Goal: Task Accomplishment & Management: Complete application form

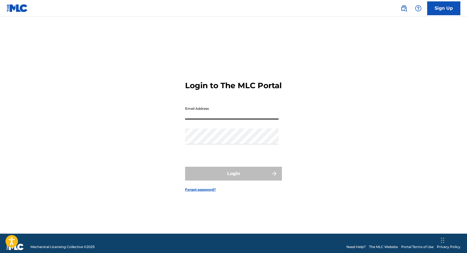
click at [218, 114] on input "Email Address" at bounding box center [232, 112] width 94 height 16
type input "[EMAIL_ADDRESS][DOMAIN_NAME]"
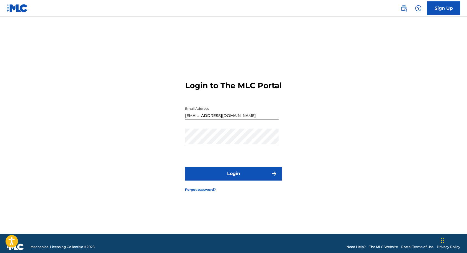
click at [214, 180] on button "Login" at bounding box center [233, 174] width 97 height 14
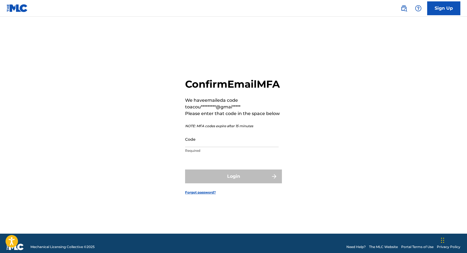
click at [211, 147] on input "Code" at bounding box center [232, 139] width 94 height 16
paste input "483716"
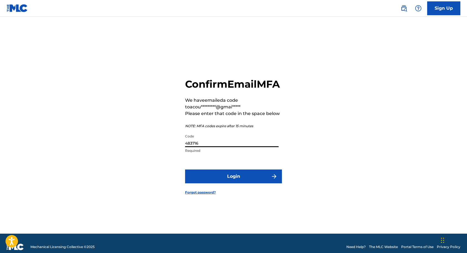
type input "483716"
click at [208, 182] on button "Login" at bounding box center [233, 177] width 97 height 14
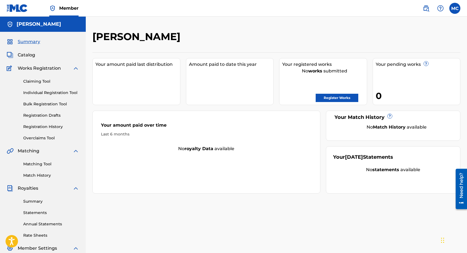
click at [328, 99] on link "Register Works" at bounding box center [337, 98] width 43 height 8
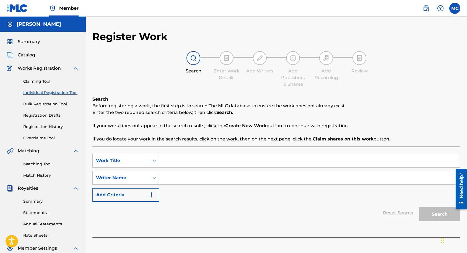
click at [187, 159] on input "Search Form" at bounding box center [309, 160] width 301 height 13
type input "LIFEHASBEENALOTLATELY"
click at [253, 199] on div "SearchWithCriteriaf3aa15f3-7a5d-4146-8fbf-c539348d9dbb Work Title LIFEHASBEENAL…" at bounding box center [276, 178] width 368 height 48
click at [227, 194] on div "SearchWithCriteriaf3aa15f3-7a5d-4146-8fbf-c539348d9dbb Work Title LIFEHASBEENAL…" at bounding box center [276, 178] width 368 height 48
click at [227, 182] on input "Search Form" at bounding box center [309, 177] width 301 height 13
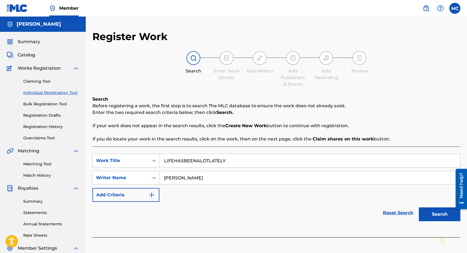
type input "[PERSON_NAME]"
click at [434, 220] on button "Search" at bounding box center [440, 215] width 42 height 14
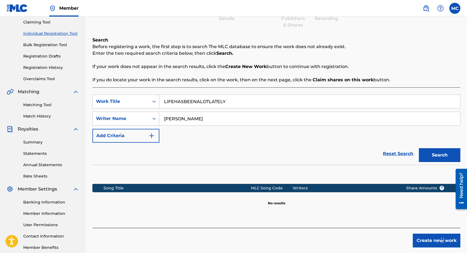
scroll to position [90, 0]
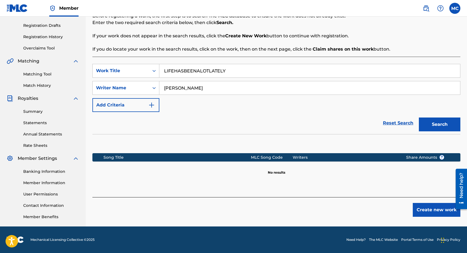
click at [423, 207] on button "Create new work" at bounding box center [437, 210] width 48 height 14
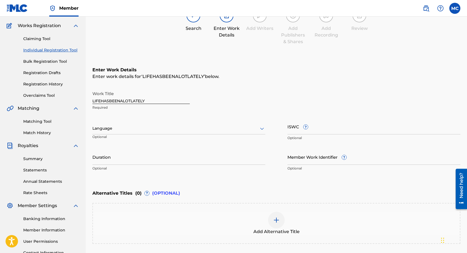
scroll to position [30, 0]
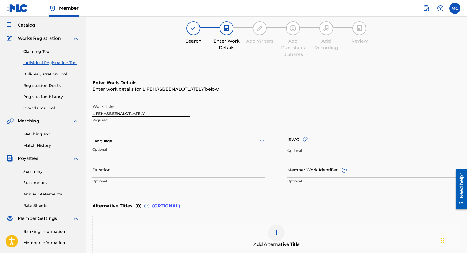
click at [152, 114] on input "LIFEHASBEENALOTLATELY" at bounding box center [140, 109] width 97 height 16
paste input "Casual Thinking (intro)"
type input "Casual Thinking (intro)"
click at [190, 133] on div "Language Optional" at bounding box center [178, 143] width 173 height 25
click at [189, 136] on div "Language" at bounding box center [178, 142] width 173 height 12
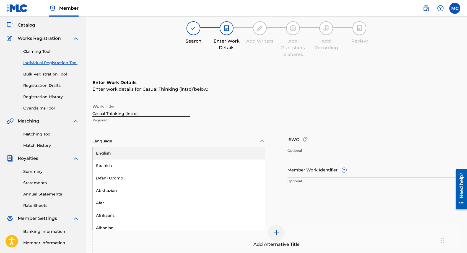
type input "e"
click at [164, 150] on div "English" at bounding box center [179, 153] width 172 height 12
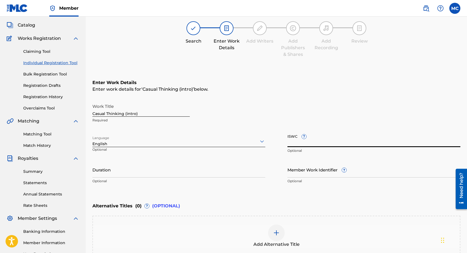
click at [293, 140] on input "ISWC ?" at bounding box center [374, 139] width 173 height 16
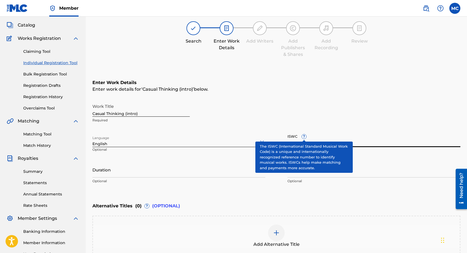
click at [304, 139] on span "?" at bounding box center [304, 137] width 4 height 4
click at [304, 139] on input "ISWC ?" at bounding box center [374, 139] width 173 height 16
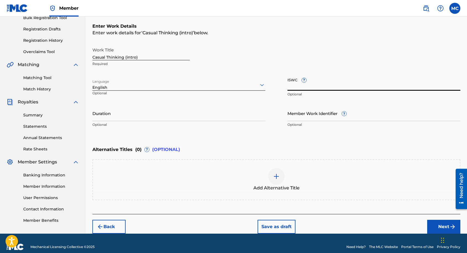
scroll to position [76, 0]
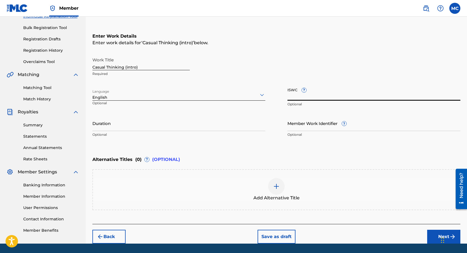
click at [292, 91] on input "ISWC ?" at bounding box center [374, 93] width 173 height 16
click at [99, 64] on input "Casual Thinking (intro)" at bounding box center [140, 63] width 97 height 16
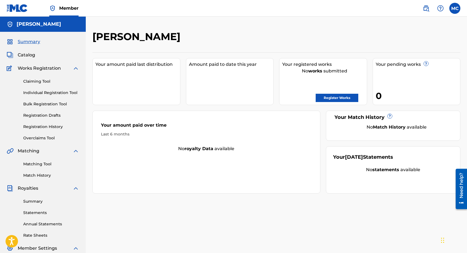
click at [340, 100] on link "Register Works" at bounding box center [337, 98] width 43 height 8
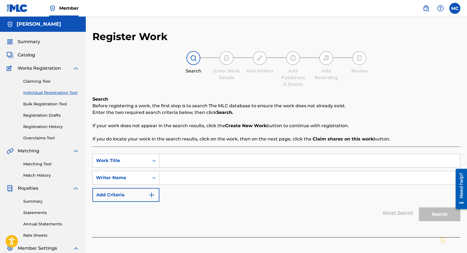
click at [178, 159] on input "Search Form" at bounding box center [309, 160] width 301 height 13
type input "Won't do"
click at [172, 173] on input "Search Form" at bounding box center [309, 177] width 301 height 13
type input "[PERSON_NAME]"
click at [419, 208] on button "Search" at bounding box center [440, 215] width 42 height 14
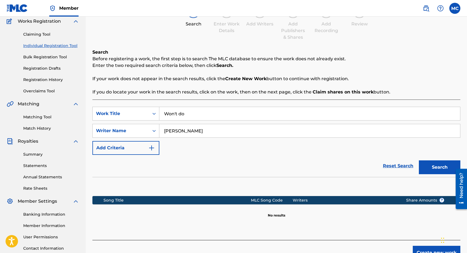
scroll to position [90, 0]
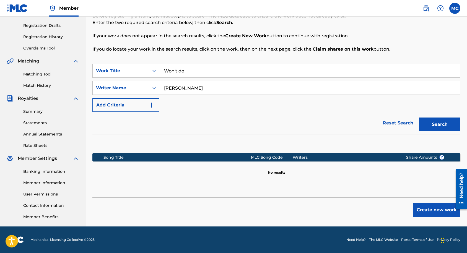
click at [437, 215] on button "Create new work" at bounding box center [437, 210] width 48 height 14
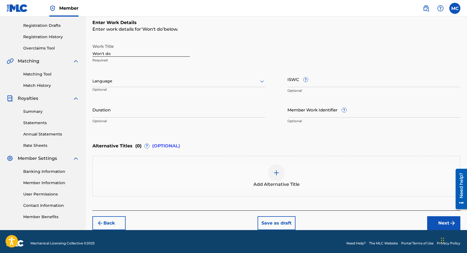
click at [130, 53] on input "Won't do" at bounding box center [140, 49] width 97 height 16
type input "Won't Do"
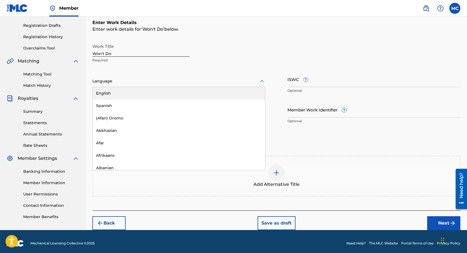
click at [145, 81] on div at bounding box center [178, 81] width 173 height 7
type input "e"
click at [135, 87] on div "English" at bounding box center [179, 93] width 172 height 12
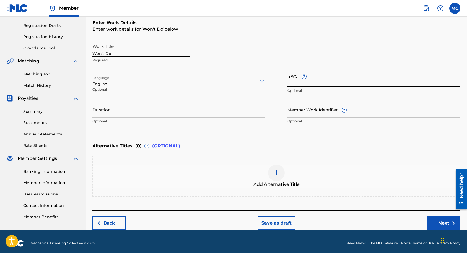
click at [293, 81] on input "ISWC ?" at bounding box center [374, 79] width 173 height 16
paste input "T-311.738.126-3"
type input "T-311.738.126-3"
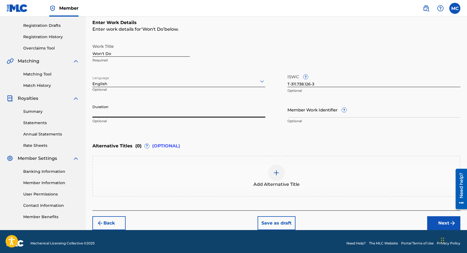
click at [258, 104] on input "Duration" at bounding box center [178, 110] width 173 height 16
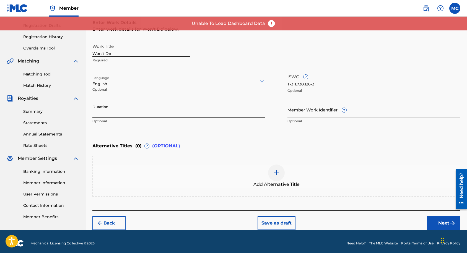
scroll to position [93, 0]
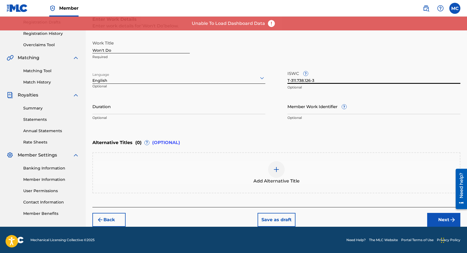
click at [297, 77] on input "T-311.738.126-3" at bounding box center [374, 76] width 173 height 16
click at [439, 219] on button "Next" at bounding box center [443, 220] width 33 height 14
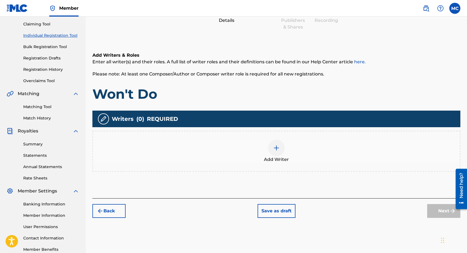
scroll to position [61, 0]
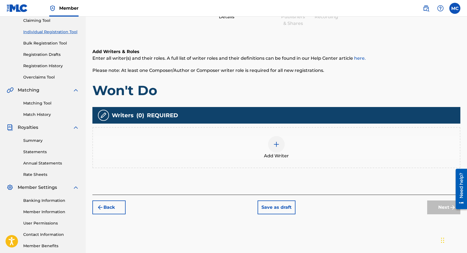
click at [278, 146] on img at bounding box center [276, 144] width 7 height 7
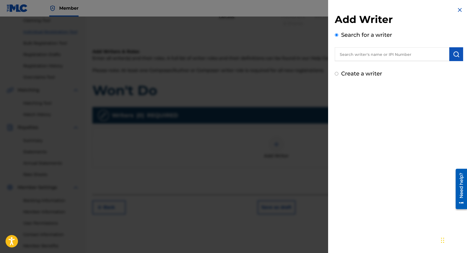
click at [367, 54] on input "text" at bounding box center [392, 54] width 115 height 14
paste input "00667586390"
type input "00667586390"
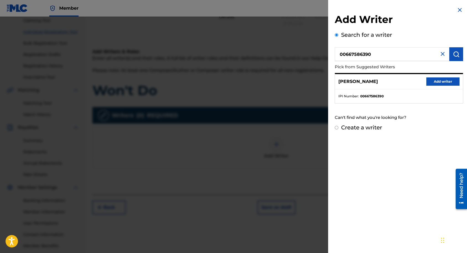
click at [440, 81] on button "Add writer" at bounding box center [443, 82] width 33 height 8
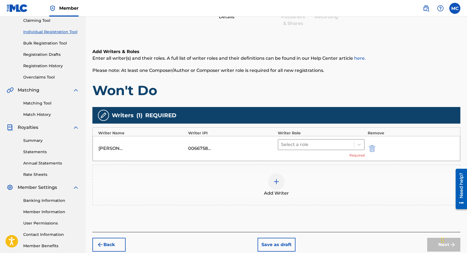
click at [316, 144] on div at bounding box center [316, 145] width 70 height 8
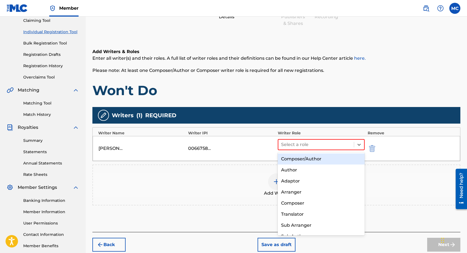
click at [310, 158] on div "Composer/Author" at bounding box center [321, 159] width 87 height 11
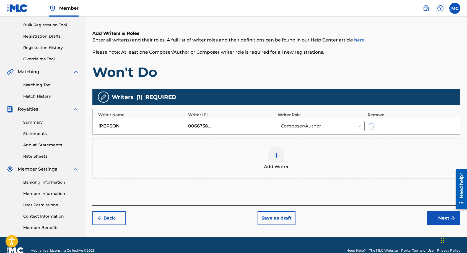
scroll to position [90, 0]
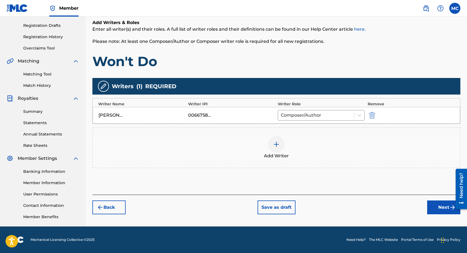
click at [437, 210] on button "Next" at bounding box center [443, 208] width 33 height 14
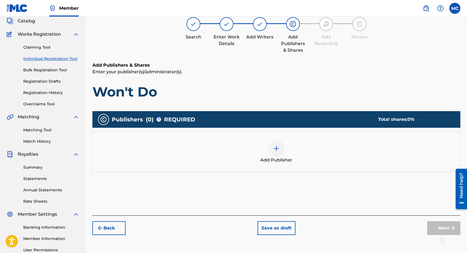
scroll to position [25, 0]
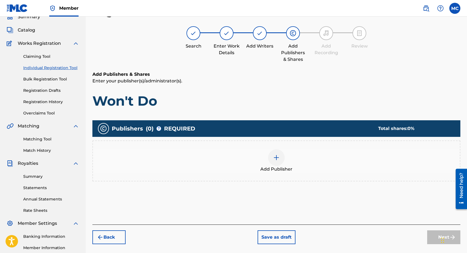
click at [280, 163] on div at bounding box center [276, 157] width 17 height 17
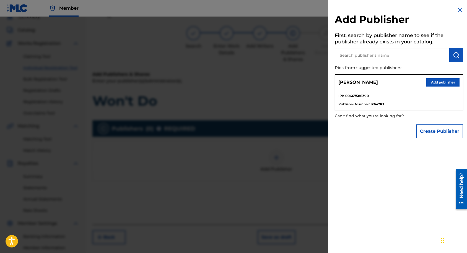
click at [381, 56] on input "text" at bounding box center [392, 55] width 115 height 14
paste input "00849431021"
type input "00849431021"
click at [456, 55] on img "submit" at bounding box center [456, 55] width 7 height 7
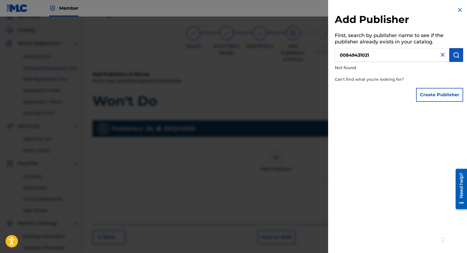
click at [442, 94] on button "Create Publisher" at bounding box center [439, 95] width 47 height 14
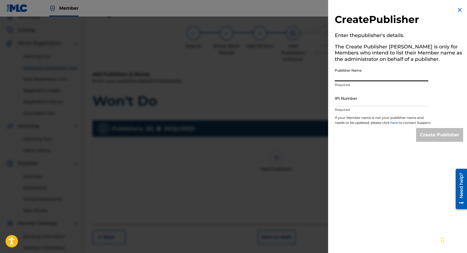
click at [384, 76] on input "Publisher Name" at bounding box center [382, 74] width 94 height 16
type input "LET'S EAT PUBLISHING"
click at [351, 99] on input "IPI Number" at bounding box center [382, 99] width 94 height 16
paste input "00849431021"
type input "00849431021"
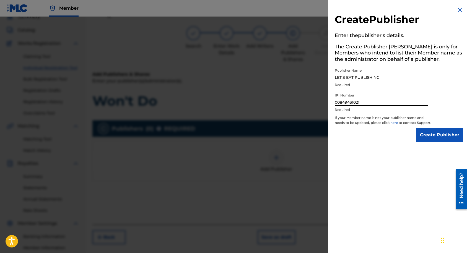
click at [437, 136] on input "Create Publisher" at bounding box center [439, 135] width 47 height 14
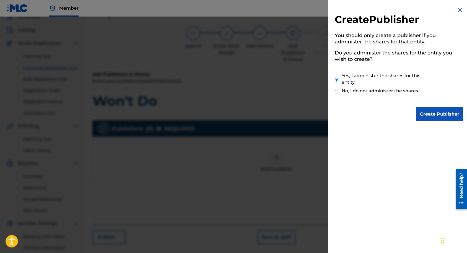
click at [435, 114] on input "Create Publisher" at bounding box center [439, 114] width 47 height 14
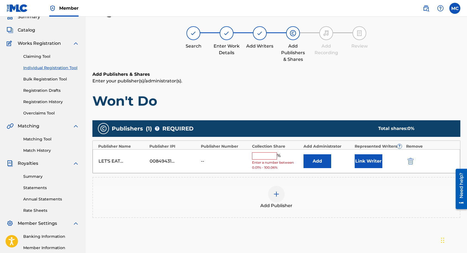
click at [266, 156] on input "text" at bounding box center [264, 156] width 25 height 7
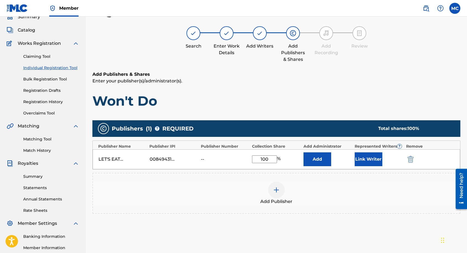
type input "100"
click at [236, 175] on div "Add Publisher" at bounding box center [276, 193] width 368 height 41
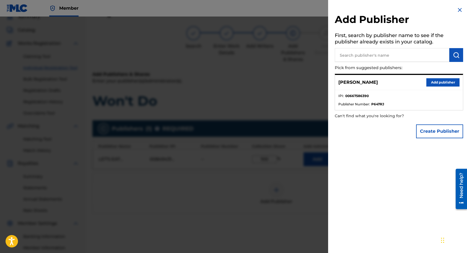
click at [390, 54] on input "text" at bounding box center [392, 55] width 115 height 14
paste input "00849431021"
type input "00849431021"
click at [456, 53] on img "submit" at bounding box center [456, 55] width 7 height 7
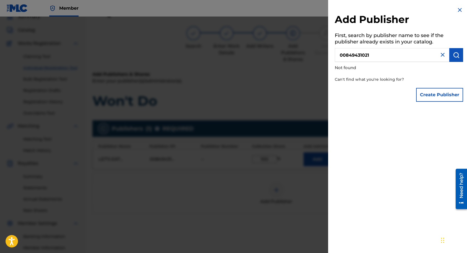
click at [442, 94] on button "Create Publisher" at bounding box center [439, 95] width 47 height 14
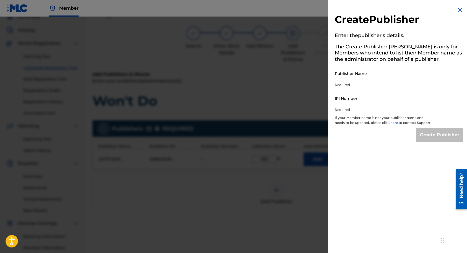
click at [356, 77] on input "Publisher Name" at bounding box center [382, 74] width 94 height 16
type input "LET'S EAT PUBLISHING"
click at [354, 99] on input "IPI Number" at bounding box center [382, 99] width 94 height 16
paste input "00849431021"
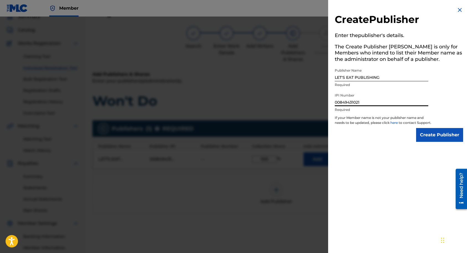
type input "00849431021"
click at [427, 137] on input "Create Publisher" at bounding box center [439, 135] width 47 height 14
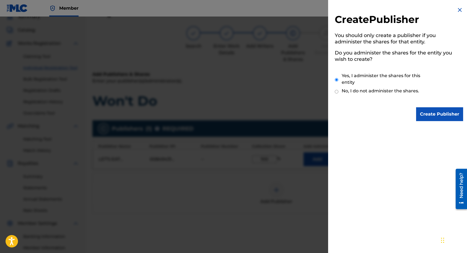
click at [437, 116] on input "Create Publisher" at bounding box center [439, 114] width 47 height 14
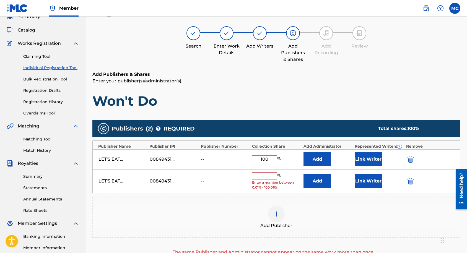
click at [263, 176] on input "text" at bounding box center [264, 175] width 25 height 7
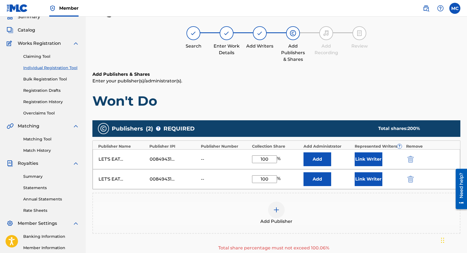
type input "100"
click at [243, 202] on div "Add Publisher" at bounding box center [276, 213] width 367 height 23
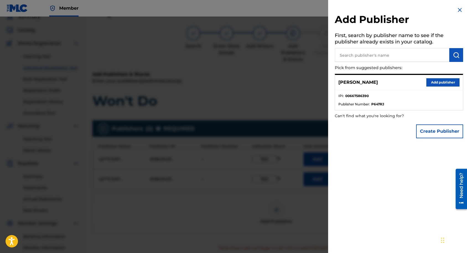
click at [458, 10] on img at bounding box center [460, 10] width 7 height 7
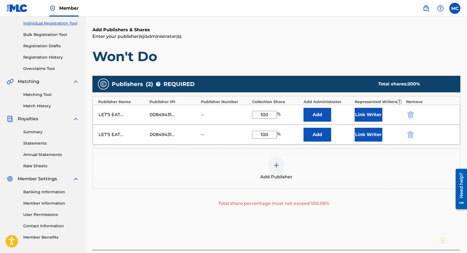
scroll to position [71, 0]
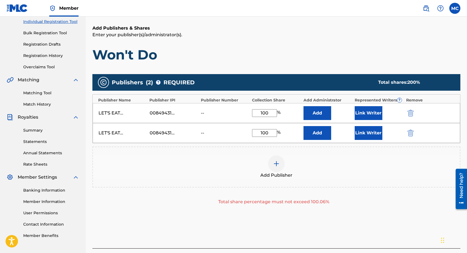
click at [318, 118] on button "Add" at bounding box center [318, 113] width 28 height 14
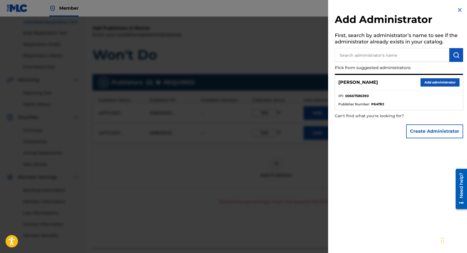
click at [425, 80] on button "Add administrator" at bounding box center [440, 82] width 39 height 8
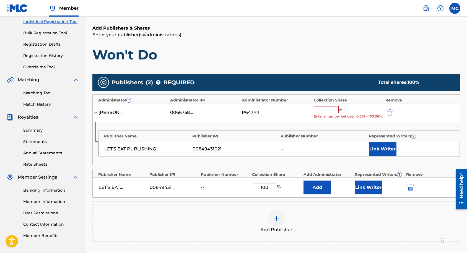
click at [325, 110] on input "text" at bounding box center [326, 109] width 25 height 7
click at [214, 149] on div "00849431021" at bounding box center [236, 149] width 86 height 7
click at [327, 110] on input "text" at bounding box center [326, 109] width 25 height 7
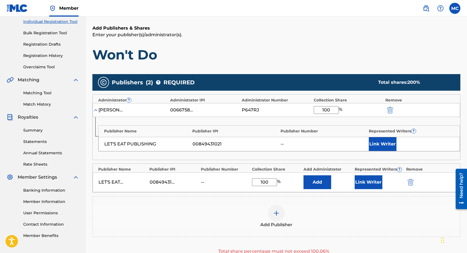
type input "100"
click at [377, 142] on button "Link Writer" at bounding box center [383, 144] width 28 height 14
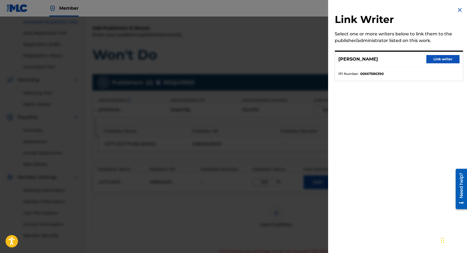
click at [441, 58] on button "Link writer" at bounding box center [443, 59] width 33 height 8
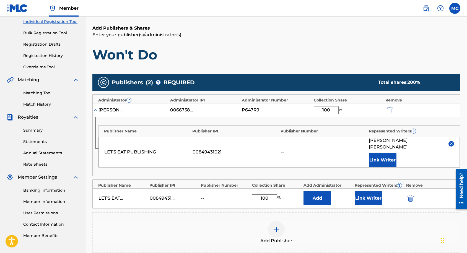
click at [384, 157] on button "Link Writer" at bounding box center [383, 160] width 28 height 14
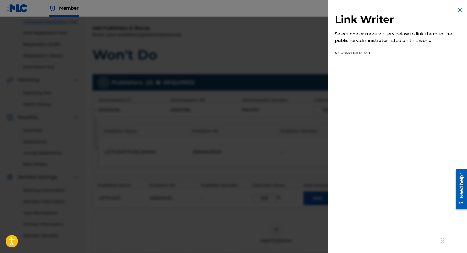
click at [458, 9] on img at bounding box center [460, 10] width 7 height 7
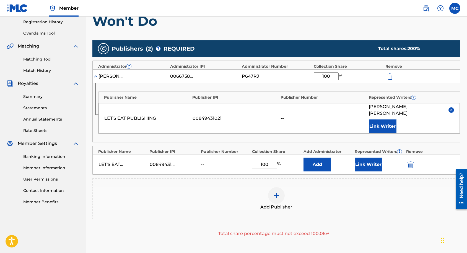
scroll to position [109, 0]
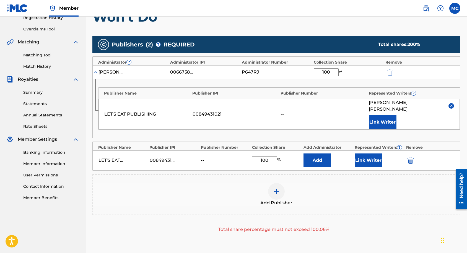
click at [317, 156] on button "Add" at bounding box center [318, 161] width 28 height 14
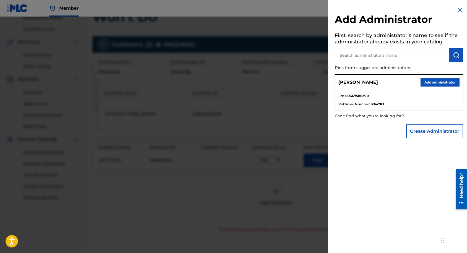
click at [428, 80] on button "Add administrator" at bounding box center [440, 82] width 39 height 8
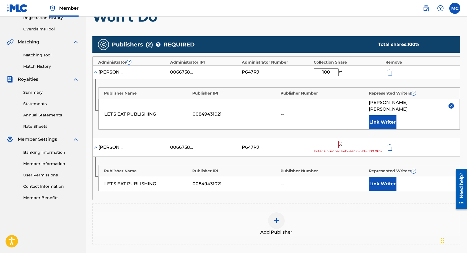
click at [329, 141] on input "text" at bounding box center [326, 144] width 25 height 7
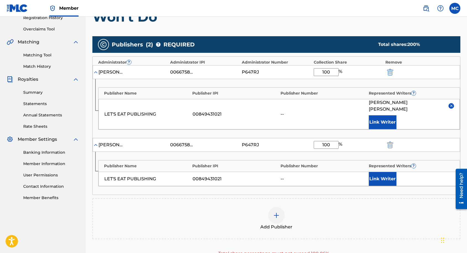
click at [373, 172] on button "Link Writer" at bounding box center [383, 179] width 28 height 14
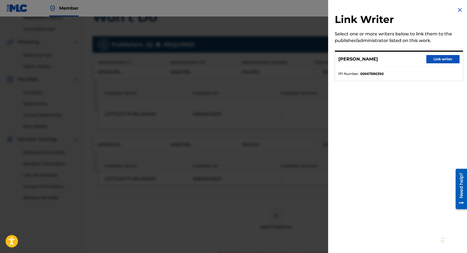
click at [436, 59] on button "Link writer" at bounding box center [443, 59] width 33 height 8
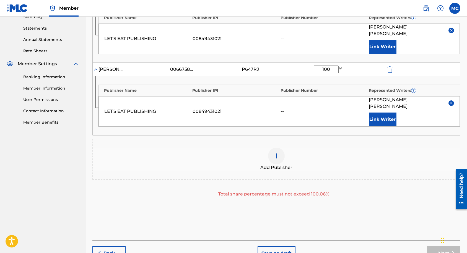
scroll to position [205, 0]
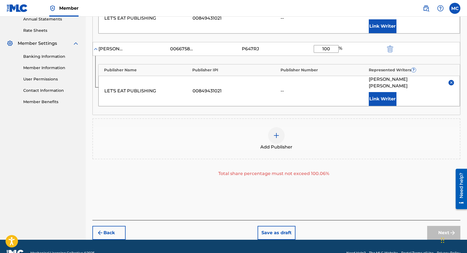
click at [411, 170] on div "Publishers ( 2 ) ? REQUIRED Total shares: 200 % Administrator ? Administrator I…" at bounding box center [276, 66] width 368 height 259
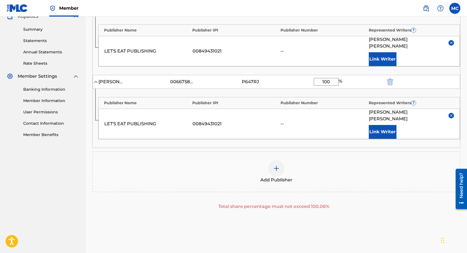
scroll to position [147, 0]
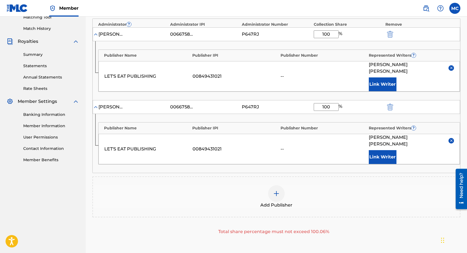
click at [331, 33] on input "100" at bounding box center [326, 34] width 25 height 8
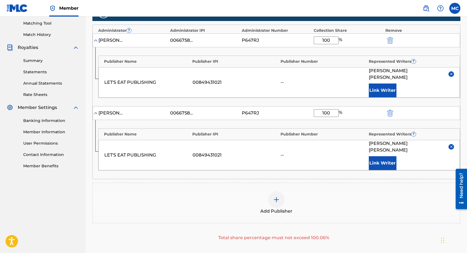
scroll to position [141, 0]
click at [324, 109] on input "100" at bounding box center [326, 113] width 25 height 8
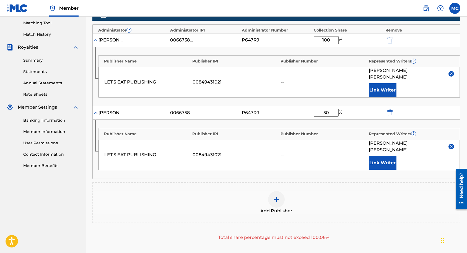
type input "50"
click at [326, 40] on input "100" at bounding box center [326, 40] width 25 height 8
click at [327, 160] on div "Publisher Name Publisher IPI Publisher Number Represented Writers ? LET'S EAT P…" at bounding box center [277, 149] width 368 height 59
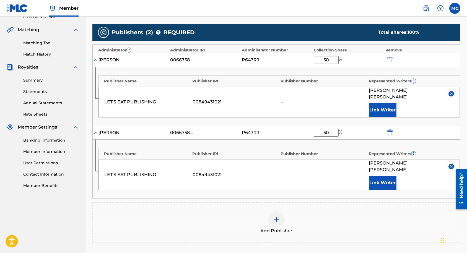
scroll to position [120, 0]
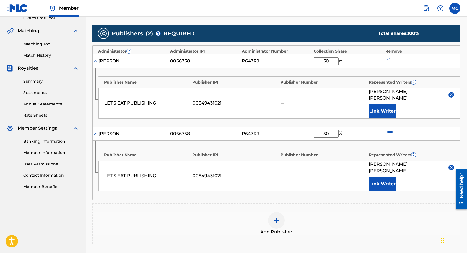
click at [452, 166] on img at bounding box center [452, 168] width 4 height 4
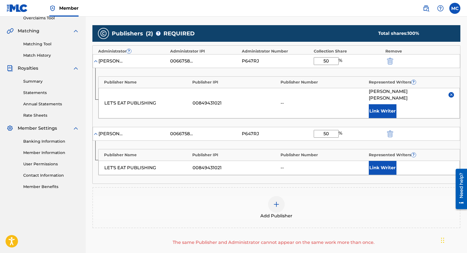
click at [451, 93] on img at bounding box center [452, 95] width 4 height 4
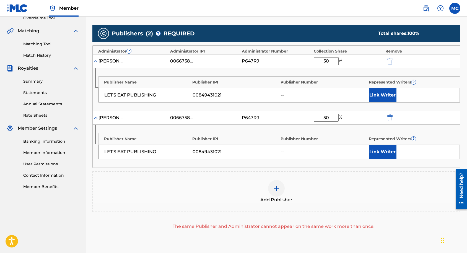
click at [389, 117] on img "submit" at bounding box center [390, 118] width 6 height 7
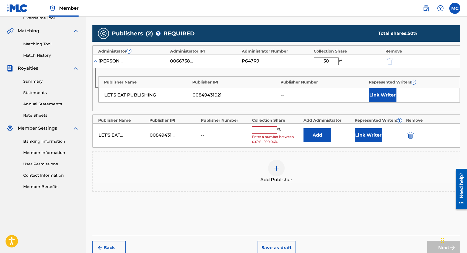
click at [411, 134] on img "submit" at bounding box center [411, 135] width 6 height 7
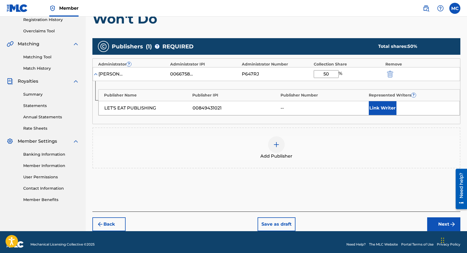
scroll to position [112, 0]
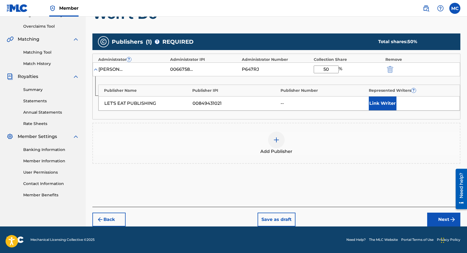
click at [328, 69] on input "50" at bounding box center [326, 70] width 25 height 8
type input "100"
click at [316, 175] on div "Publishers ( 1 ) ? REQUIRED Total shares: 100 % Administrator ? Administrator I…" at bounding box center [276, 107] width 368 height 152
click at [382, 102] on button "Link Writer" at bounding box center [383, 104] width 28 height 14
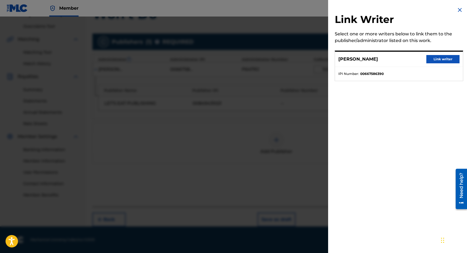
click at [432, 60] on button "Link writer" at bounding box center [443, 59] width 33 height 8
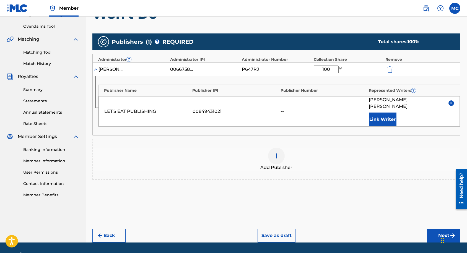
click at [435, 231] on button "Next" at bounding box center [443, 236] width 33 height 14
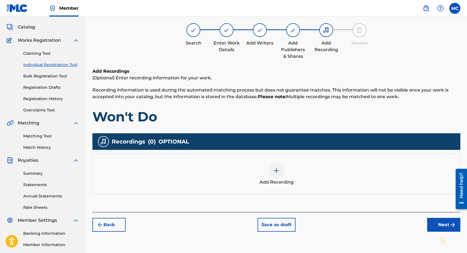
scroll to position [29, 0]
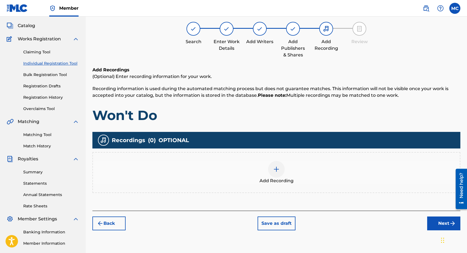
click at [280, 169] on img at bounding box center [276, 169] width 7 height 7
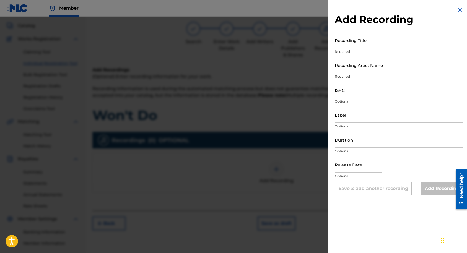
click at [369, 39] on input "Recording Title" at bounding box center [399, 40] width 128 height 16
type input "Won't Do"
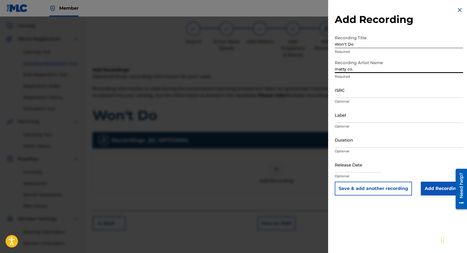
type input "matty co."
click at [348, 91] on input "ISRC" at bounding box center [399, 90] width 128 height 16
paste input "QZHN82244068"
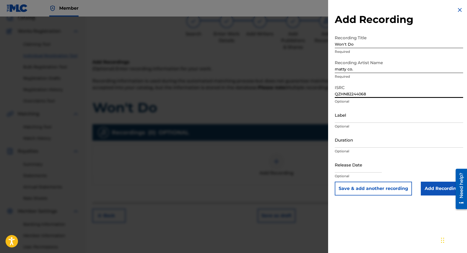
scroll to position [42, 0]
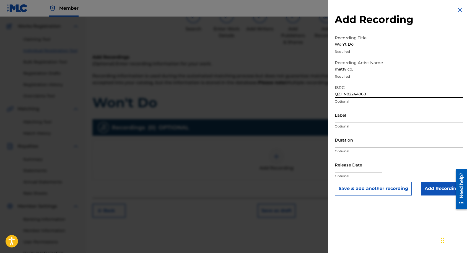
type input "QZHN82244068"
click at [432, 190] on input "Add Recording" at bounding box center [442, 189] width 42 height 14
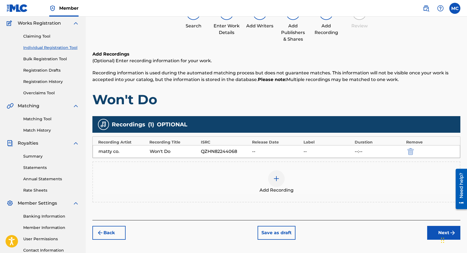
click at [437, 233] on button "Next" at bounding box center [443, 233] width 33 height 14
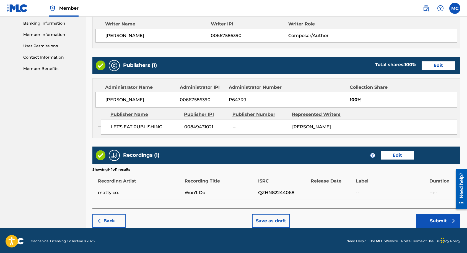
scroll to position [244, 0]
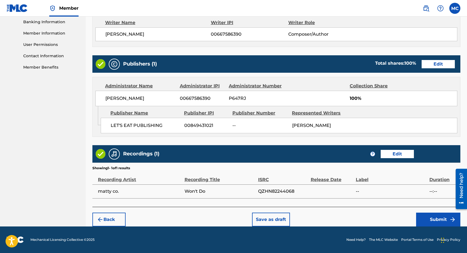
click at [430, 221] on button "Submit" at bounding box center [438, 220] width 44 height 14
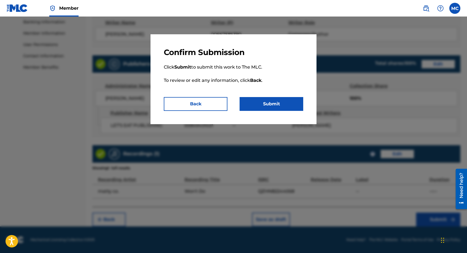
click at [273, 98] on button "Submit" at bounding box center [272, 104] width 64 height 14
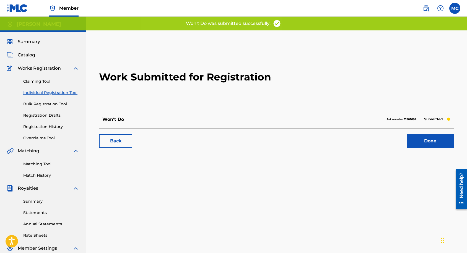
click at [419, 141] on link "Done" at bounding box center [430, 141] width 47 height 14
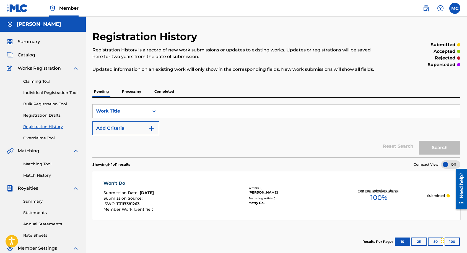
click at [303, 108] on input "Search Form" at bounding box center [309, 111] width 301 height 13
paste input "The Canyon"
type input "The Canyon"
click at [261, 125] on div "SearchWithCriteria925174b9-e5ca-4de8-b98e-85cf85f07a8e Work Title The Canyon Ad…" at bounding box center [276, 119] width 368 height 31
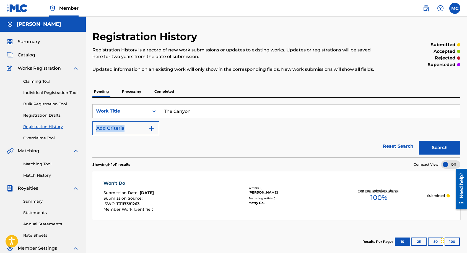
click at [265, 126] on div "SearchWithCriteria925174b9-e5ca-4de8-b98e-85cf85f07a8e Work Title The Canyon Ad…" at bounding box center [276, 119] width 368 height 31
click at [435, 148] on button "Search" at bounding box center [440, 148] width 42 height 14
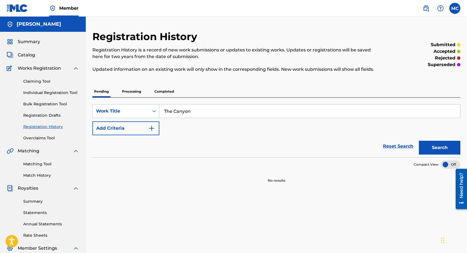
click at [398, 145] on link "Reset Search" at bounding box center [398, 146] width 36 height 12
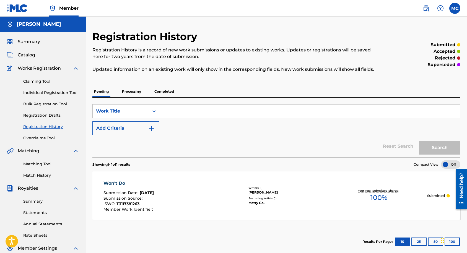
click at [44, 113] on link "Registration Drafts" at bounding box center [51, 116] width 56 height 6
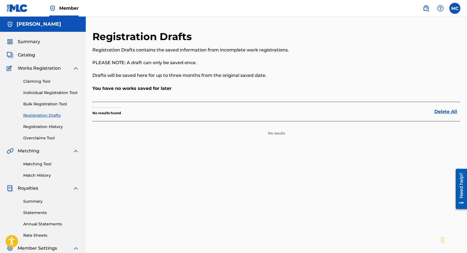
click at [48, 104] on link "Bulk Registration Tool" at bounding box center [51, 104] width 56 height 6
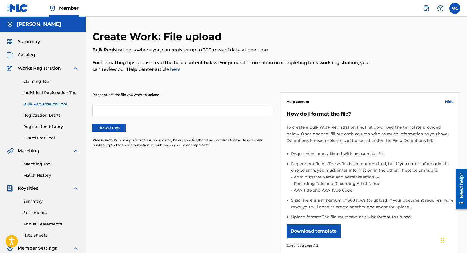
click at [48, 92] on link "Individual Registration Tool" at bounding box center [51, 93] width 56 height 6
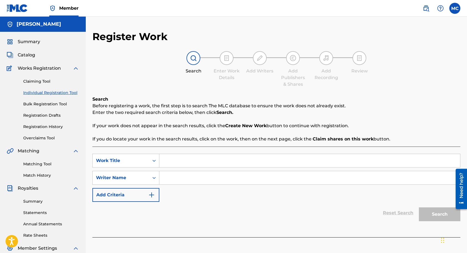
click at [43, 82] on link "Claiming Tool" at bounding box center [51, 82] width 56 height 6
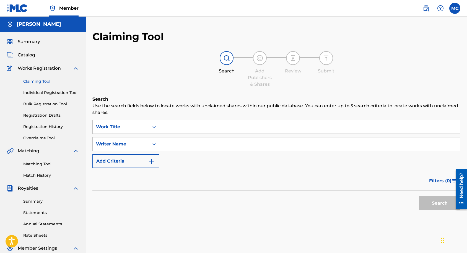
click at [185, 130] on input "Search Form" at bounding box center [309, 126] width 301 height 13
paste input "The Canyon"
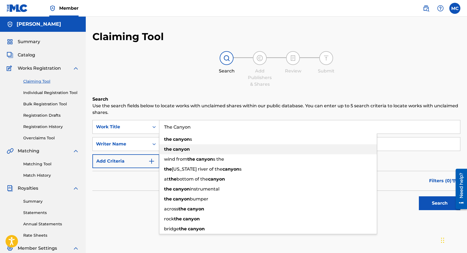
click at [229, 145] on div "the canyon" at bounding box center [268, 150] width 218 height 10
type input "the canyon"
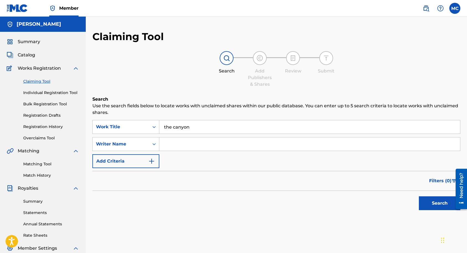
click at [215, 141] on input "Search Form" at bounding box center [309, 144] width 301 height 13
type input "[PERSON_NAME]"
click at [424, 204] on button "Search" at bounding box center [440, 204] width 42 height 14
click at [17, 9] on img at bounding box center [17, 8] width 21 height 8
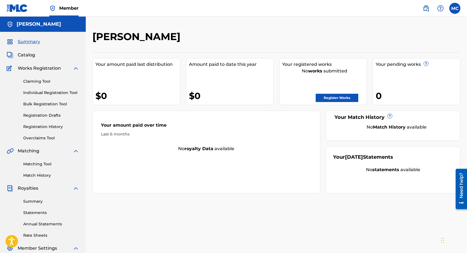
click at [330, 100] on link "Register Works" at bounding box center [337, 98] width 43 height 8
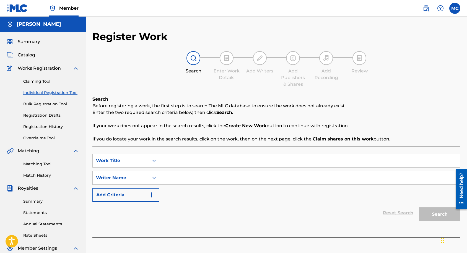
click at [187, 163] on input "Search Form" at bounding box center [309, 160] width 301 height 13
paste input "The Canyon"
type input "The Canyon"
click at [193, 177] on input "Search Form" at bounding box center [309, 177] width 301 height 13
type input "[PERSON_NAME]"
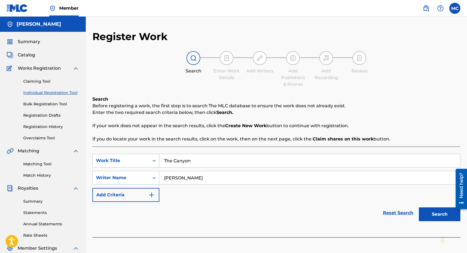
click at [419, 208] on button "Search" at bounding box center [440, 215] width 42 height 14
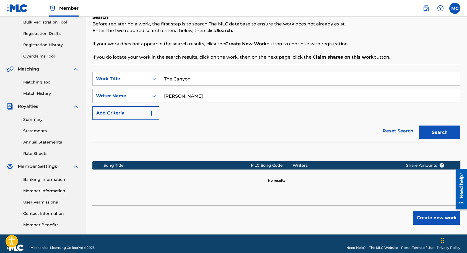
scroll to position [90, 0]
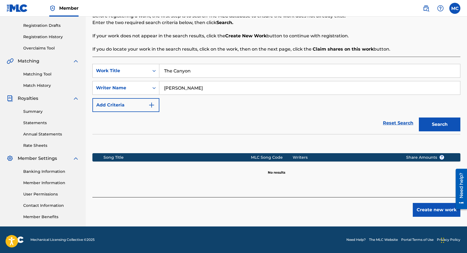
click at [430, 207] on button "Create new work" at bounding box center [437, 210] width 48 height 14
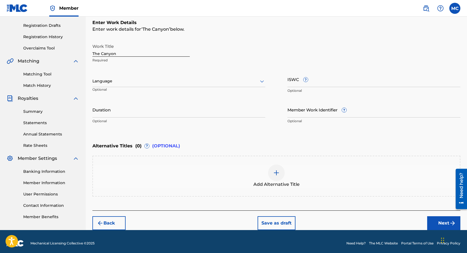
click at [295, 81] on input "ISWC ?" at bounding box center [374, 79] width 173 height 16
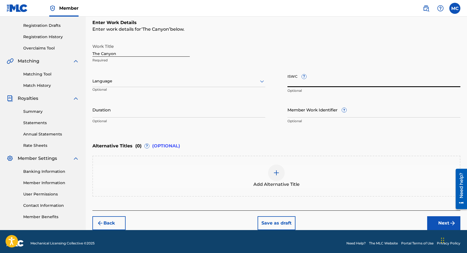
paste input "T-311.879.636-0"
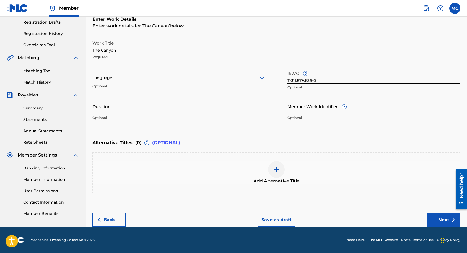
type input "T-311.879.636-0"
click at [434, 221] on button "Next" at bounding box center [443, 220] width 33 height 14
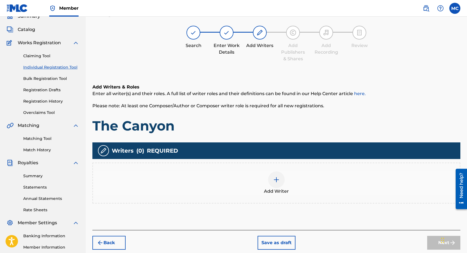
scroll to position [25, 0]
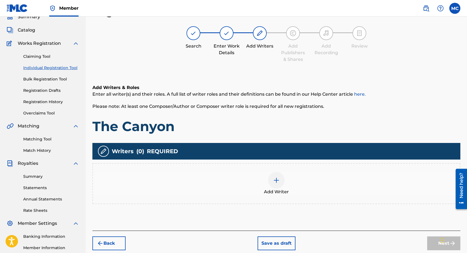
click at [276, 182] on img at bounding box center [276, 180] width 7 height 7
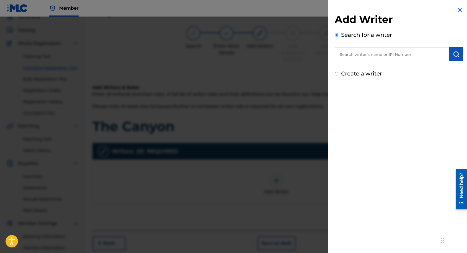
click at [364, 56] on input "text" at bounding box center [392, 54] width 115 height 14
paste input "00667586390"
type input "00667586390"
click at [456, 56] on img "submit" at bounding box center [456, 54] width 7 height 7
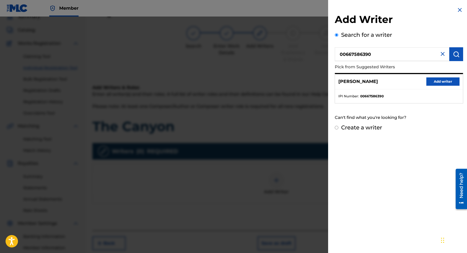
click at [437, 82] on button "Add writer" at bounding box center [443, 82] width 33 height 8
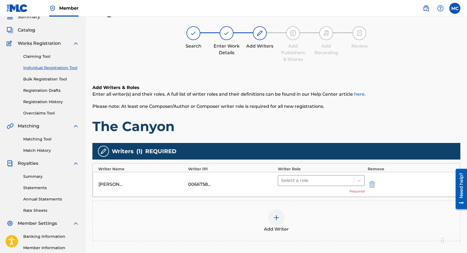
click at [322, 182] on div at bounding box center [316, 181] width 70 height 8
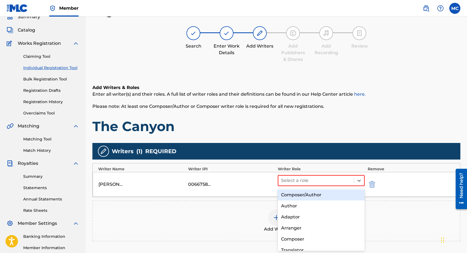
click at [320, 195] on div "Composer/Author" at bounding box center [321, 195] width 87 height 11
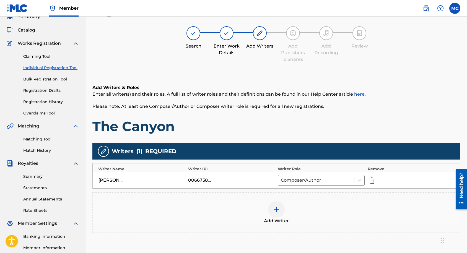
click at [285, 209] on div at bounding box center [276, 209] width 17 height 17
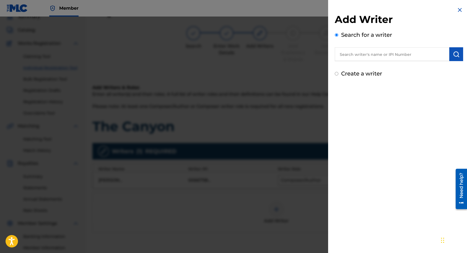
click at [373, 57] on input "text" at bounding box center [392, 54] width 115 height 14
paste input "00667040936"
type input "00667040936"
click at [460, 59] on button "submit" at bounding box center [457, 54] width 14 height 14
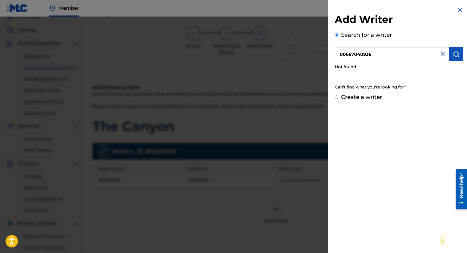
click at [364, 98] on label "Create a writer" at bounding box center [361, 97] width 41 height 7
radio input "true"
click at [339, 98] on input "Create a writer" at bounding box center [337, 98] width 4 height 4
radio input "false"
radio input "true"
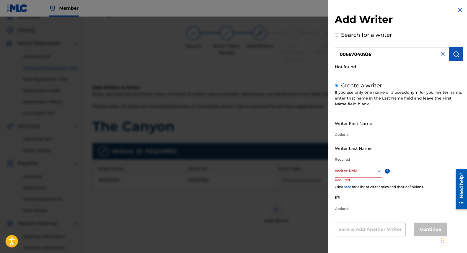
click at [365, 124] on input "Writer First Name" at bounding box center [383, 123] width 97 height 16
type input "[PERSON_NAME]"
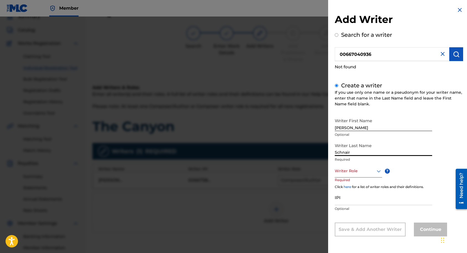
type input "Schnair"
click at [350, 178] on p "Required" at bounding box center [345, 184] width 21 height 12
click at [353, 176] on div "Writer Role" at bounding box center [358, 171] width 47 height 12
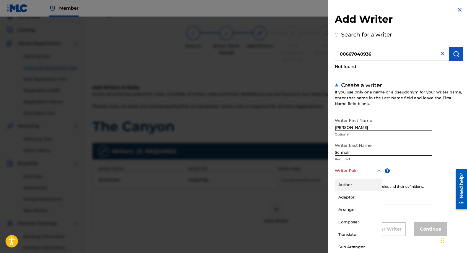
scroll to position [12, 0]
click at [355, 219] on div "Composer" at bounding box center [358, 221] width 47 height 12
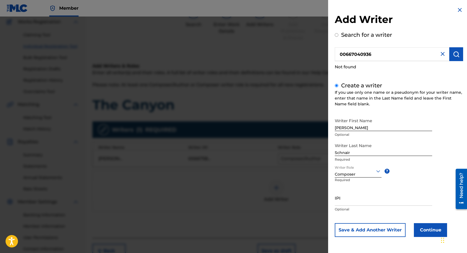
scroll to position [52, 0]
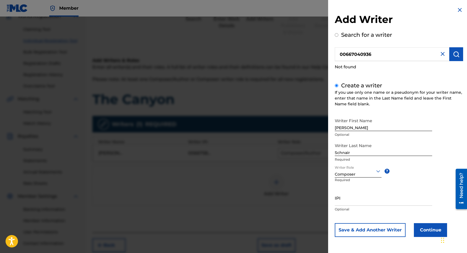
click at [349, 201] on input "IPI" at bounding box center [383, 198] width 97 height 16
paste input "00667040936"
type input "00667040936"
click at [433, 231] on button "Continue" at bounding box center [430, 230] width 33 height 14
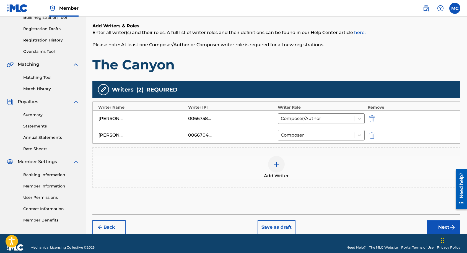
click at [435, 228] on button "Next" at bounding box center [443, 228] width 33 height 14
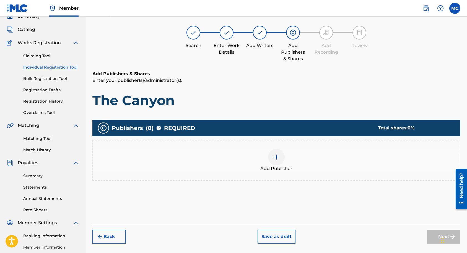
scroll to position [25, 0]
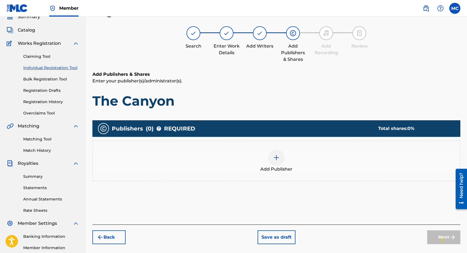
click at [274, 159] on img at bounding box center [276, 157] width 7 height 7
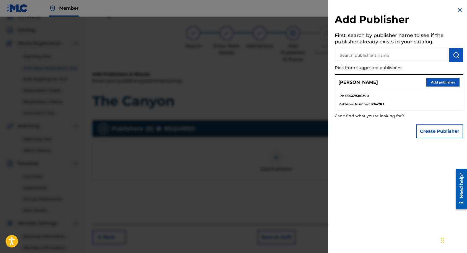
scroll to position [19, 0]
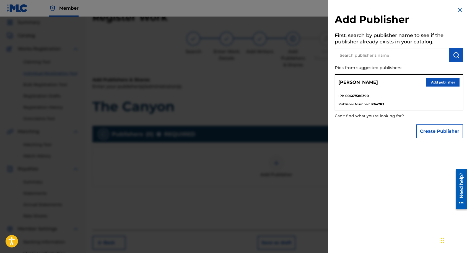
click at [430, 131] on button "Create Publisher" at bounding box center [439, 132] width 47 height 14
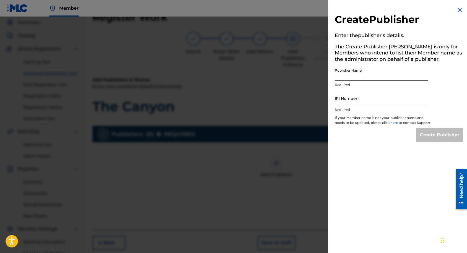
click at [358, 78] on input "Publisher Name" at bounding box center [382, 74] width 94 height 16
type input "LET'S EAT PUBLISHING"
click at [349, 100] on input "IPI Number" at bounding box center [382, 99] width 94 height 16
paste input "00849431021"
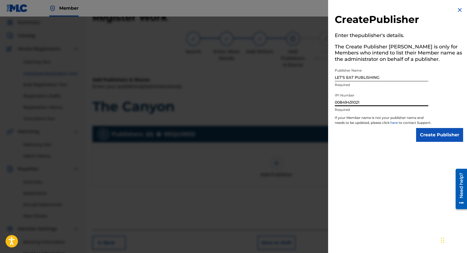
type input "00849431021"
click at [434, 137] on input "Create Publisher" at bounding box center [439, 135] width 47 height 14
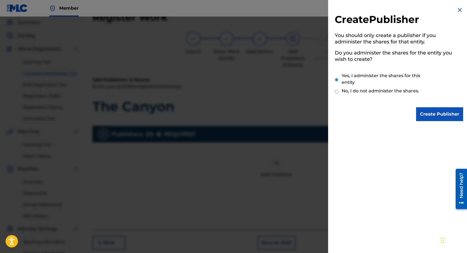
click at [431, 115] on input "Create Publisher" at bounding box center [439, 114] width 47 height 14
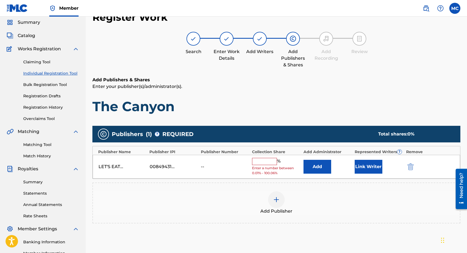
click at [265, 162] on input "text" at bounding box center [264, 161] width 25 height 7
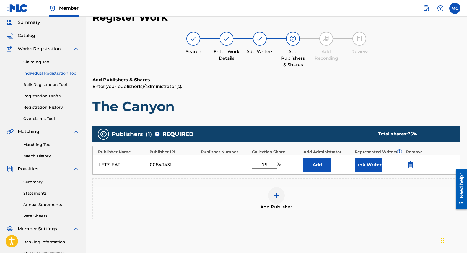
type input "75"
click at [315, 167] on button "Add" at bounding box center [318, 165] width 28 height 14
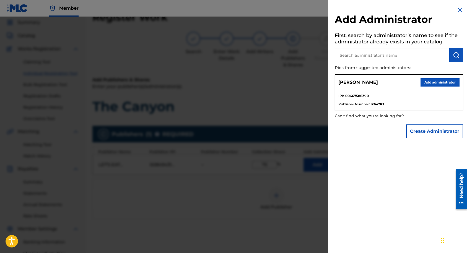
click at [437, 82] on button "Add administrator" at bounding box center [440, 82] width 39 height 8
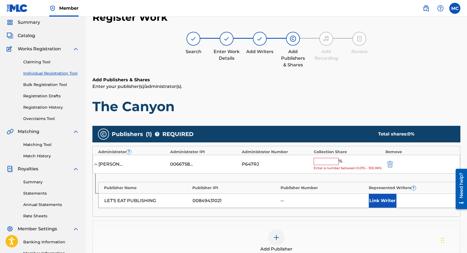
click at [332, 163] on input "text" at bounding box center [326, 161] width 25 height 7
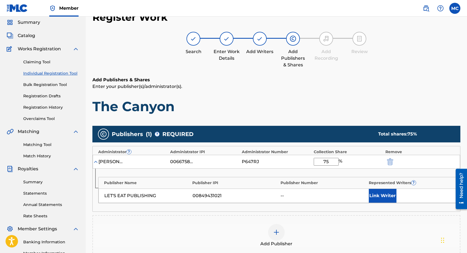
type input "75"
click at [337, 213] on div "Publishers ( 1 ) ? REQUIRED Total shares: 75 % Administrator ? Administrator IP…" at bounding box center [276, 191] width 368 height 130
click at [378, 193] on button "Link Writer" at bounding box center [383, 196] width 28 height 14
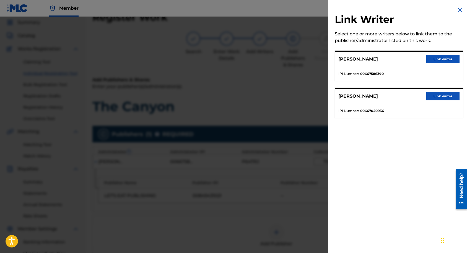
click at [436, 57] on button "Link writer" at bounding box center [443, 59] width 33 height 8
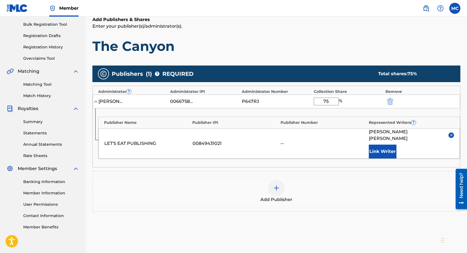
scroll to position [81, 0]
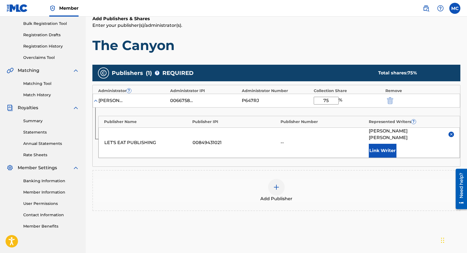
click at [277, 187] on div at bounding box center [276, 187] width 17 height 17
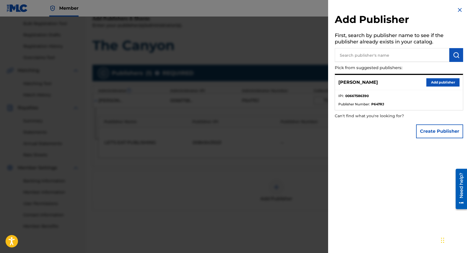
click at [376, 56] on input "text" at bounding box center [392, 55] width 115 height 14
paste input "00804152181"
type input "00804152181"
click at [458, 58] on button "submit" at bounding box center [457, 55] width 14 height 14
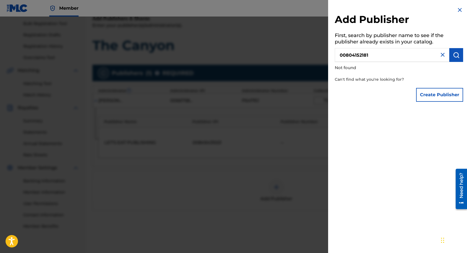
click at [445, 99] on button "Create Publisher" at bounding box center [439, 95] width 47 height 14
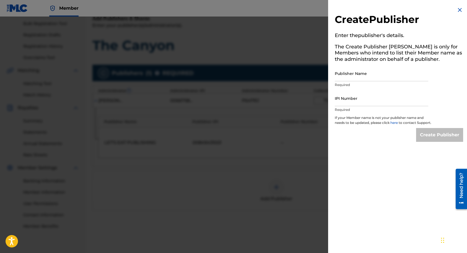
click at [365, 73] on input "Publisher Name" at bounding box center [382, 74] width 94 height 16
paste input "MUSICIAN MADE SONGS"
type input "MUSICIAN MADE SONGS"
click at [357, 99] on input "IPI Number" at bounding box center [382, 99] width 94 height 16
paste input "00804152181"
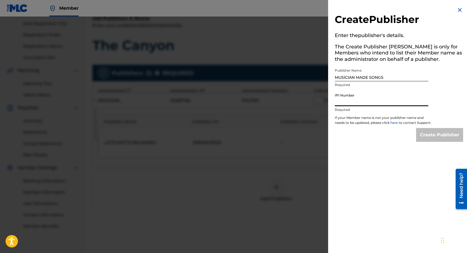
type input "00804152181"
click at [437, 139] on input "Create Publisher" at bounding box center [439, 135] width 47 height 14
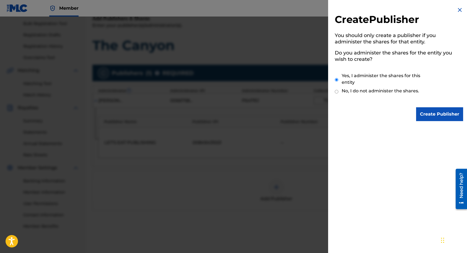
click at [386, 93] on label "No, I do not administer the shares." at bounding box center [381, 91] width 78 height 7
click at [339, 93] on input "No, I do not administer the shares." at bounding box center [337, 91] width 4 height 5
radio input "true"
click at [429, 112] on input "Create Publisher" at bounding box center [439, 114] width 47 height 14
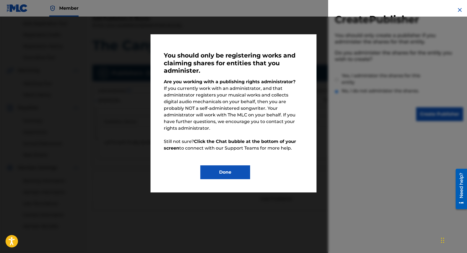
click at [241, 166] on button "Done" at bounding box center [225, 173] width 50 height 14
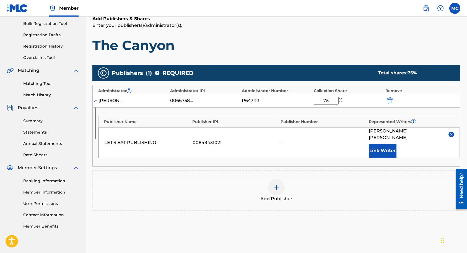
click at [277, 179] on div at bounding box center [276, 187] width 17 height 17
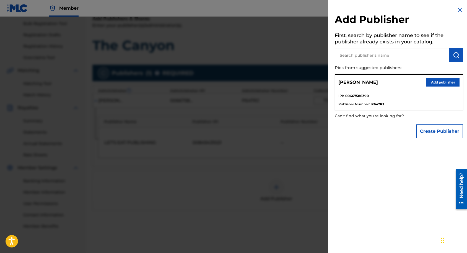
click at [355, 56] on input "text" at bounding box center [392, 55] width 115 height 14
paste input "00804152181"
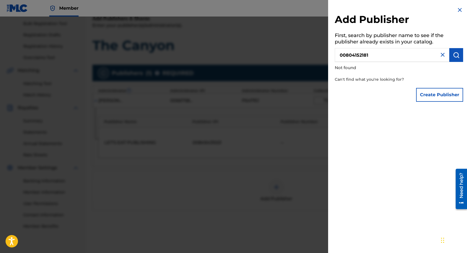
click at [371, 54] on input "00804152181" at bounding box center [392, 55] width 115 height 14
paste input "MUSICIAN MADE SONGS"
type input "MUSICIAN MADE SONGS"
click at [444, 92] on button "Create Publisher" at bounding box center [439, 95] width 47 height 14
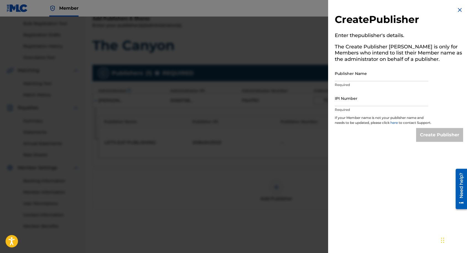
click at [386, 76] on input "Publisher Name" at bounding box center [382, 74] width 94 height 16
paste input "MUSICIAN MADE SONGS"
type input "MUSICIAN MADE SONGS"
click at [354, 94] on input "IPI Number" at bounding box center [382, 99] width 94 height 16
paste input "00804152181"
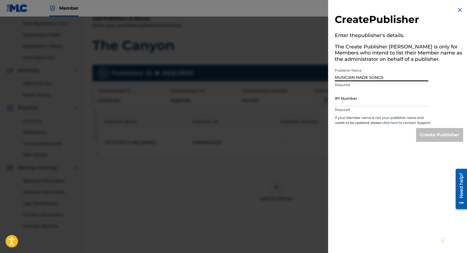
type input "00804152181"
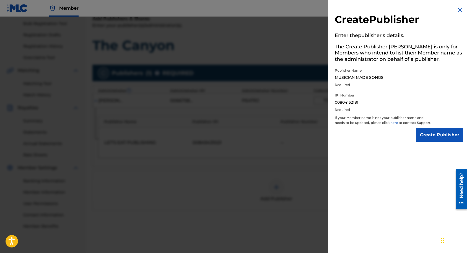
click at [442, 141] on input "Create Publisher" at bounding box center [439, 135] width 47 height 14
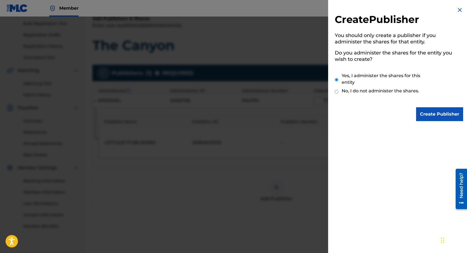
click at [425, 114] on input "Create Publisher" at bounding box center [439, 114] width 47 height 14
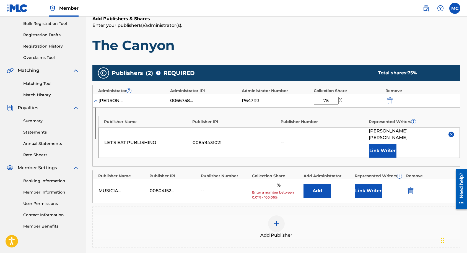
click at [267, 182] on input "text" at bounding box center [264, 185] width 25 height 7
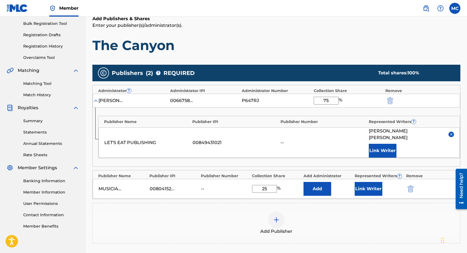
type input "25"
click at [363, 182] on button "Link Writer" at bounding box center [369, 189] width 28 height 14
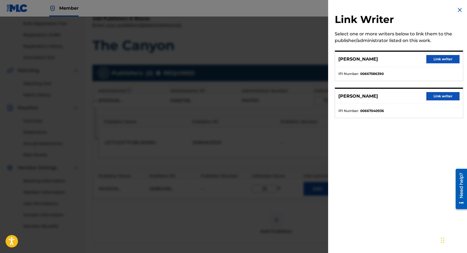
click at [442, 98] on button "Link writer" at bounding box center [443, 96] width 33 height 8
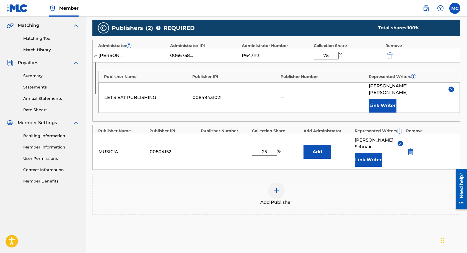
scroll to position [163, 0]
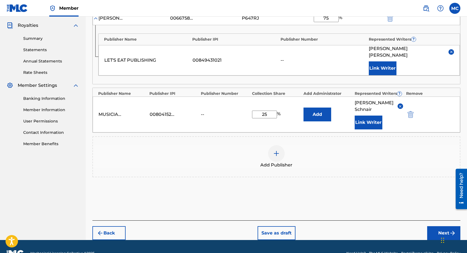
click at [432, 226] on button "Next" at bounding box center [443, 233] width 33 height 14
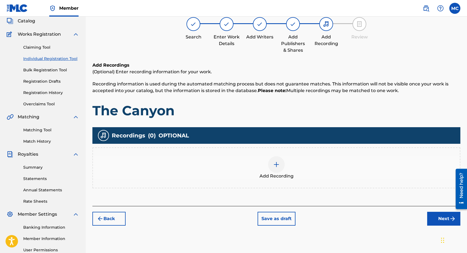
scroll to position [25, 0]
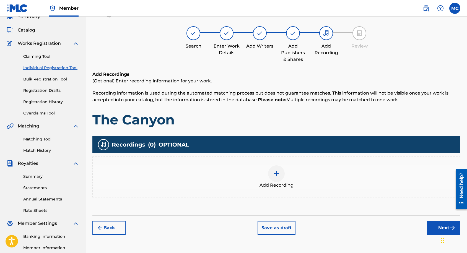
click at [278, 175] on img at bounding box center [276, 174] width 7 height 7
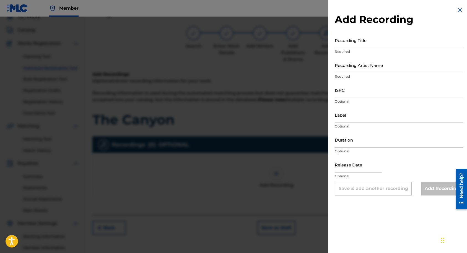
click at [362, 89] on input "ISRC" at bounding box center [399, 90] width 128 height 16
paste input "QZMEM2267888"
type input "QZMEM2267888"
click at [413, 161] on div "Release Date Optional" at bounding box center [399, 169] width 128 height 25
click at [429, 185] on div "Add Recording" at bounding box center [442, 189] width 42 height 14
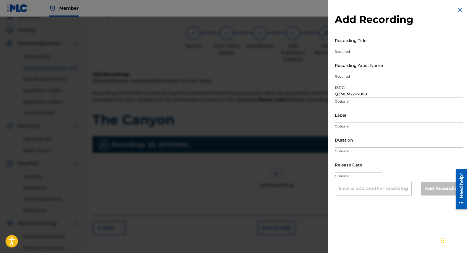
click at [344, 39] on input "Recording Title" at bounding box center [399, 40] width 128 height 16
type input "The Canyon"
click at [401, 215] on div "Add Recording Recording Title The Canyon Required Recording Artist Name Require…" at bounding box center [399, 126] width 142 height 253
click at [373, 68] on input "Recording Artist Name" at bounding box center [399, 65] width 128 height 16
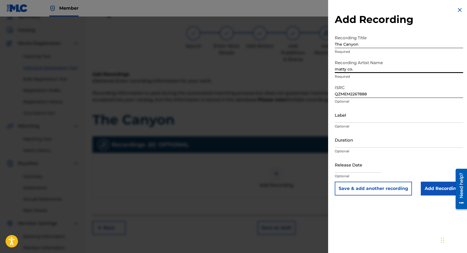
type input "matty co."
click at [435, 196] on div "Add Recording Recording Title The Canyon Required Recording Artist Name [PERSON…" at bounding box center [399, 101] width 142 height 202
click at [437, 193] on input "Add Recording" at bounding box center [442, 189] width 42 height 14
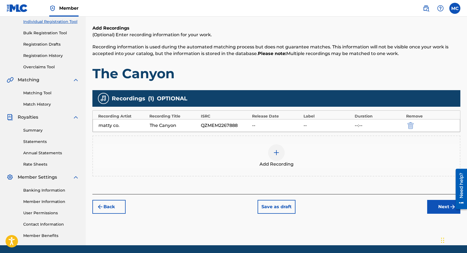
click at [436, 206] on button "Next" at bounding box center [443, 207] width 33 height 14
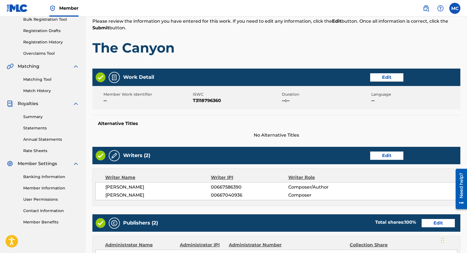
scroll to position [89, 0]
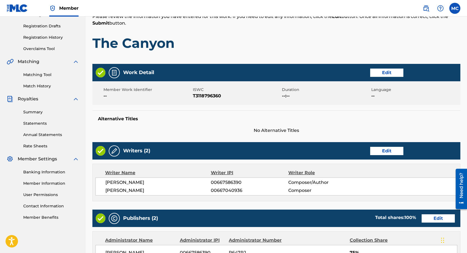
click at [386, 72] on button "Edit" at bounding box center [386, 73] width 33 height 8
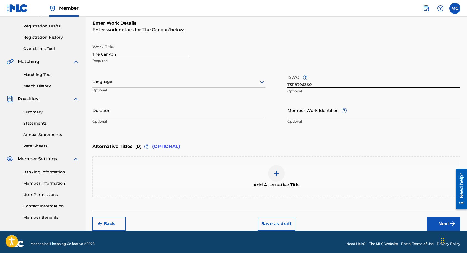
scroll to position [93, 0]
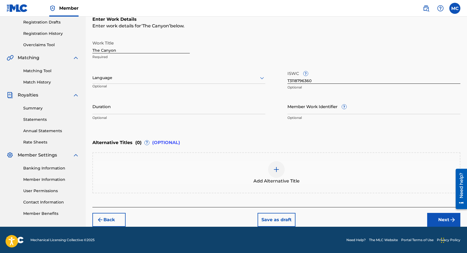
click at [447, 220] on button "Next" at bounding box center [443, 220] width 33 height 14
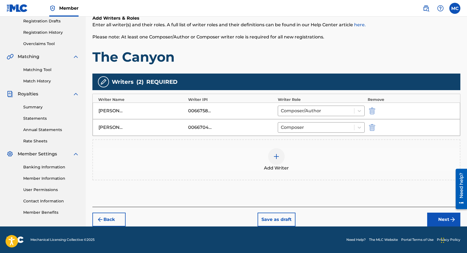
click at [439, 219] on button "Next" at bounding box center [443, 220] width 33 height 14
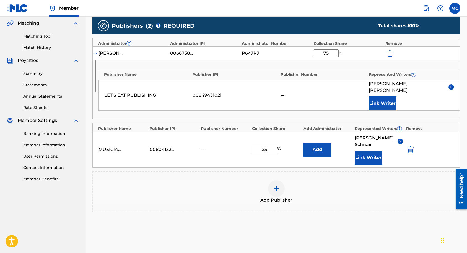
scroll to position [105, 0]
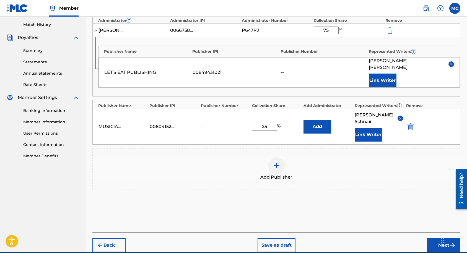
click at [439, 239] on button "Next" at bounding box center [443, 246] width 33 height 14
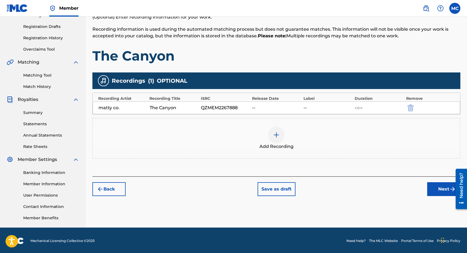
click at [436, 193] on button "Next" at bounding box center [443, 189] width 33 height 14
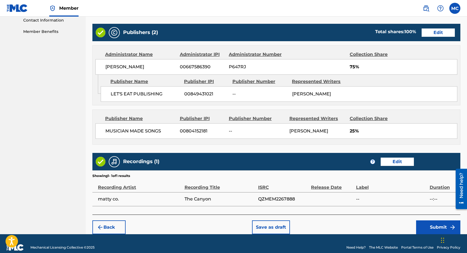
scroll to position [287, 0]
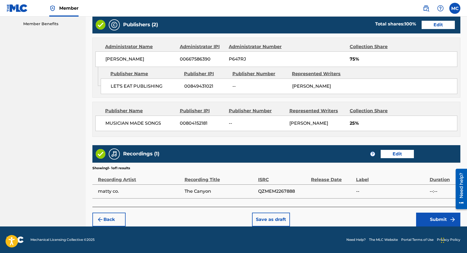
click at [426, 216] on button "Submit" at bounding box center [438, 220] width 44 height 14
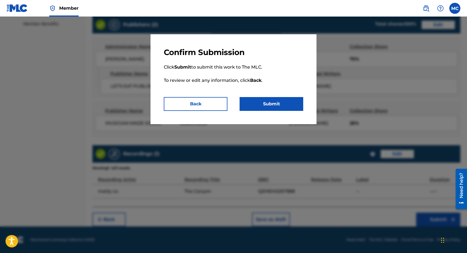
click at [279, 105] on button "Submit" at bounding box center [272, 104] width 64 height 14
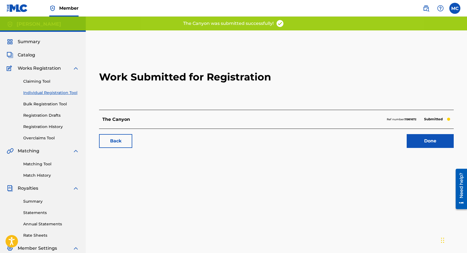
click at [428, 145] on link "Done" at bounding box center [430, 141] width 47 height 14
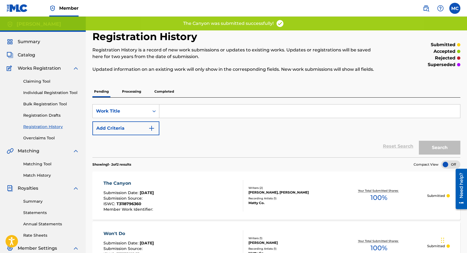
click at [18, 4] on img at bounding box center [17, 8] width 21 height 8
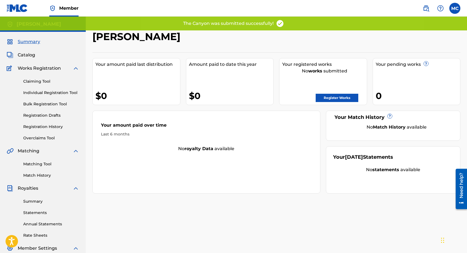
click at [329, 98] on link "Register Works" at bounding box center [337, 98] width 43 height 8
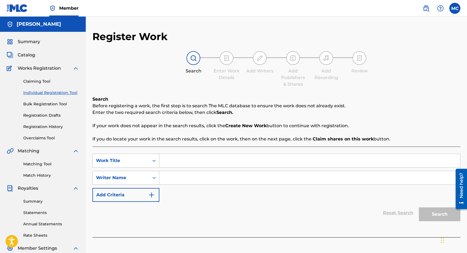
click at [213, 163] on input "Search Form" at bounding box center [309, 160] width 301 height 13
type input "I'm Gone"
click at [203, 178] on input "Search Form" at bounding box center [309, 177] width 301 height 13
type input "[PERSON_NAME]"
click at [419, 208] on button "Search" at bounding box center [440, 215] width 42 height 14
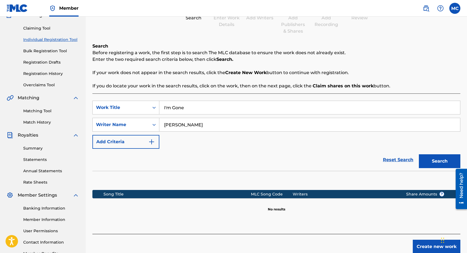
scroll to position [77, 0]
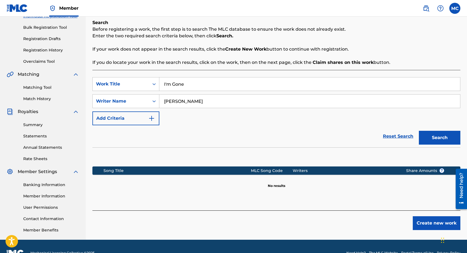
click at [431, 225] on button "Create new work" at bounding box center [437, 223] width 48 height 14
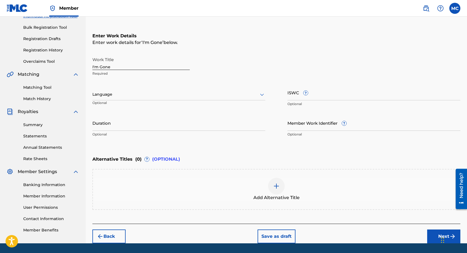
click at [193, 89] on div "Language Optional" at bounding box center [178, 97] width 173 height 25
click at [185, 94] on div at bounding box center [178, 94] width 173 height 7
click at [167, 106] on div "English" at bounding box center [179, 106] width 172 height 12
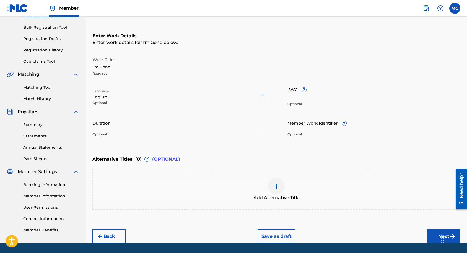
click at [293, 94] on input "ISWC ?" at bounding box center [374, 93] width 173 height 16
paste input "T-313.827.195-7"
type input "T-313.827.195-7"
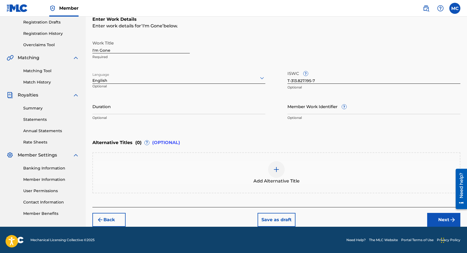
click at [437, 219] on button "Next" at bounding box center [443, 220] width 33 height 14
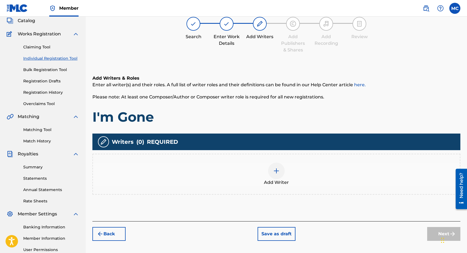
scroll to position [25, 0]
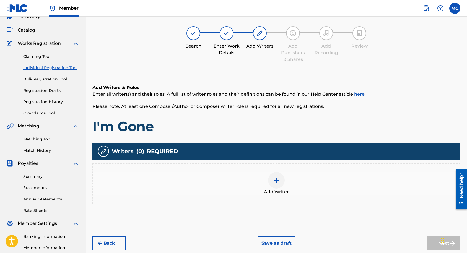
click at [282, 183] on div at bounding box center [276, 180] width 17 height 17
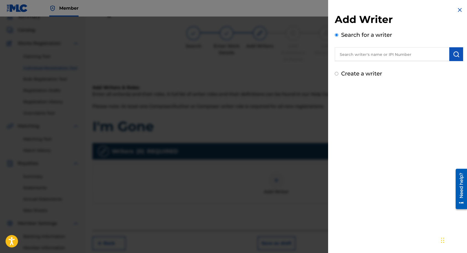
click at [369, 53] on input "text" at bounding box center [392, 54] width 115 height 14
paste input "00667586390"
type input "00667586390"
click at [458, 57] on img "submit" at bounding box center [456, 54] width 7 height 7
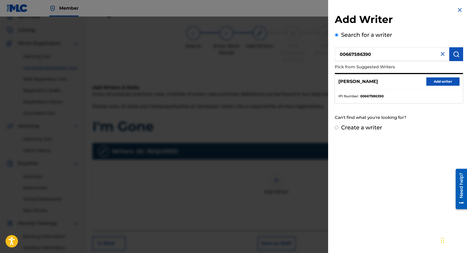
click at [428, 79] on button "Add writer" at bounding box center [443, 82] width 33 height 8
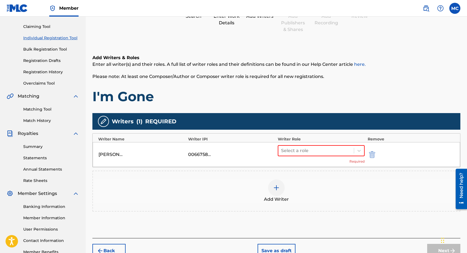
scroll to position [77, 0]
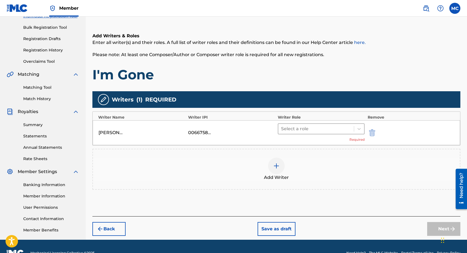
click at [305, 132] on div at bounding box center [316, 129] width 70 height 8
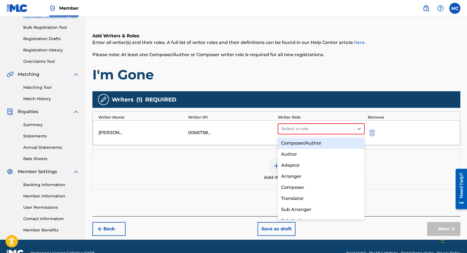
click at [302, 142] on div "Composer/Author" at bounding box center [321, 143] width 87 height 11
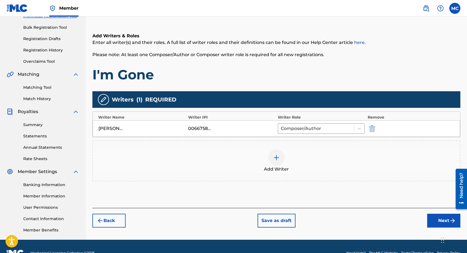
click at [439, 223] on button "Next" at bounding box center [443, 221] width 33 height 14
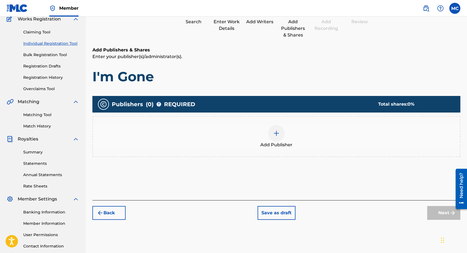
scroll to position [25, 0]
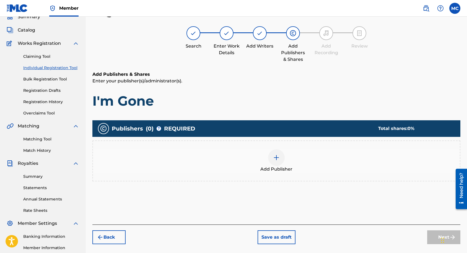
click at [271, 164] on div "Add Publisher" at bounding box center [276, 160] width 367 height 23
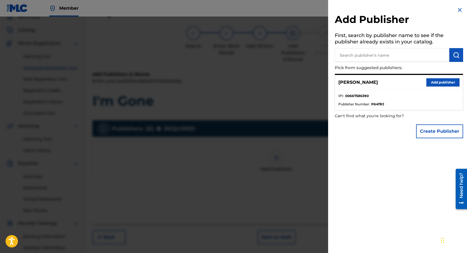
click at [367, 54] on input "text" at bounding box center [392, 55] width 115 height 14
paste input "00849431021"
type input "00849431021"
click at [456, 50] on button "submit" at bounding box center [457, 55] width 14 height 14
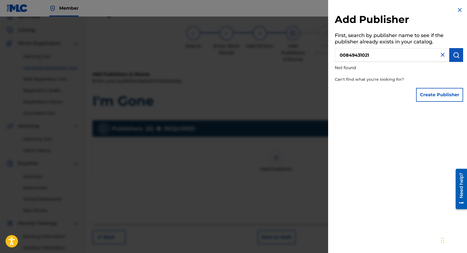
click at [437, 94] on button "Create Publisher" at bounding box center [439, 95] width 47 height 14
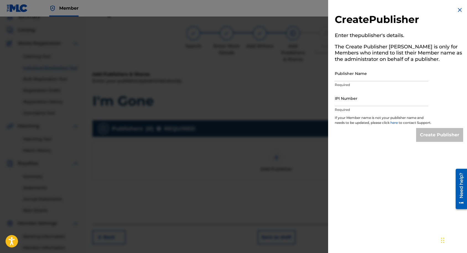
click at [368, 74] on input "Publisher Name" at bounding box center [382, 74] width 94 height 16
paste input "00849431021"
type input "00849431021"
click at [364, 77] on input "Publisher Name" at bounding box center [382, 74] width 94 height 16
type input "LET'S EAT PUBLISHING"
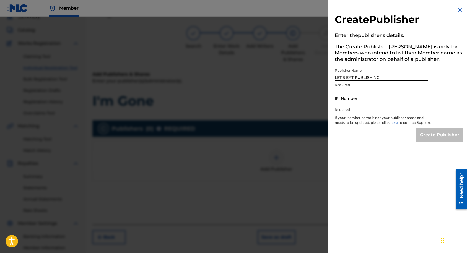
click at [358, 99] on input "IPI Number" at bounding box center [382, 99] width 94 height 16
paste input "00849431021"
type input "00849431021"
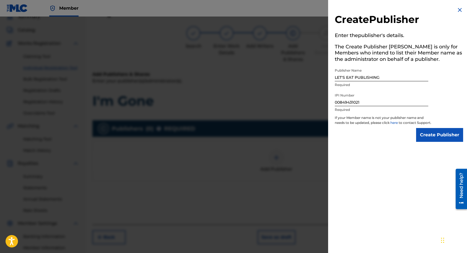
click at [428, 138] on input "Create Publisher" at bounding box center [439, 135] width 47 height 14
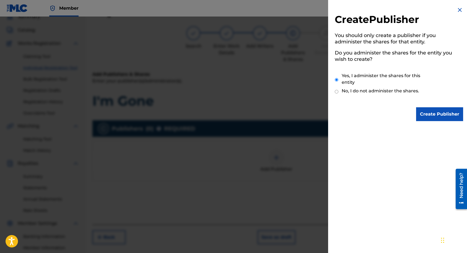
click at [431, 114] on input "Create Publisher" at bounding box center [439, 114] width 47 height 14
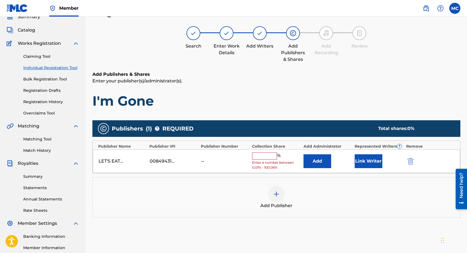
click at [266, 154] on input "text" at bounding box center [264, 156] width 25 height 7
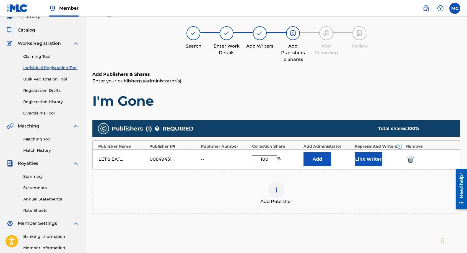
type input "100"
click at [315, 154] on button "Add" at bounding box center [318, 160] width 28 height 14
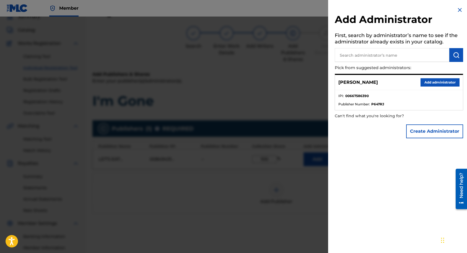
click at [436, 84] on button "Add administrator" at bounding box center [440, 82] width 39 height 8
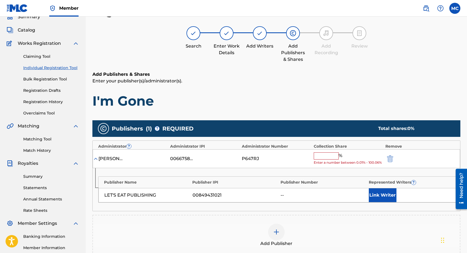
click at [334, 154] on input "text" at bounding box center [326, 156] width 25 height 7
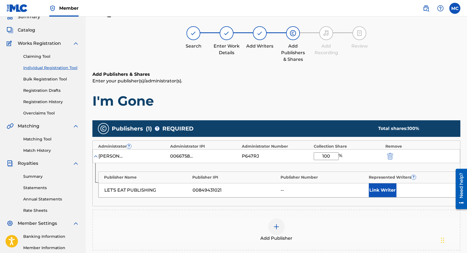
type input "100"
click at [383, 190] on button "Link Writer" at bounding box center [383, 191] width 28 height 14
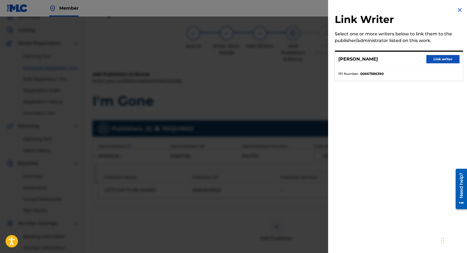
click at [440, 61] on button "Link writer" at bounding box center [443, 59] width 33 height 8
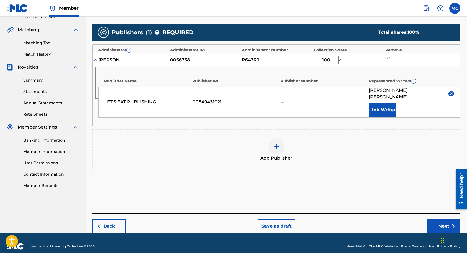
click at [443, 220] on button "Next" at bounding box center [443, 227] width 33 height 14
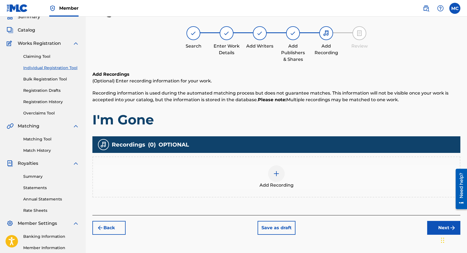
click at [288, 168] on div "Add Recording" at bounding box center [276, 177] width 367 height 23
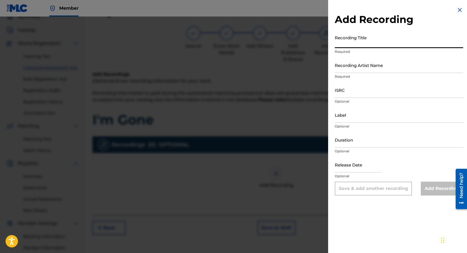
click at [345, 40] on input "Recording Title" at bounding box center [399, 40] width 128 height 16
type input "I'm Gone"
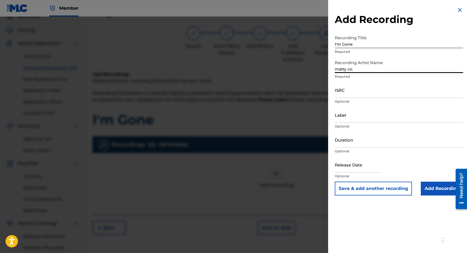
type input "matty co."
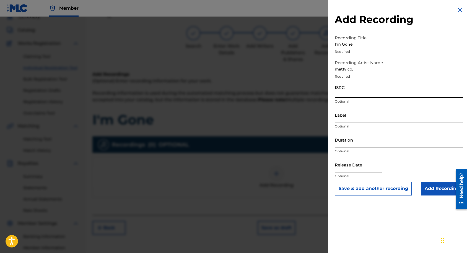
paste input "QZNWZ2263576"
type input "QZNWZ2263576"
click at [433, 188] on input "Add Recording" at bounding box center [442, 189] width 42 height 14
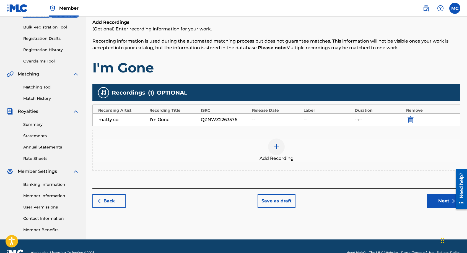
click at [441, 203] on button "Next" at bounding box center [443, 201] width 33 height 14
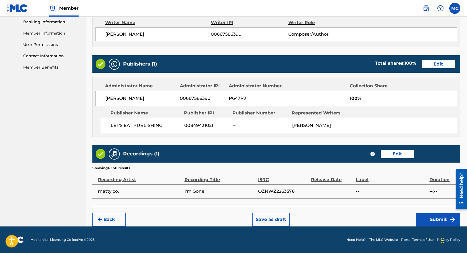
scroll to position [244, 0]
click at [425, 217] on button "Submit" at bounding box center [438, 220] width 44 height 14
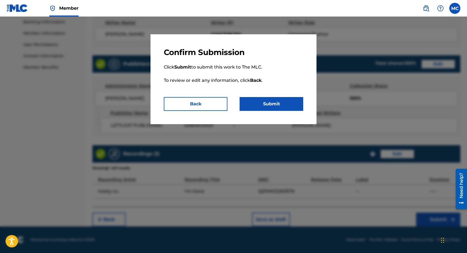
click at [276, 105] on button "Submit" at bounding box center [272, 104] width 64 height 14
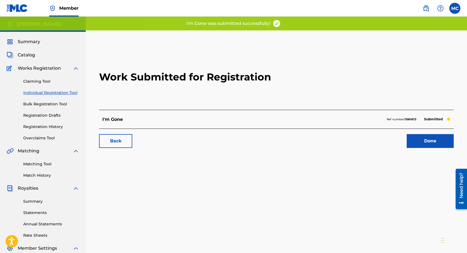
click at [416, 138] on link "Done" at bounding box center [430, 141] width 47 height 14
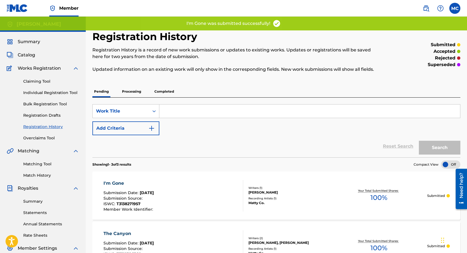
click at [24, 4] on link at bounding box center [17, 8] width 21 height 16
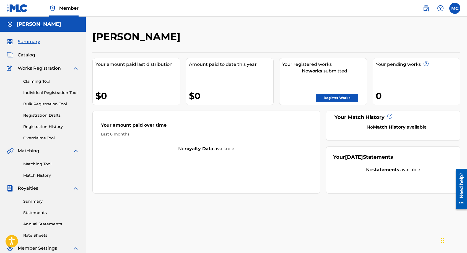
click at [338, 98] on link "Register Works" at bounding box center [337, 98] width 43 height 8
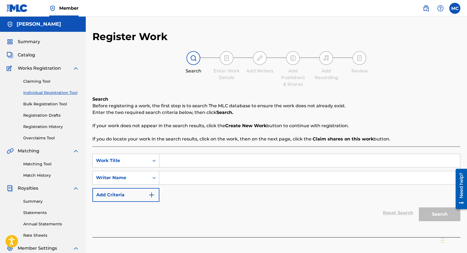
click at [215, 159] on input "Search Form" at bounding box center [309, 160] width 301 height 13
type input "Casual Thinking"
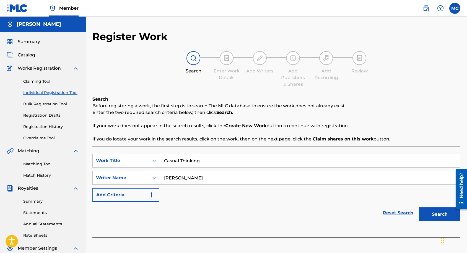
type input "[PERSON_NAME]"
click at [419, 208] on button "Search" at bounding box center [440, 215] width 42 height 14
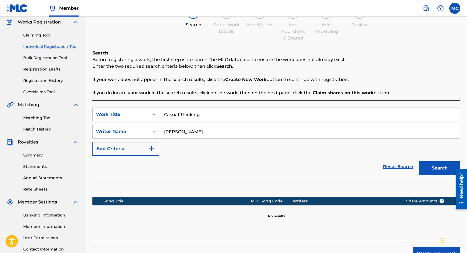
scroll to position [90, 0]
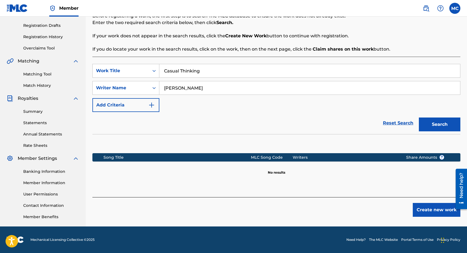
click at [418, 205] on button "Create new work" at bounding box center [437, 210] width 48 height 14
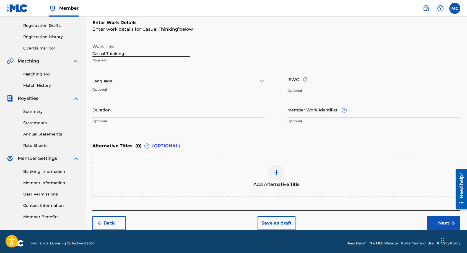
scroll to position [91, 0]
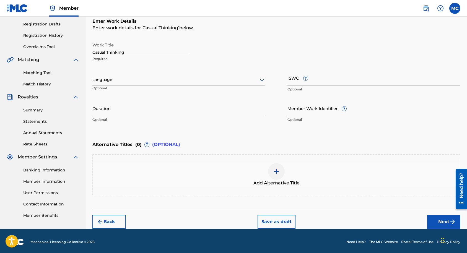
click at [287, 79] on div "Work Title Casual Thinking Required Language Optional ISWC ? Optional Duration …" at bounding box center [276, 83] width 368 height 86
click at [293, 81] on input "ISWC ?" at bounding box center [374, 78] width 173 height 16
paste input "T-315.075.295-3"
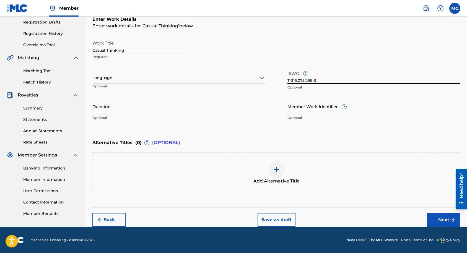
type input "T-315.075.295-3"
click at [438, 218] on button "Next" at bounding box center [443, 220] width 33 height 14
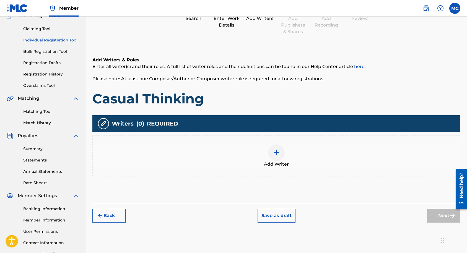
scroll to position [25, 0]
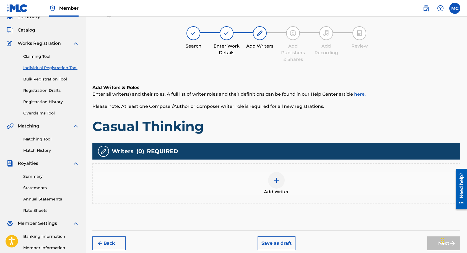
click at [274, 178] on img at bounding box center [276, 180] width 7 height 7
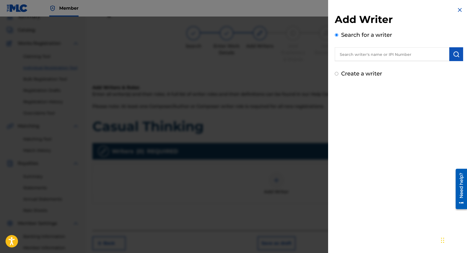
click at [361, 51] on input "text" at bounding box center [392, 54] width 115 height 14
paste input "00667586390"
type input "00667586390"
click at [453, 55] on img "submit" at bounding box center [456, 54] width 7 height 7
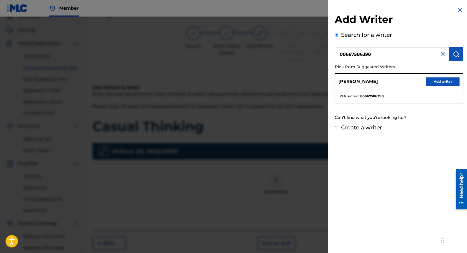
click at [433, 82] on button "Add writer" at bounding box center [443, 82] width 33 height 8
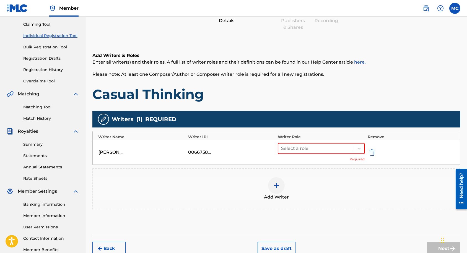
scroll to position [81, 0]
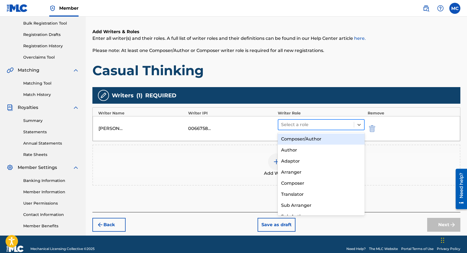
click at [345, 126] on div at bounding box center [316, 125] width 70 height 8
click at [331, 138] on div "Composer/Author" at bounding box center [321, 139] width 87 height 11
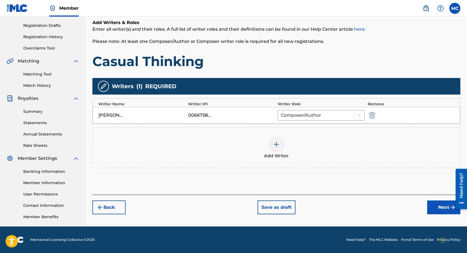
drag, startPoint x: 451, startPoint y: 211, endPoint x: 0, endPoint y: 42, distance: 480.8
click at [451, 211] on img "submit" at bounding box center [453, 207] width 7 height 7
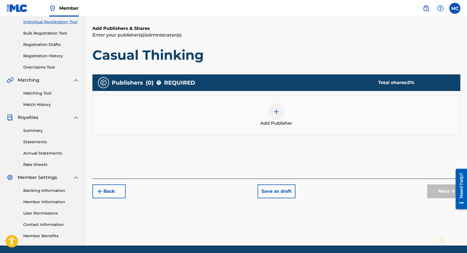
scroll to position [75, 0]
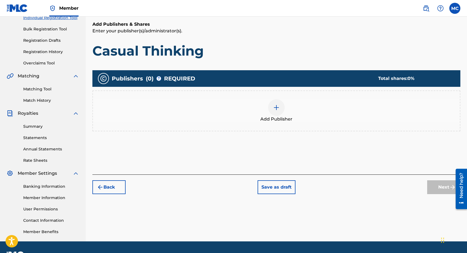
click at [272, 110] on div at bounding box center [276, 107] width 17 height 17
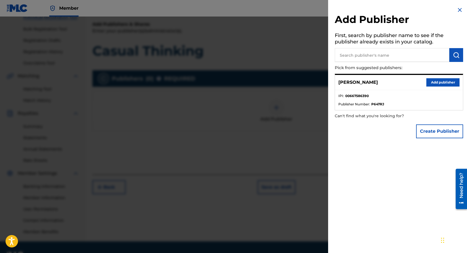
click at [367, 55] on input "text" at bounding box center [392, 55] width 115 height 14
click at [441, 135] on button "Create Publisher" at bounding box center [439, 132] width 47 height 14
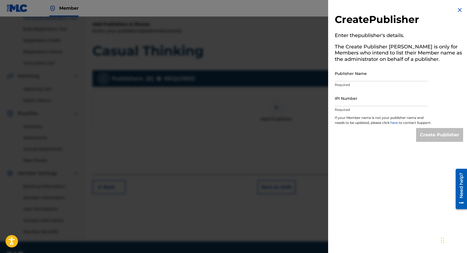
click at [378, 74] on input "Publisher Name" at bounding box center [382, 74] width 94 height 16
type input "LET'S EAT PUBLISHING"
click at [366, 102] on input "IPI Number" at bounding box center [382, 99] width 94 height 16
paste input "00849431021"
type input "00849431021"
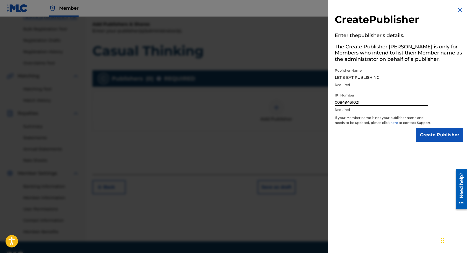
click at [429, 141] on input "Create Publisher" at bounding box center [439, 135] width 47 height 14
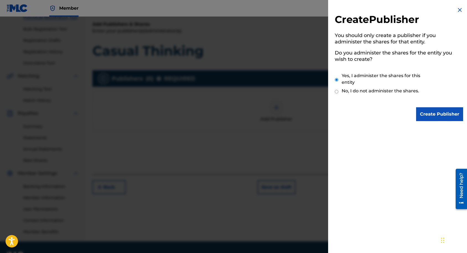
click at [432, 112] on input "Create Publisher" at bounding box center [439, 114] width 47 height 14
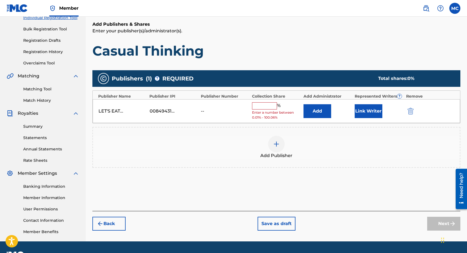
click at [272, 105] on input "text" at bounding box center [264, 105] width 25 height 7
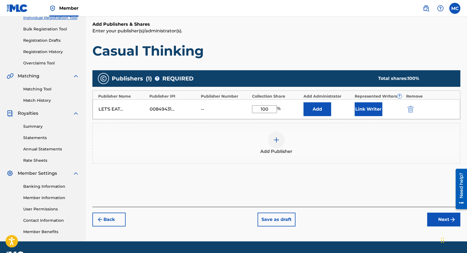
type input "100"
click at [433, 216] on button "Next" at bounding box center [443, 220] width 33 height 14
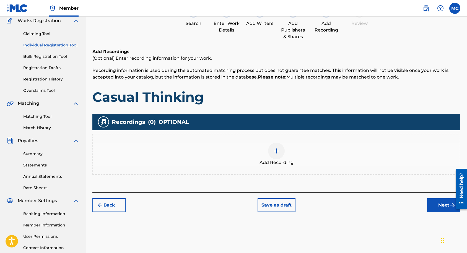
scroll to position [25, 0]
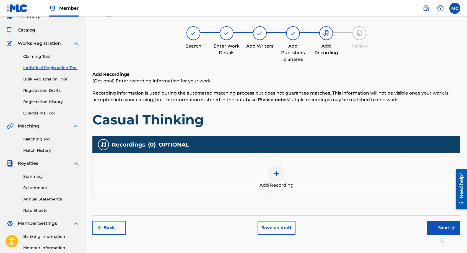
click at [108, 229] on button "Back" at bounding box center [108, 228] width 33 height 14
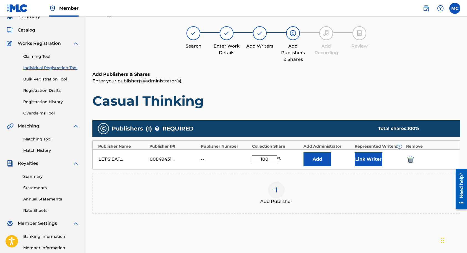
click at [314, 162] on button "Add" at bounding box center [318, 160] width 28 height 14
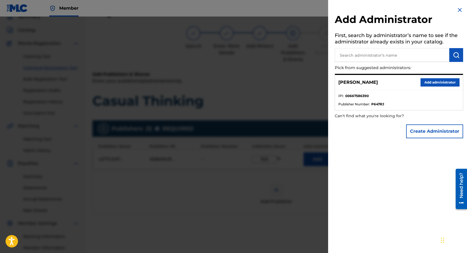
click at [425, 80] on button "Add administrator" at bounding box center [440, 82] width 39 height 8
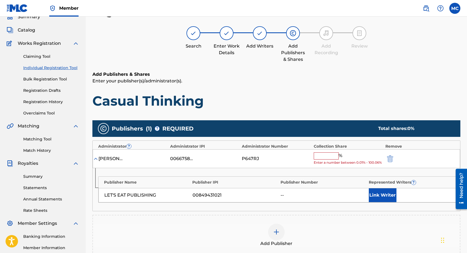
click at [323, 159] on input "text" at bounding box center [326, 156] width 25 height 7
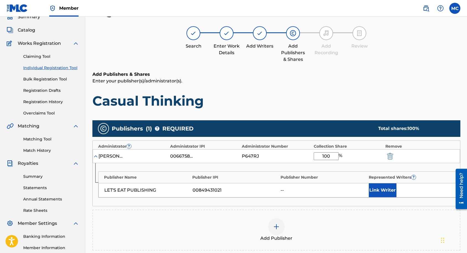
type input "100"
click at [375, 186] on button "Link Writer" at bounding box center [383, 191] width 28 height 14
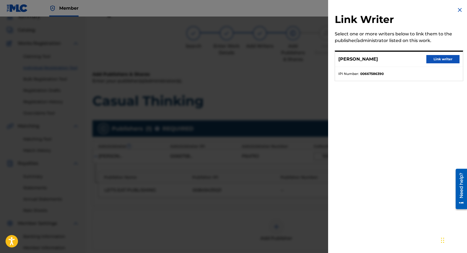
click at [436, 59] on button "Link writer" at bounding box center [443, 59] width 33 height 8
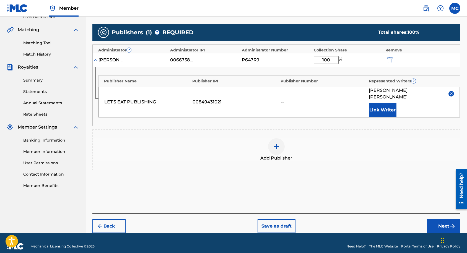
click at [436, 220] on button "Next" at bounding box center [443, 227] width 33 height 14
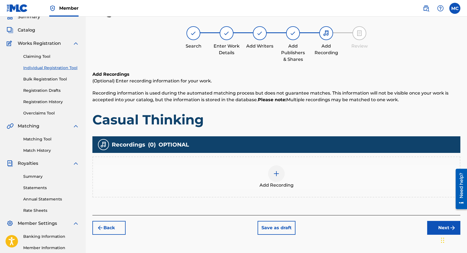
click at [273, 172] on div at bounding box center [276, 174] width 17 height 17
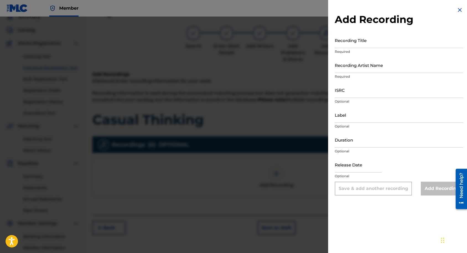
click at [363, 46] on input "Recording Title" at bounding box center [399, 40] width 128 height 16
type input "Casual Thinking"
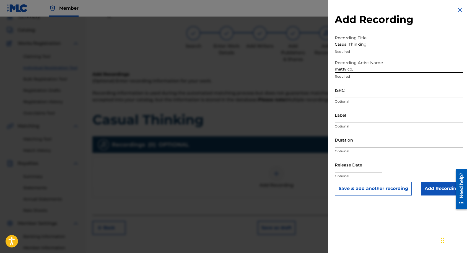
type input "matty co."
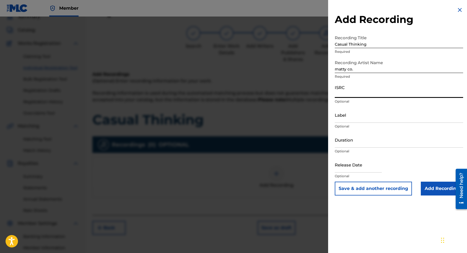
paste input "QZTB52228223"
type input "QZTB52228223"
click at [443, 191] on input "Add Recording" at bounding box center [442, 189] width 42 height 14
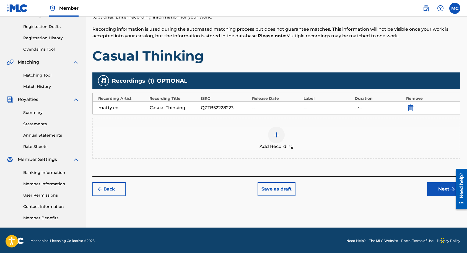
click at [430, 188] on button "Next" at bounding box center [443, 189] width 33 height 14
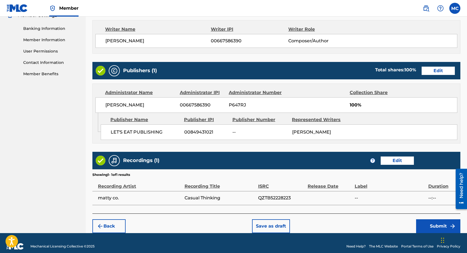
scroll to position [244, 0]
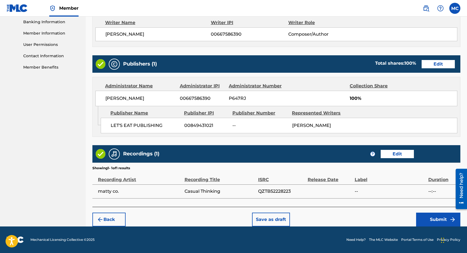
click at [429, 218] on button "Submit" at bounding box center [438, 220] width 44 height 14
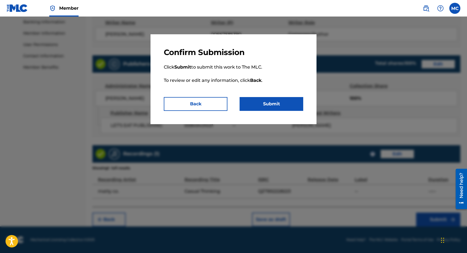
click at [275, 108] on button "Submit" at bounding box center [272, 104] width 64 height 14
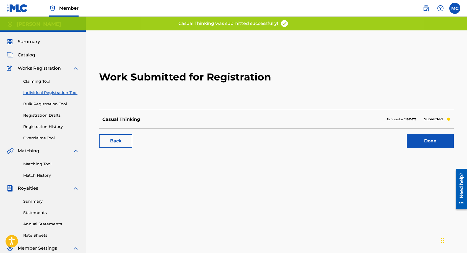
click at [20, 9] on img at bounding box center [17, 8] width 21 height 8
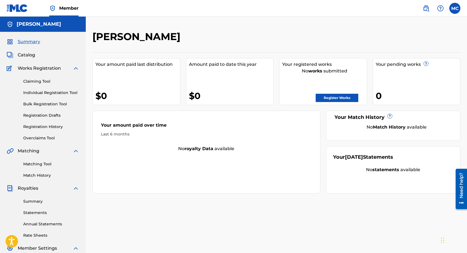
click at [345, 97] on link "Register Works" at bounding box center [337, 98] width 43 height 8
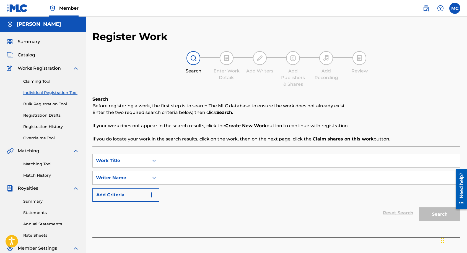
click at [191, 155] on input "Search Form" at bounding box center [309, 160] width 301 height 13
type input "Just Like Heaven"
click at [185, 186] on div "SearchWithCriteriaf3aa15f3-7a5d-4146-8fbf-c539348d9dbb Work Title Just Like Hea…" at bounding box center [276, 178] width 368 height 48
click at [195, 175] on input "Search Form" at bounding box center [309, 177] width 301 height 13
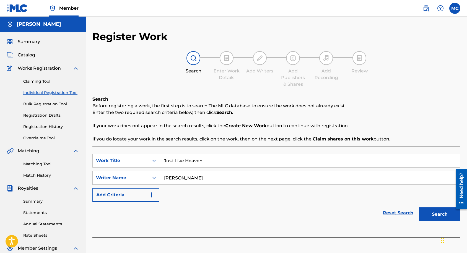
type input "[PERSON_NAME]"
click at [419, 208] on button "Search" at bounding box center [440, 215] width 42 height 14
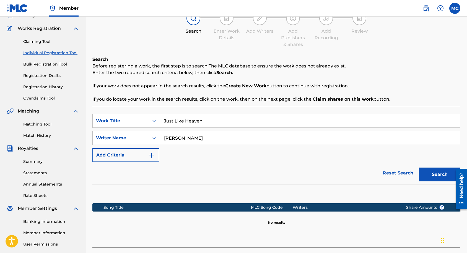
scroll to position [88, 0]
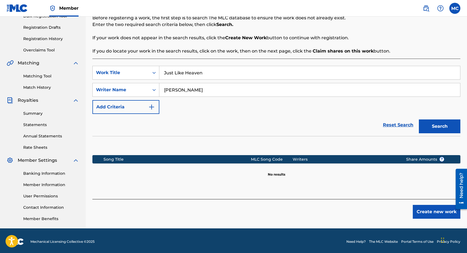
click at [427, 207] on button "Create new work" at bounding box center [437, 212] width 48 height 14
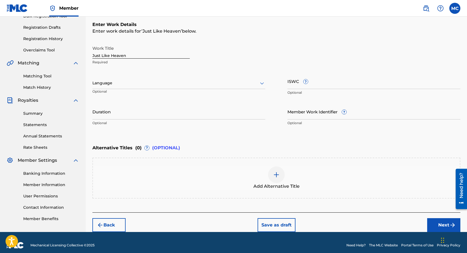
click at [291, 82] on input "ISWC ?" at bounding box center [374, 81] width 173 height 16
paste input "T-317.886.853-2"
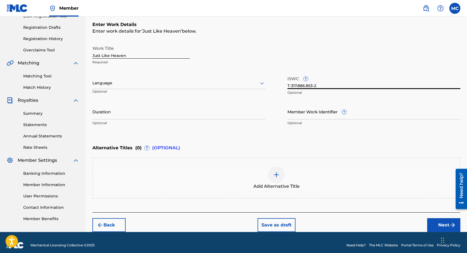
type input "T-317.886.853-2"
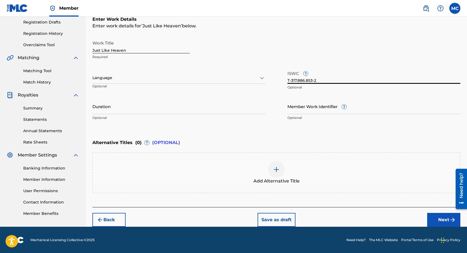
click at [445, 217] on button "Next" at bounding box center [443, 220] width 33 height 14
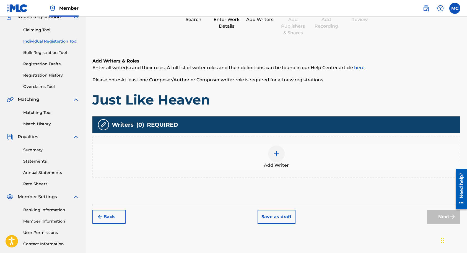
scroll to position [25, 0]
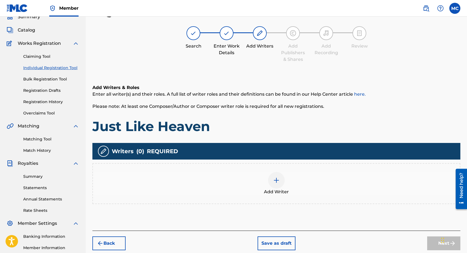
click at [280, 185] on div at bounding box center [276, 180] width 17 height 17
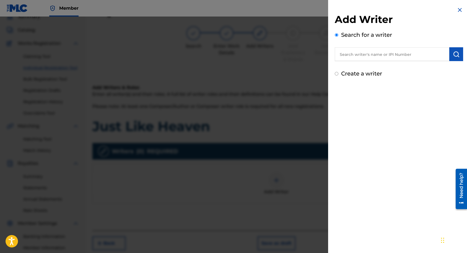
click at [355, 57] on input "text" at bounding box center [392, 54] width 115 height 14
paste input "00662574231"
type input "00662574231"
click at [454, 55] on img "submit" at bounding box center [456, 54] width 7 height 7
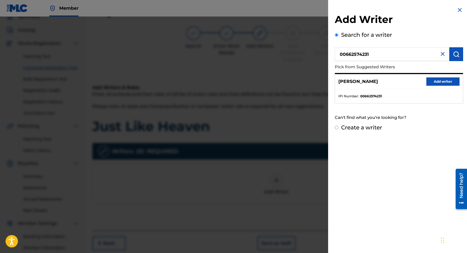
click at [444, 84] on button "Add writer" at bounding box center [443, 82] width 33 height 8
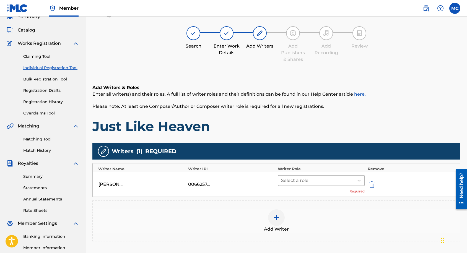
click at [312, 179] on div at bounding box center [316, 181] width 70 height 8
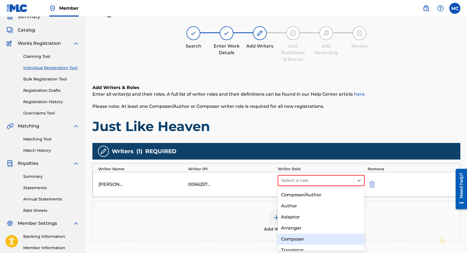
click at [309, 240] on div "Composer" at bounding box center [321, 239] width 87 height 11
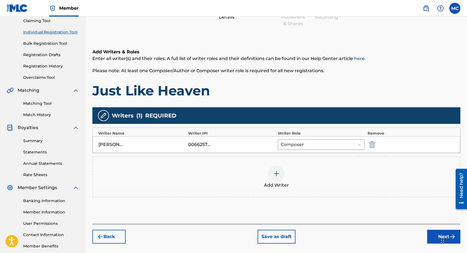
scroll to position [82, 0]
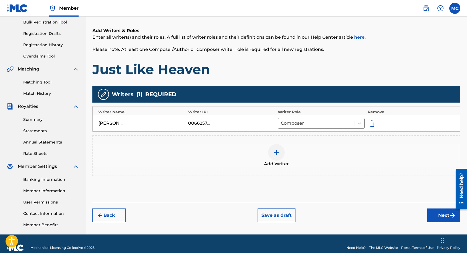
click at [274, 151] on img at bounding box center [276, 152] width 7 height 7
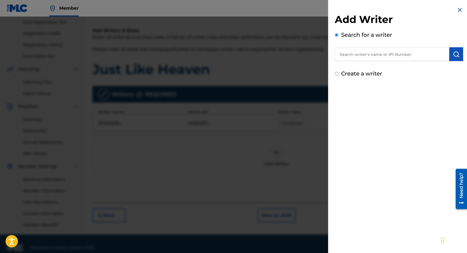
click at [347, 59] on input "text" at bounding box center [392, 54] width 115 height 14
paste input "00667586390"
type input "00667586390"
click at [453, 52] on img "submit" at bounding box center [456, 54] width 7 height 7
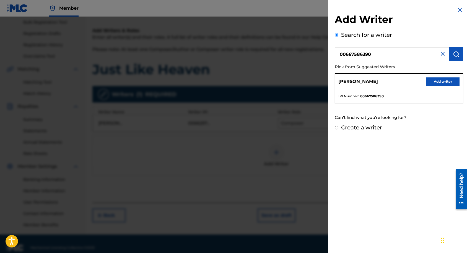
click at [436, 81] on button "Add writer" at bounding box center [443, 82] width 33 height 8
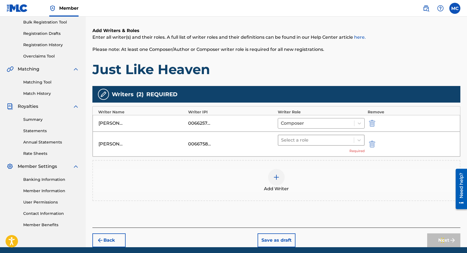
click at [334, 138] on div at bounding box center [316, 140] width 70 height 8
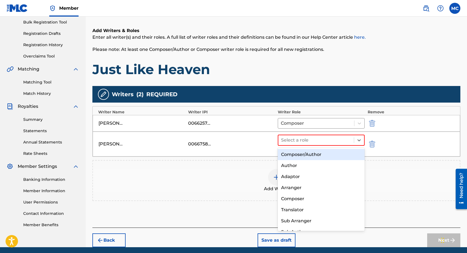
click at [326, 155] on div "Composer/Author" at bounding box center [321, 154] width 87 height 11
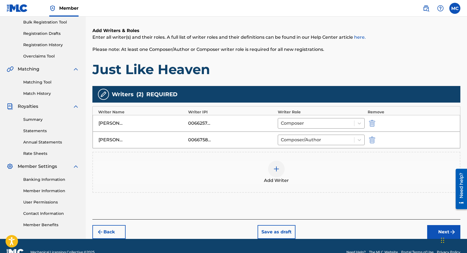
scroll to position [94, 0]
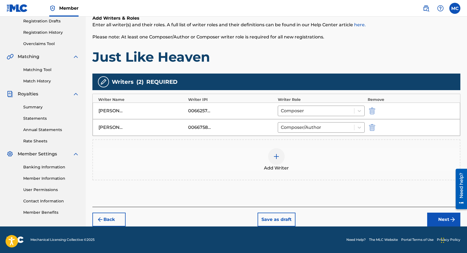
click at [441, 218] on button "Next" at bounding box center [443, 220] width 33 height 14
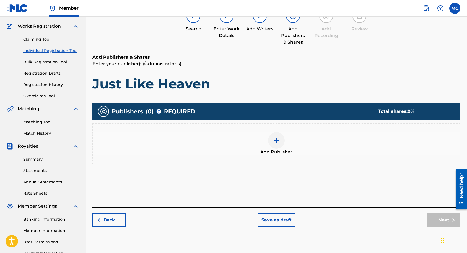
scroll to position [25, 0]
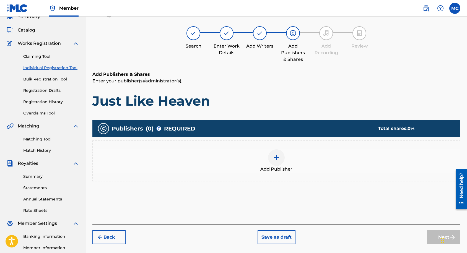
click at [276, 158] on img at bounding box center [276, 157] width 7 height 7
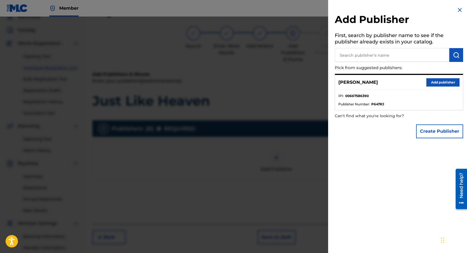
click at [438, 133] on button "Create Publisher" at bounding box center [439, 132] width 47 height 14
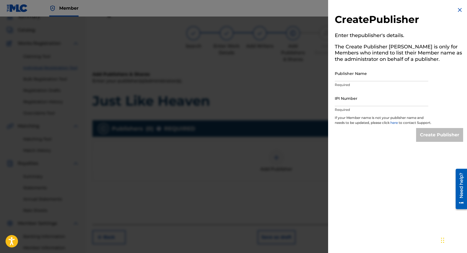
click at [360, 73] on input "Publisher Name" at bounding box center [382, 74] width 94 height 16
type input "LET'S EAT PUBLISHING"
click at [359, 100] on input "IPI Number" at bounding box center [382, 99] width 94 height 16
paste input "00849431021"
type input "00849431021"
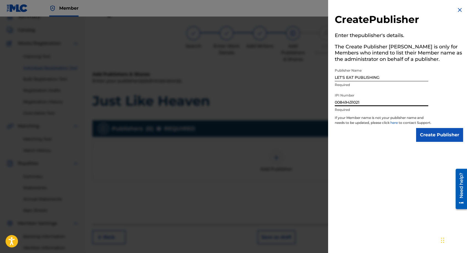
click at [431, 137] on input "Create Publisher" at bounding box center [439, 135] width 47 height 14
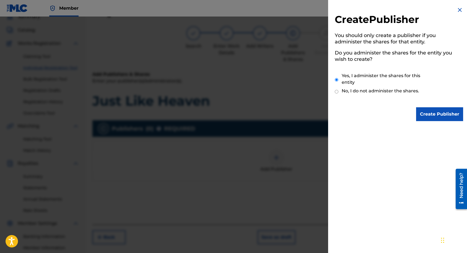
click at [430, 112] on input "Create Publisher" at bounding box center [439, 114] width 47 height 14
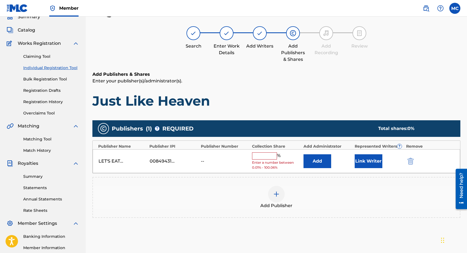
click at [268, 155] on input "text" at bounding box center [264, 156] width 25 height 7
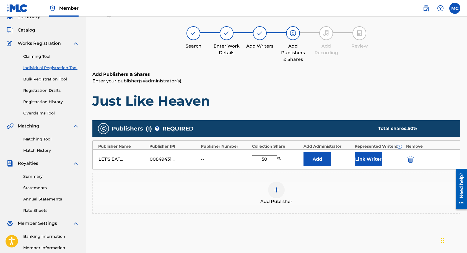
type input "50"
click at [324, 161] on button "Add" at bounding box center [318, 160] width 28 height 14
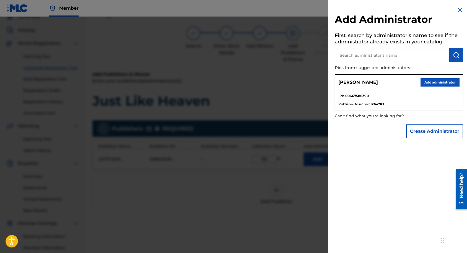
click at [430, 83] on button "Add administrator" at bounding box center [440, 82] width 39 height 8
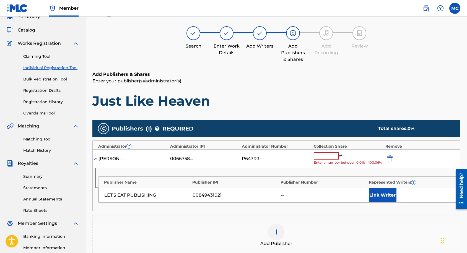
click at [328, 159] on input "text" at bounding box center [326, 156] width 25 height 7
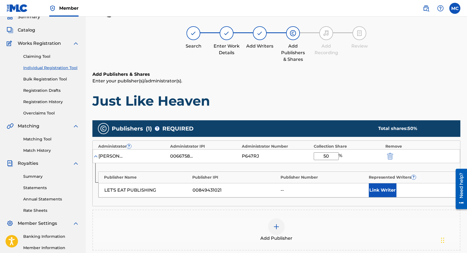
type input "50"
click at [384, 193] on button "Link Writer" at bounding box center [383, 191] width 28 height 14
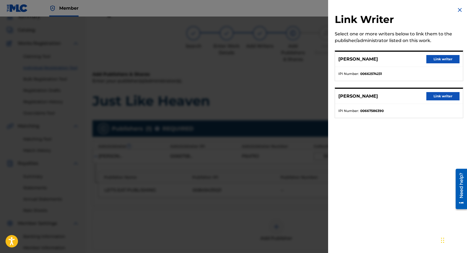
click at [435, 97] on button "Link writer" at bounding box center [443, 96] width 33 height 8
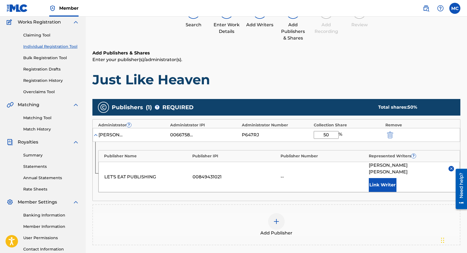
scroll to position [75, 0]
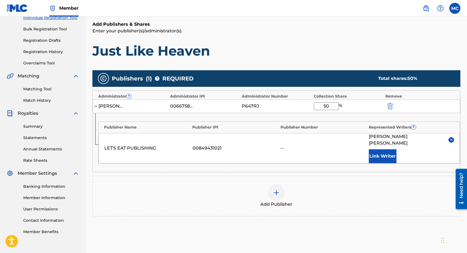
click at [282, 189] on div at bounding box center [276, 193] width 17 height 17
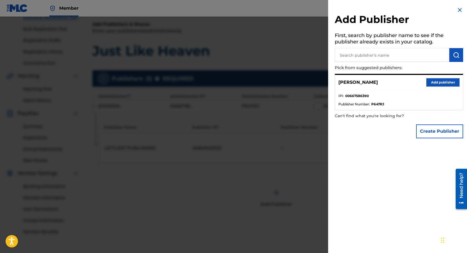
click at [373, 54] on input "text" at bounding box center [392, 55] width 115 height 14
paste input "00682521540"
type input "00682521540"
click at [454, 56] on img "submit" at bounding box center [456, 55] width 7 height 7
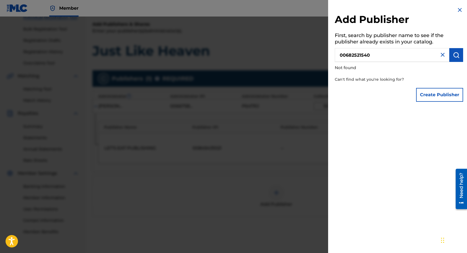
click at [430, 99] on button "Create Publisher" at bounding box center [439, 95] width 47 height 14
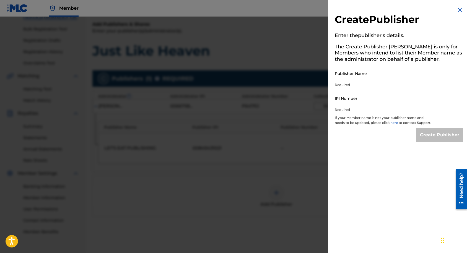
click at [363, 100] on input "IPI Number" at bounding box center [382, 99] width 94 height 16
paste input "00682521540"
type input "00682521540"
click at [362, 70] on input "Publisher Name" at bounding box center [382, 74] width 94 height 16
paste input "GOT MY OWN PUBLISHING"
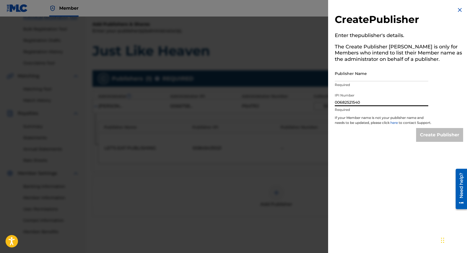
type input "GOT MY OWN PUBLISHING"
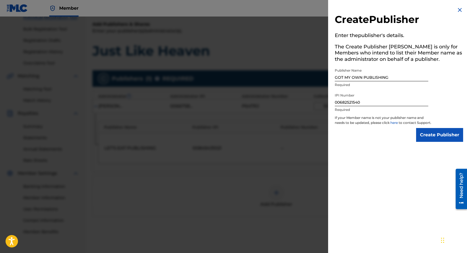
click at [432, 142] on input "Create Publisher" at bounding box center [439, 135] width 47 height 14
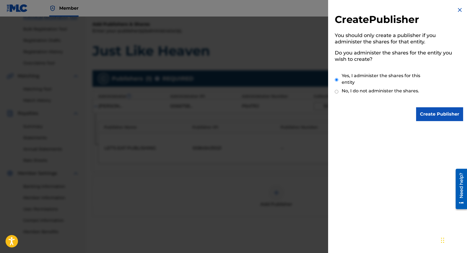
click at [427, 112] on input "Create Publisher" at bounding box center [439, 114] width 47 height 14
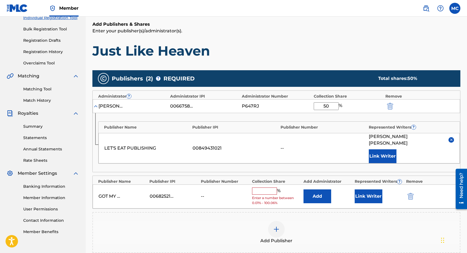
click at [266, 188] on input "text" at bounding box center [264, 191] width 25 height 7
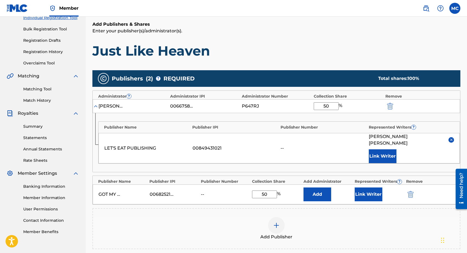
type input "50"
click at [314, 188] on button "Add" at bounding box center [318, 195] width 28 height 14
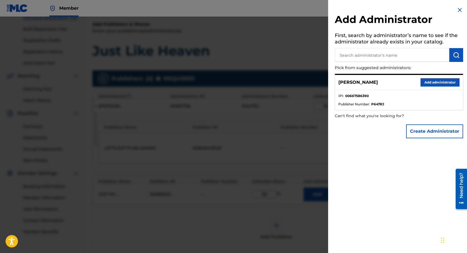
click at [432, 79] on button "Add administrator" at bounding box center [440, 82] width 39 height 8
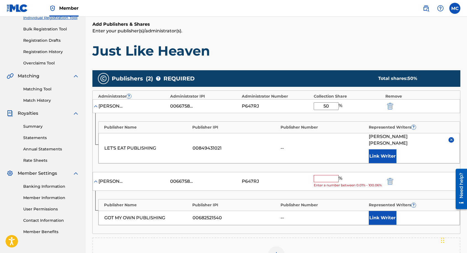
click at [322, 175] on input "text" at bounding box center [326, 178] width 25 height 7
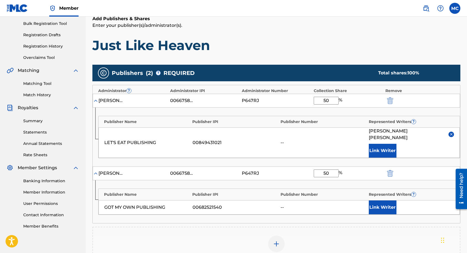
scroll to position [88, 0]
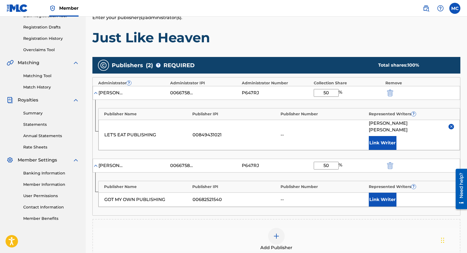
type input "50"
click at [382, 193] on button "Link Writer" at bounding box center [383, 200] width 28 height 14
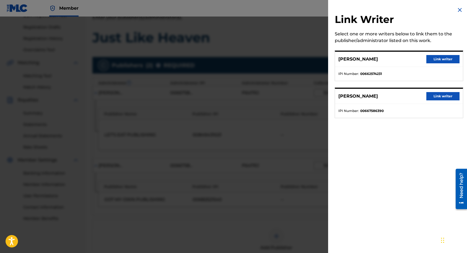
click at [439, 61] on button "Link writer" at bounding box center [443, 59] width 33 height 8
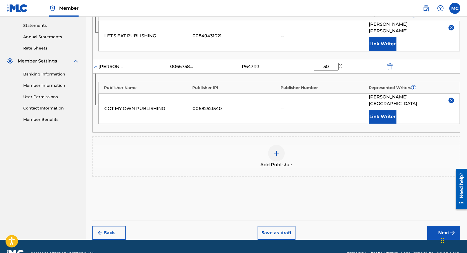
scroll to position [176, 0]
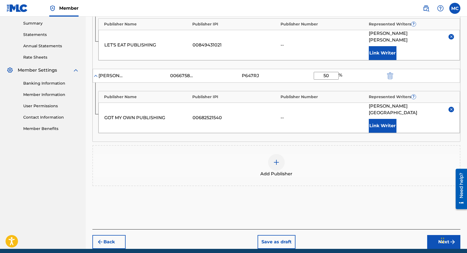
click at [434, 235] on button "Next" at bounding box center [443, 242] width 33 height 14
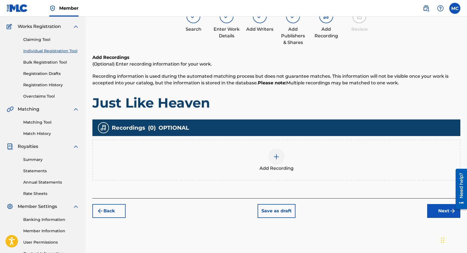
scroll to position [25, 0]
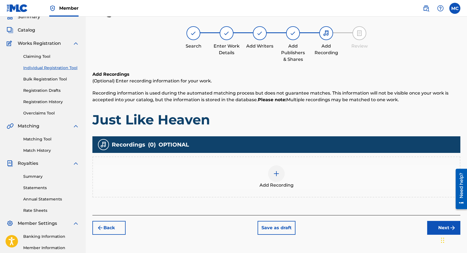
click at [284, 177] on div "Add Recording" at bounding box center [276, 177] width 367 height 23
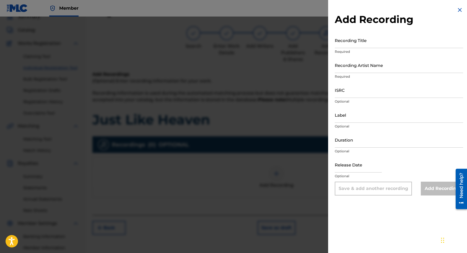
click at [359, 38] on input "Recording Title" at bounding box center [399, 40] width 128 height 16
type input "Just Like Heaven"
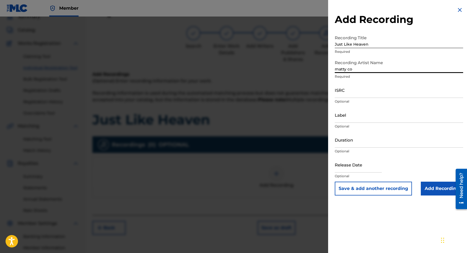
click at [354, 67] on input "matty co" at bounding box center [399, 65] width 128 height 16
type input "matty co."
click at [353, 95] on input "ISRC" at bounding box center [399, 90] width 128 height 16
paste input "QZHN72376712"
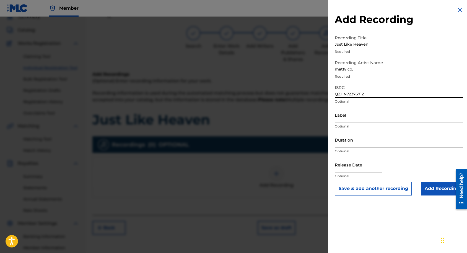
type input "QZHN72376712"
click at [443, 192] on input "Add Recording" at bounding box center [442, 189] width 42 height 14
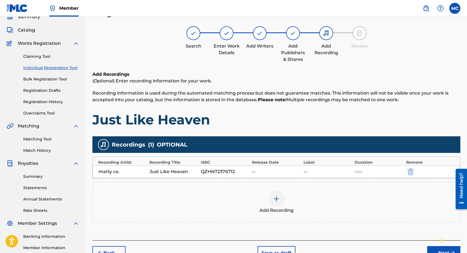
scroll to position [25, 0]
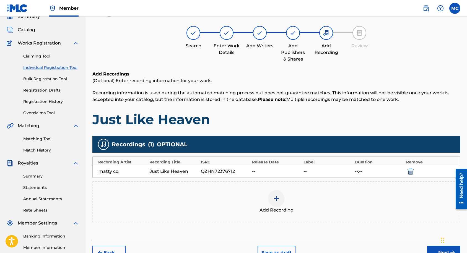
click at [436, 246] on button "Next" at bounding box center [443, 253] width 33 height 14
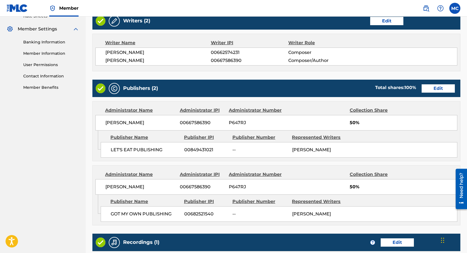
scroll to position [312, 0]
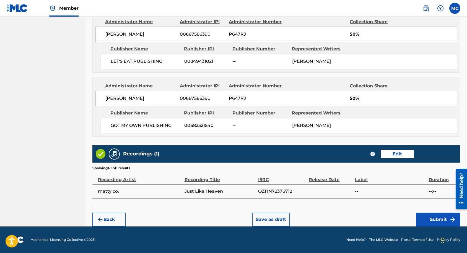
click at [427, 217] on button "Submit" at bounding box center [438, 220] width 44 height 14
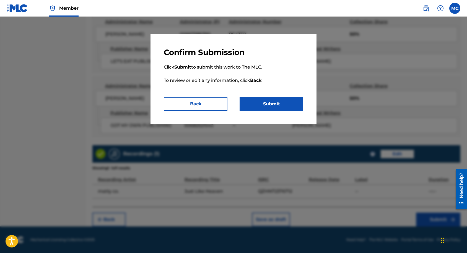
click at [263, 106] on button "Submit" at bounding box center [272, 104] width 64 height 14
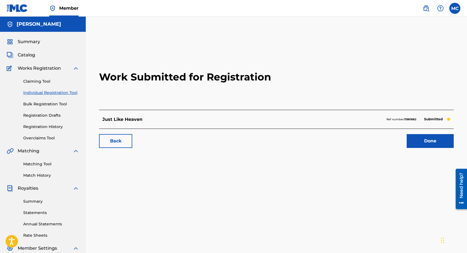
click at [425, 139] on link "Done" at bounding box center [430, 141] width 47 height 14
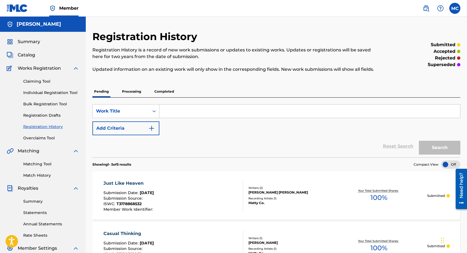
click at [22, 11] on img at bounding box center [17, 8] width 21 height 8
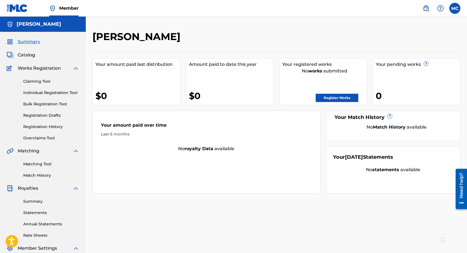
click at [325, 99] on link "Register Works" at bounding box center [337, 98] width 43 height 8
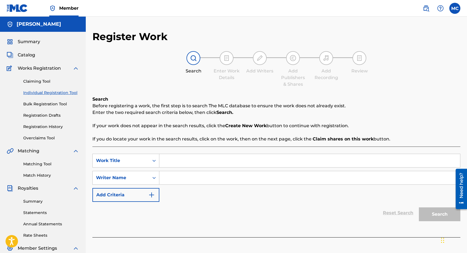
click at [213, 158] on input "Search Form" at bounding box center [309, 160] width 301 height 13
type input "Hurricane"
type input "[PERSON_NAME]"
click at [419, 208] on button "Search" at bounding box center [440, 215] width 42 height 14
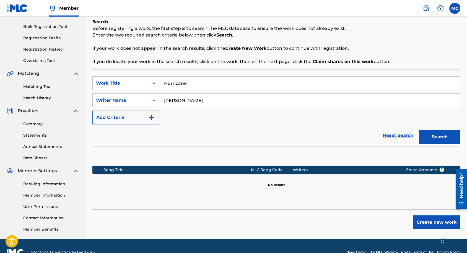
scroll to position [88, 0]
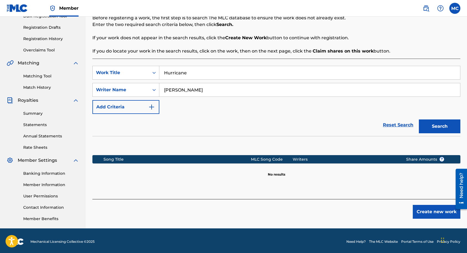
click at [439, 209] on button "Create new work" at bounding box center [437, 212] width 48 height 14
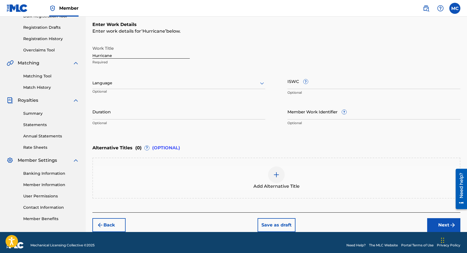
scroll to position [89, 0]
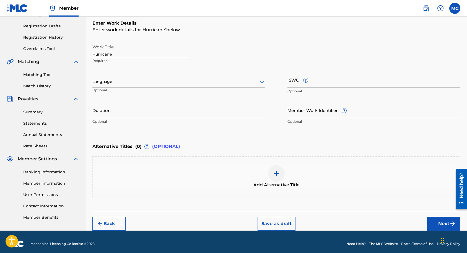
click at [130, 52] on input "Hurricane" at bounding box center [140, 50] width 97 height 16
type input "raindrops"
click at [290, 81] on input "ISWC ?" at bounding box center [374, 80] width 173 height 16
paste input "T-323.239.925-2"
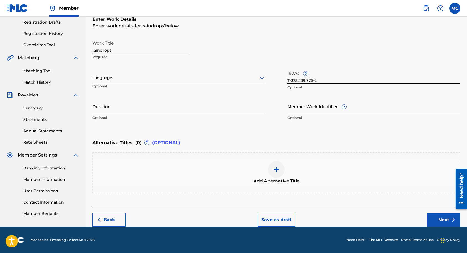
type input "T-323.239.925-2"
click at [437, 217] on button "Next" at bounding box center [443, 220] width 33 height 14
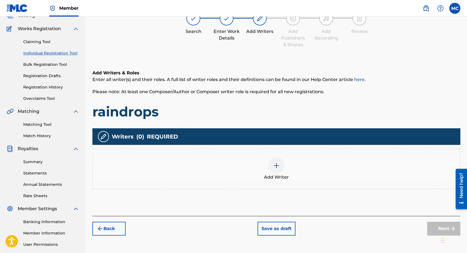
scroll to position [25, 0]
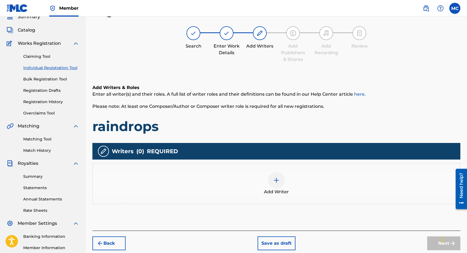
click at [282, 177] on div at bounding box center [276, 180] width 17 height 17
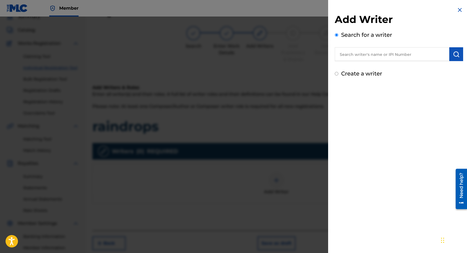
click at [352, 56] on input "text" at bounding box center [392, 54] width 115 height 14
paste input "00667586390"
type input "00667586390"
click at [455, 55] on img "submit" at bounding box center [456, 54] width 7 height 7
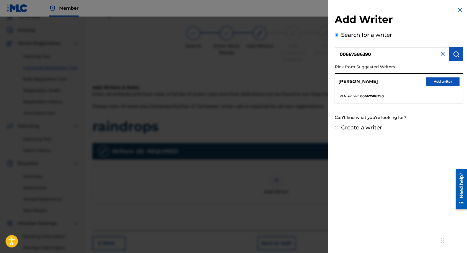
click at [445, 83] on button "Add writer" at bounding box center [443, 82] width 33 height 8
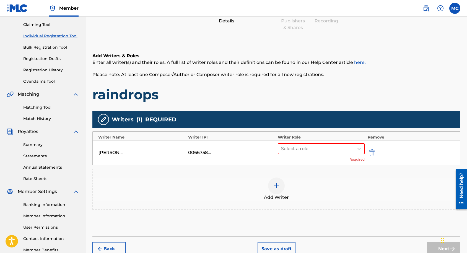
scroll to position [61, 0]
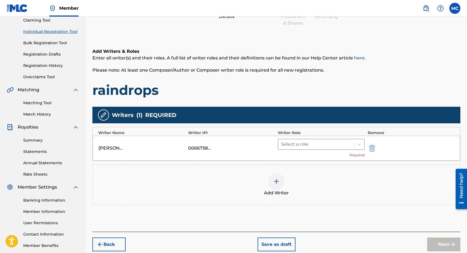
click at [316, 148] on div "Select a role" at bounding box center [316, 145] width 76 height 10
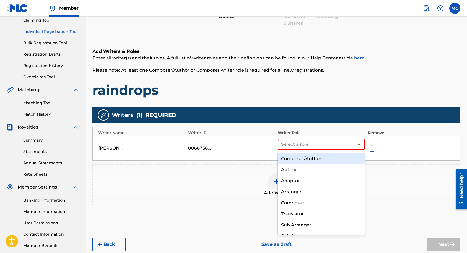
click at [314, 159] on div "Composer/Author" at bounding box center [321, 158] width 87 height 11
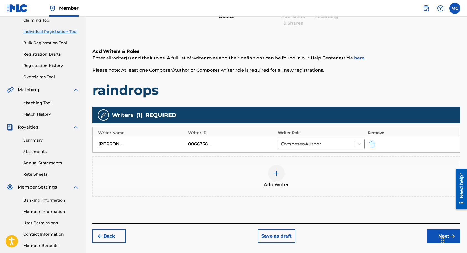
click at [437, 236] on button "Next" at bounding box center [443, 236] width 33 height 14
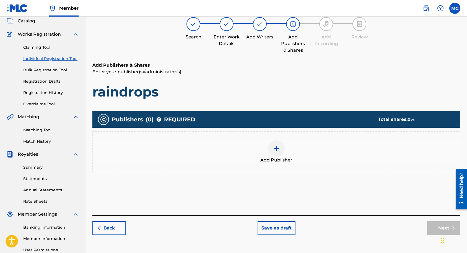
scroll to position [25, 0]
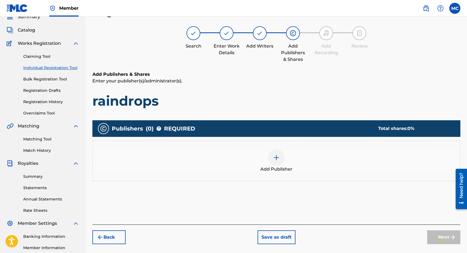
click at [277, 158] on img at bounding box center [276, 157] width 7 height 7
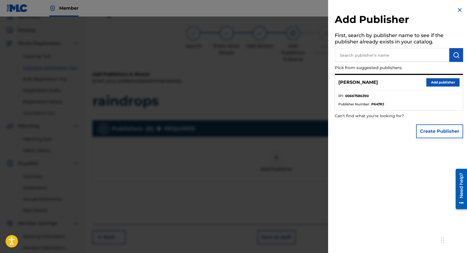
click at [365, 55] on input "text" at bounding box center [392, 55] width 115 height 14
click at [430, 139] on div "Create Publisher" at bounding box center [439, 131] width 47 height 19
click at [432, 135] on button "Create Publisher" at bounding box center [439, 132] width 47 height 14
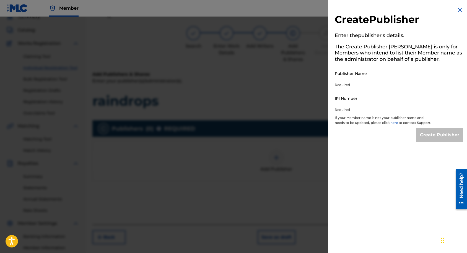
click at [372, 74] on input "Publisher Name" at bounding box center [382, 74] width 94 height 16
type input "LET'S EAT PUBLISHING"
click at [362, 98] on input "IPI Number" at bounding box center [382, 99] width 94 height 16
paste input "00849431021"
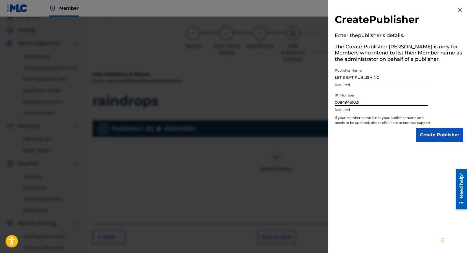
type input "00849431021"
click at [424, 128] on p "If your Member name is not your publisher name and needs to be updated, please …" at bounding box center [383, 121] width 97 height 13
click at [426, 137] on input "Create Publisher" at bounding box center [439, 135] width 47 height 14
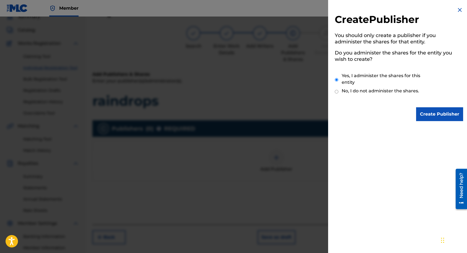
click at [444, 116] on input "Create Publisher" at bounding box center [439, 114] width 47 height 14
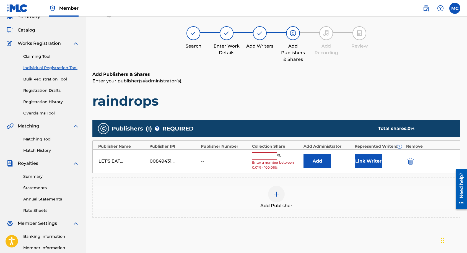
click at [262, 157] on input "text" at bounding box center [264, 156] width 25 height 7
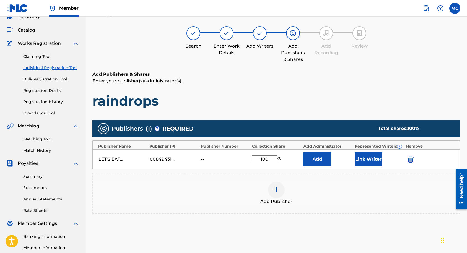
type input "100"
click at [318, 158] on button "Add" at bounding box center [318, 160] width 28 height 14
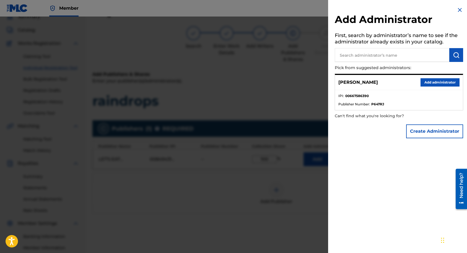
click at [430, 82] on button "Add administrator" at bounding box center [440, 82] width 39 height 8
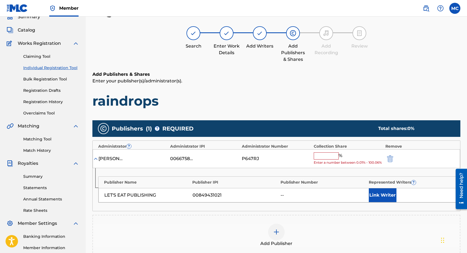
click at [321, 154] on input "text" at bounding box center [326, 156] width 25 height 7
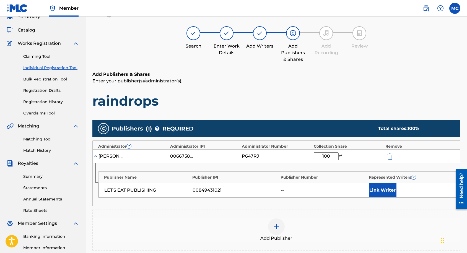
type input "100"
click at [377, 189] on button "Link Writer" at bounding box center [383, 191] width 28 height 14
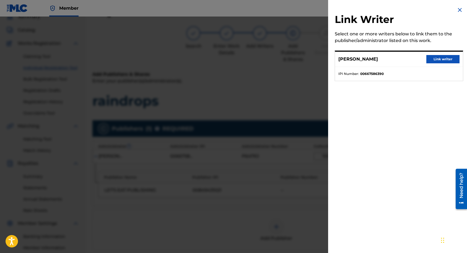
click at [439, 56] on button "Link writer" at bounding box center [443, 59] width 33 height 8
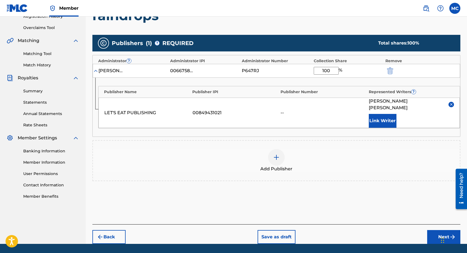
click at [437, 234] on button "Next" at bounding box center [443, 237] width 33 height 14
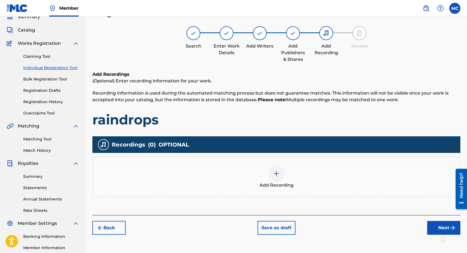
click at [269, 181] on div "Add Recording" at bounding box center [276, 177] width 367 height 23
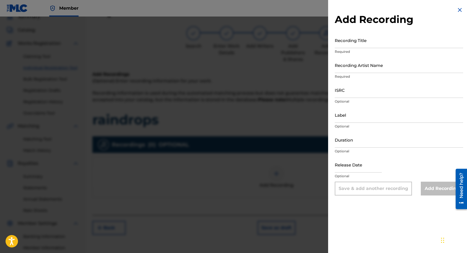
click at [367, 43] on input "Recording Title" at bounding box center [399, 40] width 128 height 16
type input "raindrops"
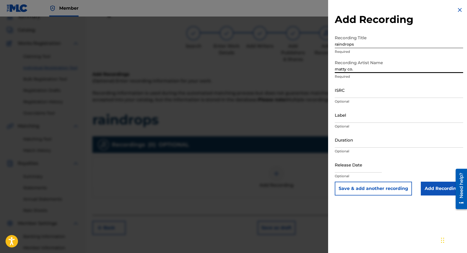
type input "matty co."
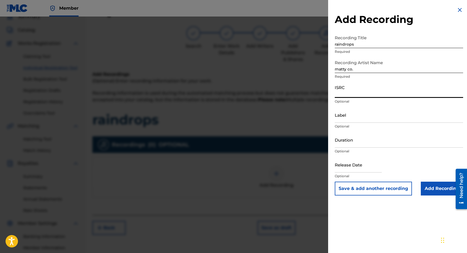
click at [364, 95] on input "ISRC" at bounding box center [399, 90] width 128 height 16
paste input "QZFYZ2447374"
type input "QZFYZ2447374"
click at [439, 192] on input "Add Recording" at bounding box center [442, 189] width 42 height 14
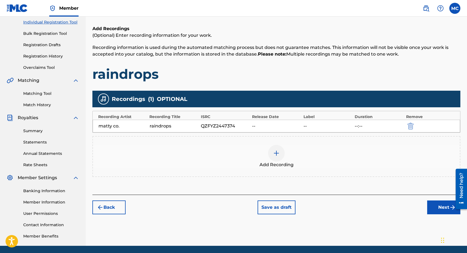
click at [434, 207] on button "Next" at bounding box center [443, 208] width 33 height 14
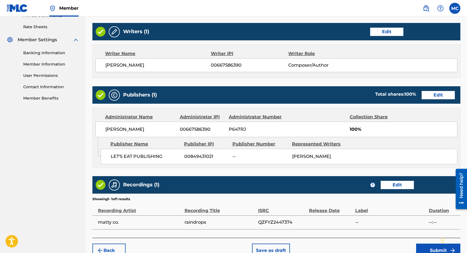
scroll to position [244, 0]
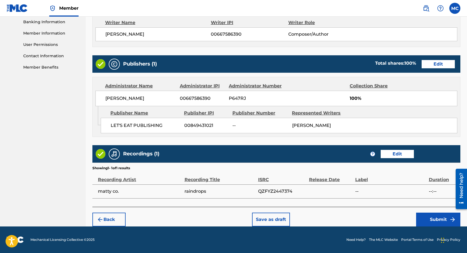
click at [422, 216] on button "Submit" at bounding box center [438, 220] width 44 height 14
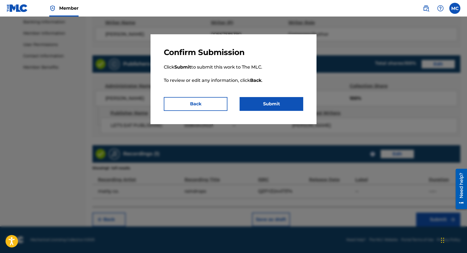
click at [271, 103] on button "Submit" at bounding box center [272, 104] width 64 height 14
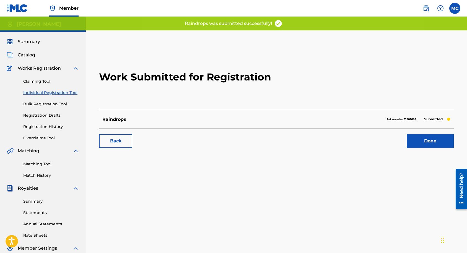
click at [428, 142] on link "Done" at bounding box center [430, 141] width 47 height 14
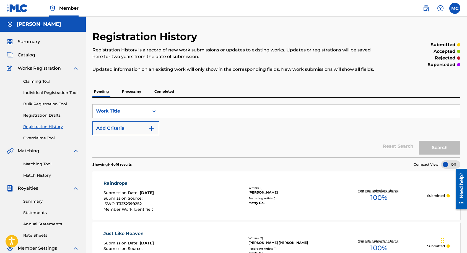
click at [23, 12] on img at bounding box center [17, 8] width 21 height 8
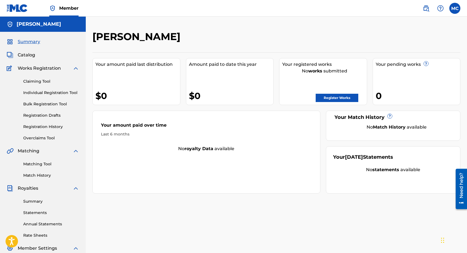
click at [325, 99] on link "Register Works" at bounding box center [337, 98] width 43 height 8
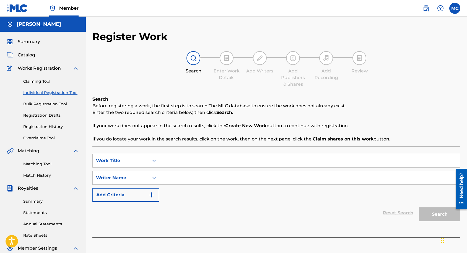
click at [203, 157] on input "Search Form" at bounding box center [309, 160] width 301 height 13
type input "Why"
click at [187, 180] on input "Search Form" at bounding box center [309, 177] width 301 height 13
type input "matty co."
click at [419, 208] on button "Search" at bounding box center [440, 215] width 42 height 14
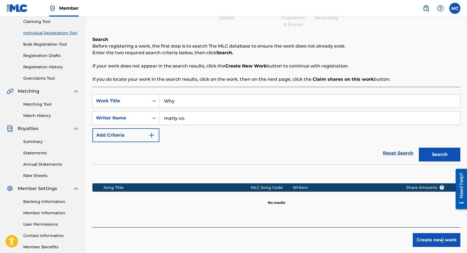
scroll to position [75, 0]
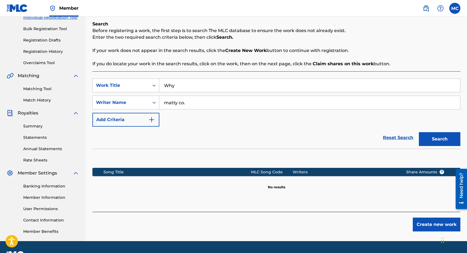
click at [428, 224] on button "Create new work" at bounding box center [437, 225] width 48 height 14
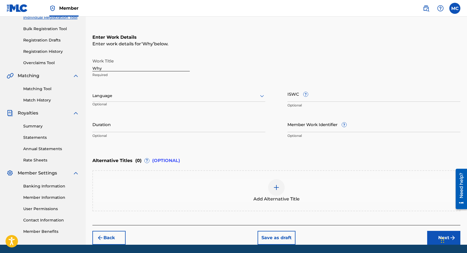
click at [293, 96] on input "ISWC ?" at bounding box center [374, 94] width 173 height 16
paste input "T-328.113.634-9"
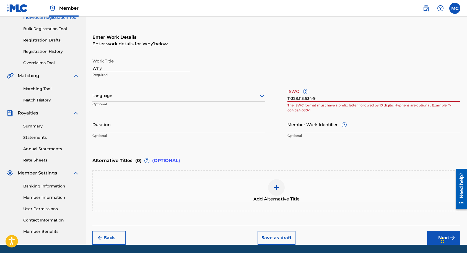
paste input "text"
click at [314, 98] on input "T-328.113.634-9" at bounding box center [374, 94] width 173 height 16
click at [316, 97] on input "T-328.113.639" at bounding box center [374, 94] width 173 height 16
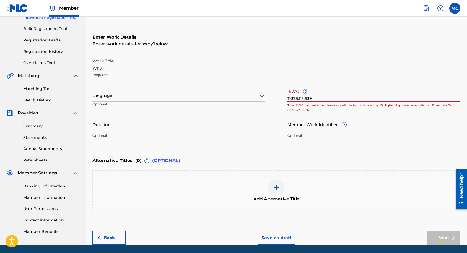
paste input "4-"
type input "T-328.113.634-"
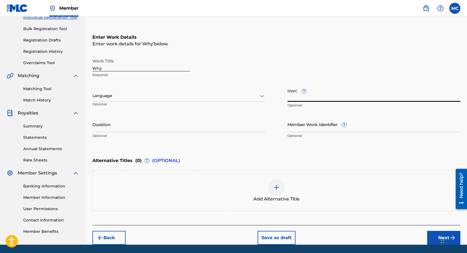
paste input "T-328.113.634-9"
type input "T-328.113.634-9"
click at [348, 114] on div "Work Title Why Required Language Optional ISWC ? T-328.113.634-9 Optional Durat…" at bounding box center [276, 99] width 368 height 86
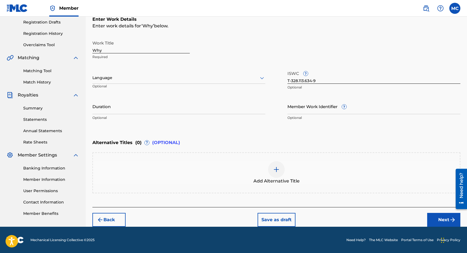
click at [431, 218] on button "Next" at bounding box center [443, 220] width 33 height 14
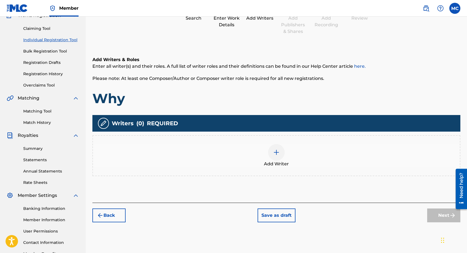
scroll to position [65, 0]
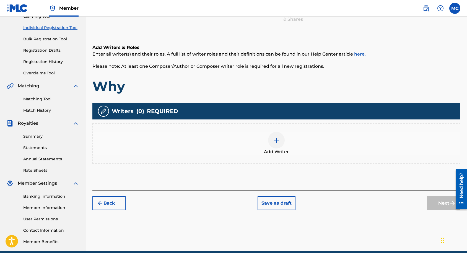
click at [279, 145] on div at bounding box center [276, 140] width 17 height 17
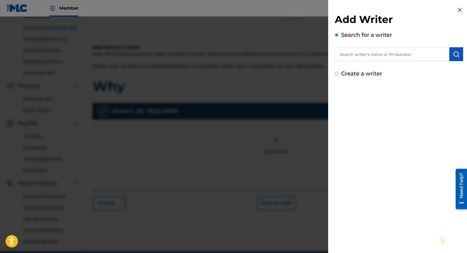
click at [361, 54] on input "text" at bounding box center [392, 54] width 115 height 14
paste input "00667586390"
type input "00667586390"
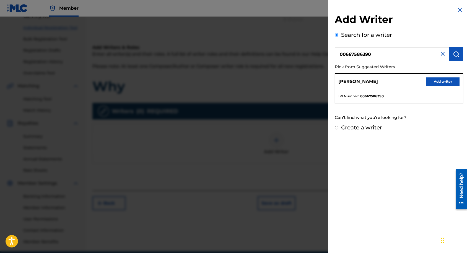
click at [435, 82] on button "Add writer" at bounding box center [443, 82] width 33 height 8
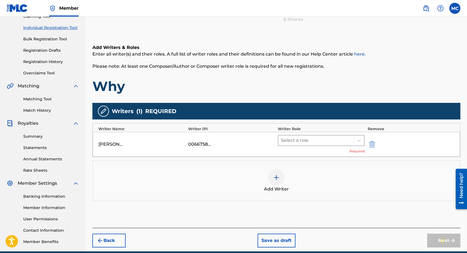
click at [332, 141] on div at bounding box center [316, 141] width 70 height 8
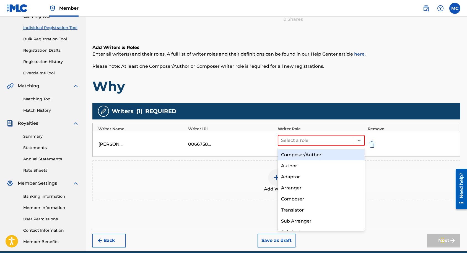
click at [327, 155] on div "Composer/Author" at bounding box center [321, 154] width 87 height 11
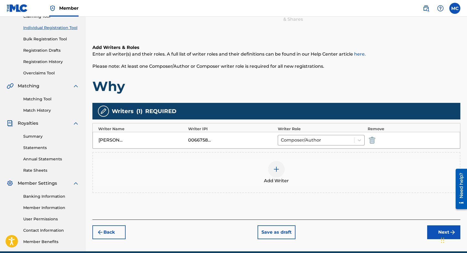
scroll to position [90, 0]
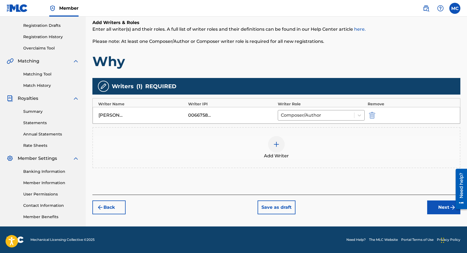
click at [433, 208] on button "Next" at bounding box center [443, 208] width 33 height 14
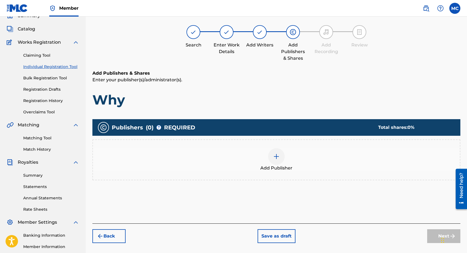
scroll to position [25, 0]
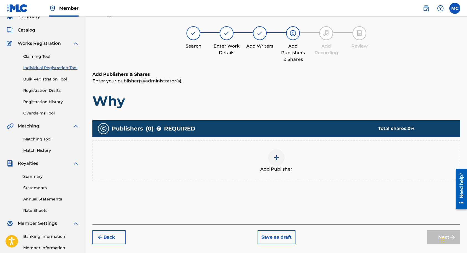
click at [274, 160] on img at bounding box center [276, 157] width 7 height 7
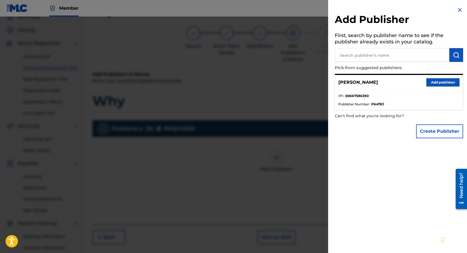
click at [439, 134] on button "Create Publisher" at bounding box center [439, 132] width 47 height 14
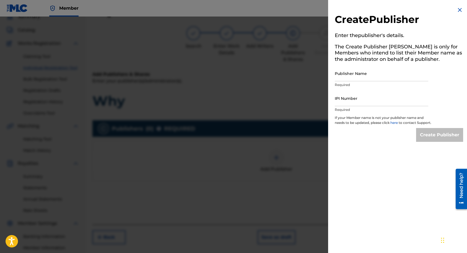
click at [371, 77] on input "Publisher Name" at bounding box center [382, 74] width 94 height 16
type input "LET'S EAT PUBLISHING"
click at [366, 106] on div "IPI Number Required" at bounding box center [382, 103] width 94 height 25
click at [373, 101] on input "IPI Number" at bounding box center [382, 99] width 94 height 16
paste input "00849431021"
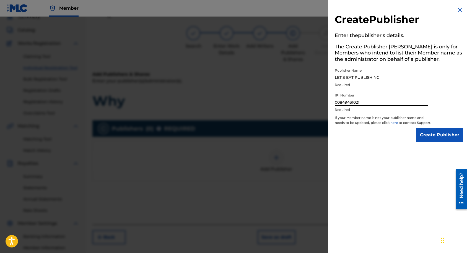
type input "00849431021"
click at [425, 136] on input "Create Publisher" at bounding box center [439, 135] width 47 height 14
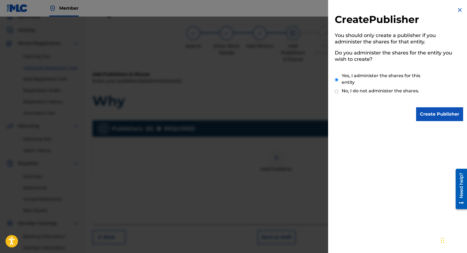
click at [431, 118] on input "Create Publisher" at bounding box center [439, 114] width 47 height 14
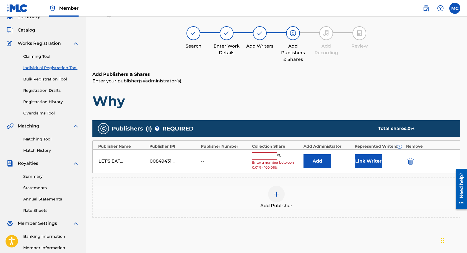
click at [270, 155] on input "text" at bounding box center [264, 156] width 25 height 7
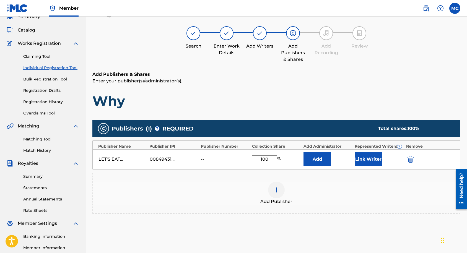
type input "100"
click at [322, 157] on button "Add" at bounding box center [318, 160] width 28 height 14
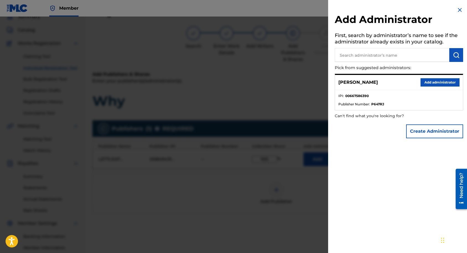
click at [431, 79] on button "Add administrator" at bounding box center [440, 82] width 39 height 8
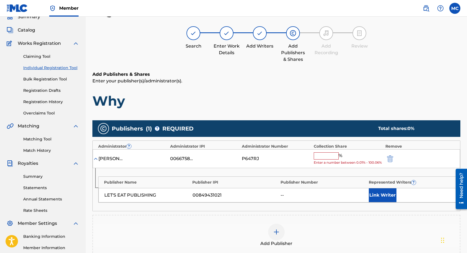
click at [331, 158] on input "text" at bounding box center [326, 156] width 25 height 7
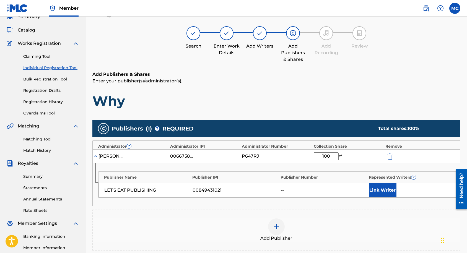
type input "100"
click at [372, 186] on button "Link Writer" at bounding box center [383, 191] width 28 height 14
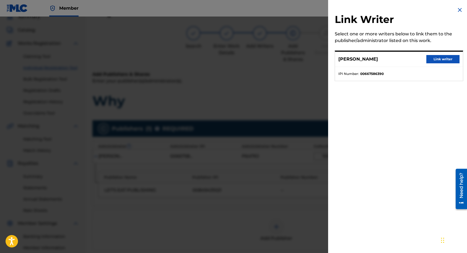
click at [436, 62] on button "Link writer" at bounding box center [443, 59] width 33 height 8
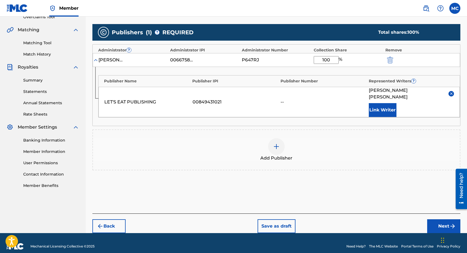
click at [437, 220] on button "Next" at bounding box center [443, 227] width 33 height 14
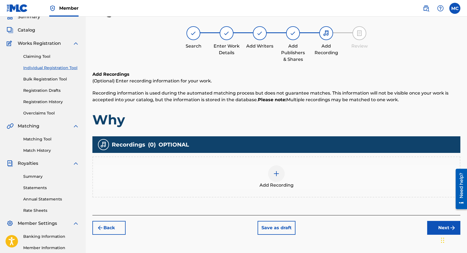
click at [270, 177] on div at bounding box center [276, 174] width 17 height 17
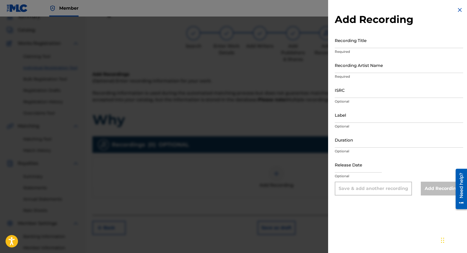
click at [353, 45] on input "Recording Title" at bounding box center [399, 40] width 128 height 16
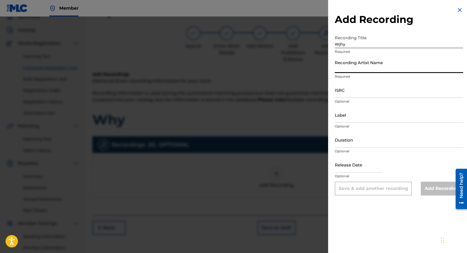
click at [351, 48] on div "Recording Title Wjhy Required" at bounding box center [399, 44] width 128 height 25
click at [349, 46] on input "Wjhy" at bounding box center [399, 40] width 128 height 16
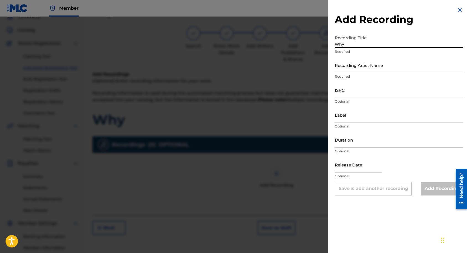
type input "Why"
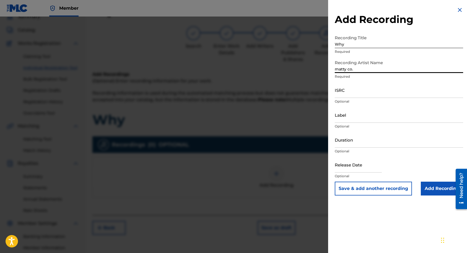
type input "matty co."
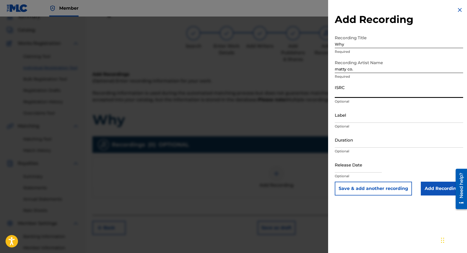
paste input "QZES92438788"
type input "QZES92438788"
click at [438, 189] on input "Add Recording" at bounding box center [442, 189] width 42 height 14
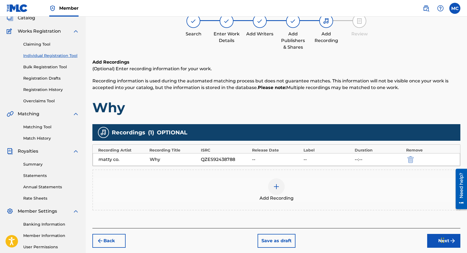
click at [430, 236] on button "Next" at bounding box center [443, 241] width 33 height 14
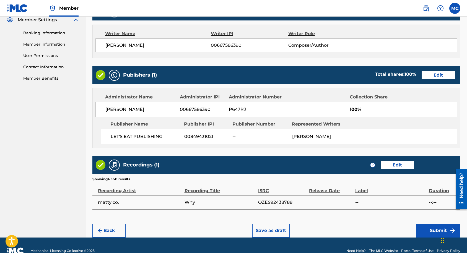
scroll to position [244, 0]
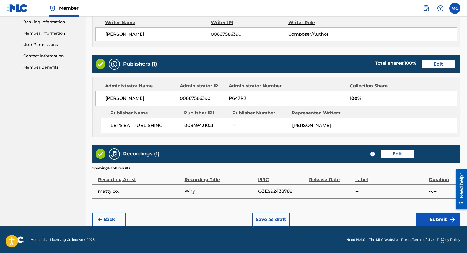
click at [426, 223] on button "Submit" at bounding box center [438, 220] width 44 height 14
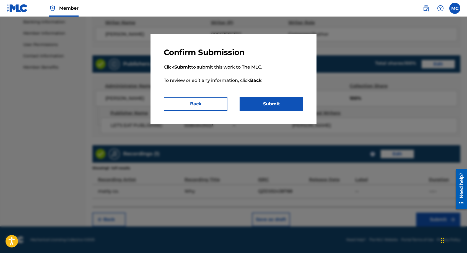
click at [275, 104] on button "Submit" at bounding box center [272, 104] width 64 height 14
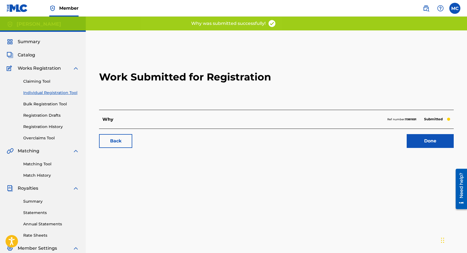
click at [18, 11] on img at bounding box center [17, 8] width 21 height 8
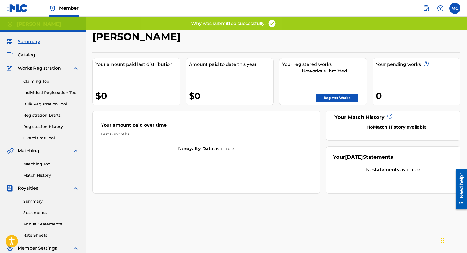
click at [338, 97] on link "Register Works" at bounding box center [337, 98] width 43 height 8
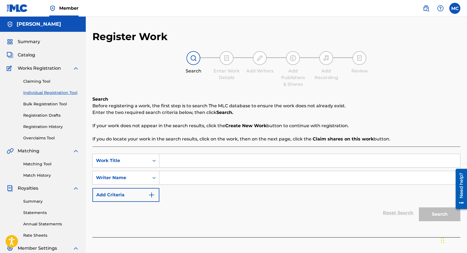
click at [221, 153] on div "SearchWithCriteriaf3aa15f3-7a5d-4146-8fbf-c539348d9dbb Work Title SearchWithCri…" at bounding box center [276, 192] width 368 height 91
click at [203, 160] on input "Search Form" at bounding box center [309, 160] width 301 height 13
type input "shallow mold"
type input "[PERSON_NAME]"
click at [419, 208] on button "Search" at bounding box center [440, 215] width 42 height 14
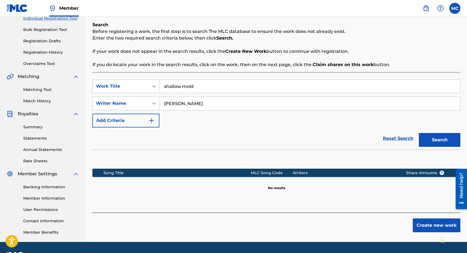
scroll to position [90, 0]
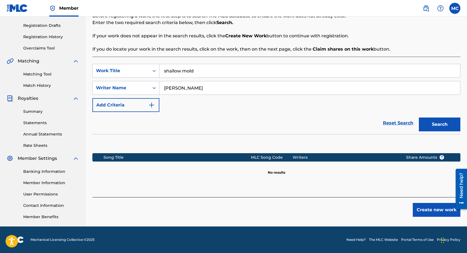
click at [443, 214] on button "Create new work" at bounding box center [437, 210] width 48 height 14
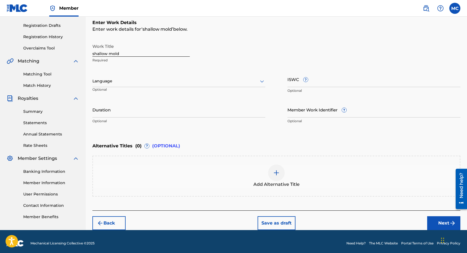
click at [143, 53] on input "shallow mold" at bounding box center [140, 49] width 97 height 16
click at [134, 51] on input "Shallow Mold" at bounding box center [140, 49] width 97 height 16
type input "1INAMILLION"
click at [290, 79] on input "ISWC ?" at bounding box center [374, 79] width 173 height 16
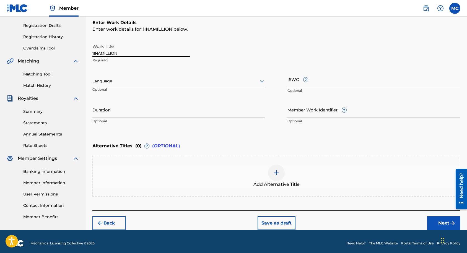
paste input "T-330.964.758-9"
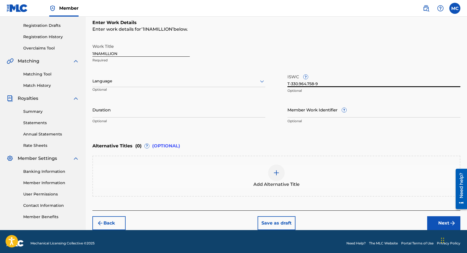
scroll to position [93, 0]
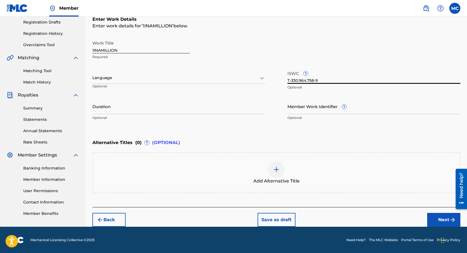
type input "T-330.964.758-9"
click at [430, 214] on button "Next" at bounding box center [443, 220] width 33 height 14
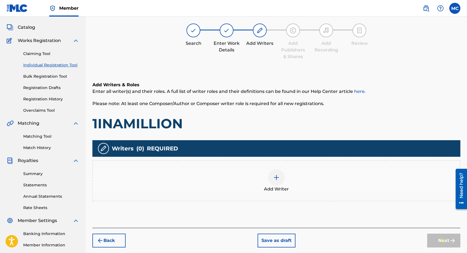
scroll to position [25, 0]
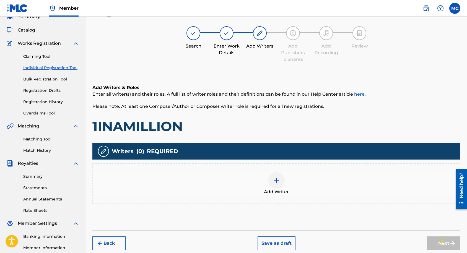
click at [282, 188] on div "Add Writer" at bounding box center [276, 183] width 367 height 23
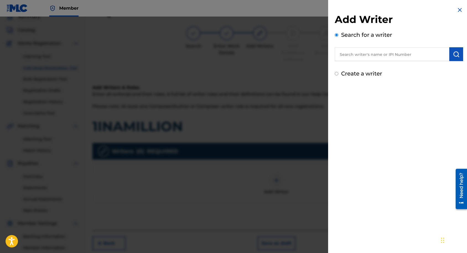
click at [361, 55] on input "text" at bounding box center [392, 54] width 115 height 14
paste input "00667586390"
type input "00667586390"
click at [457, 57] on img "submit" at bounding box center [456, 54] width 7 height 7
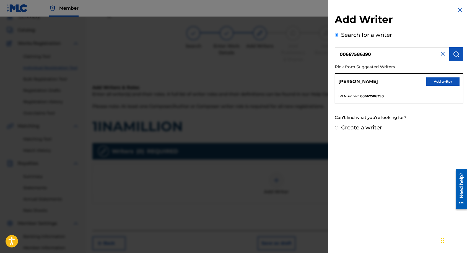
click at [440, 84] on button "Add writer" at bounding box center [443, 82] width 33 height 8
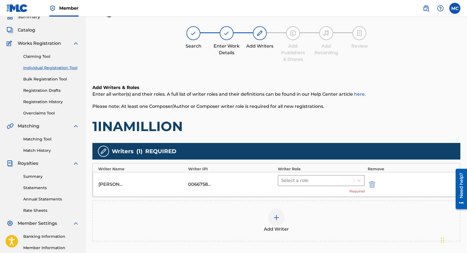
click at [306, 185] on div "Select a role" at bounding box center [316, 181] width 76 height 10
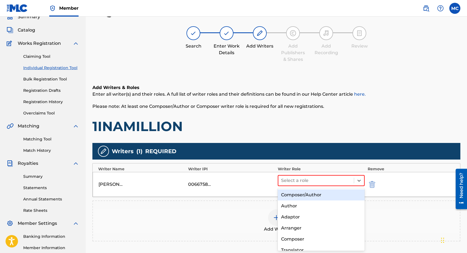
click at [311, 196] on div "Composer/Author" at bounding box center [321, 195] width 87 height 11
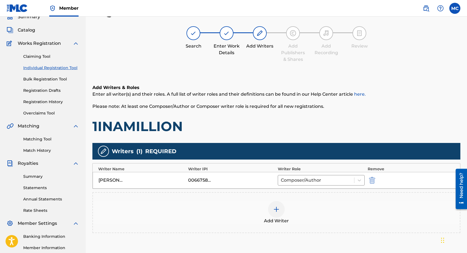
scroll to position [90, 0]
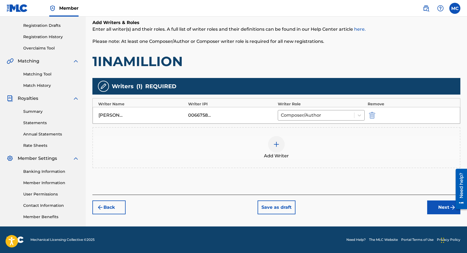
click at [443, 209] on button "Next" at bounding box center [443, 208] width 33 height 14
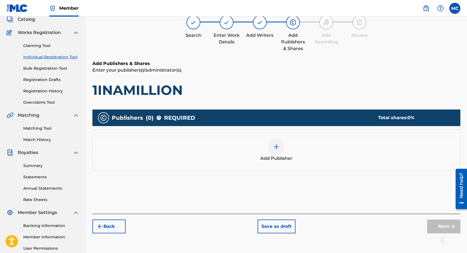
scroll to position [25, 0]
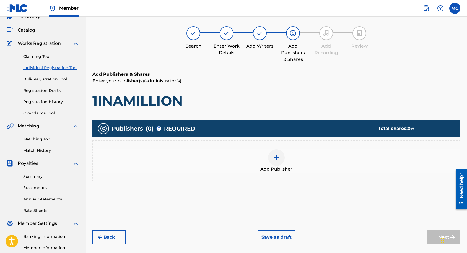
click at [274, 156] on img at bounding box center [276, 157] width 7 height 7
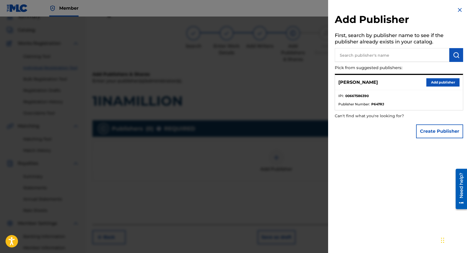
click at [428, 131] on button "Create Publisher" at bounding box center [439, 132] width 47 height 14
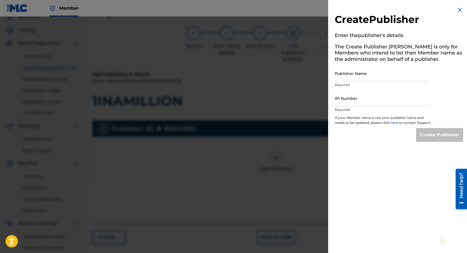
click at [367, 76] on input "Publisher Name" at bounding box center [382, 74] width 94 height 16
type input "LET'S EAT PUBLISHING"
click at [372, 99] on input "IPI Number" at bounding box center [382, 99] width 94 height 16
paste input "00849431021"
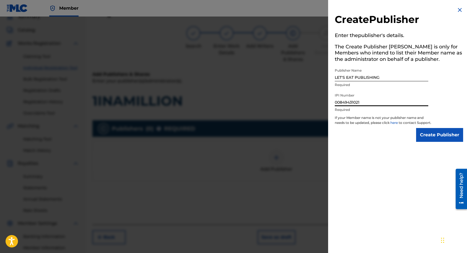
type input "00849431021"
click at [431, 138] on input "Create Publisher" at bounding box center [439, 135] width 47 height 14
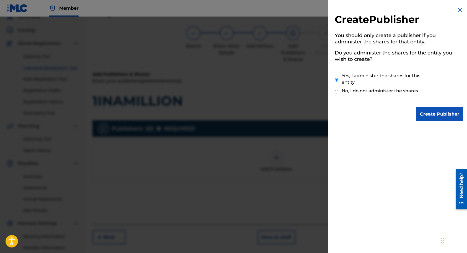
click at [434, 114] on input "Create Publisher" at bounding box center [439, 114] width 47 height 14
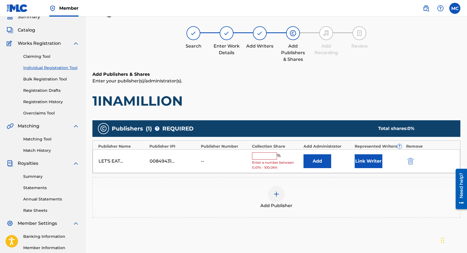
click at [261, 155] on input "text" at bounding box center [264, 156] width 25 height 7
type input "1"
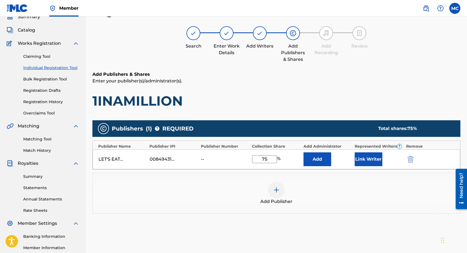
type input "75"
click at [315, 159] on button "Add" at bounding box center [318, 160] width 28 height 14
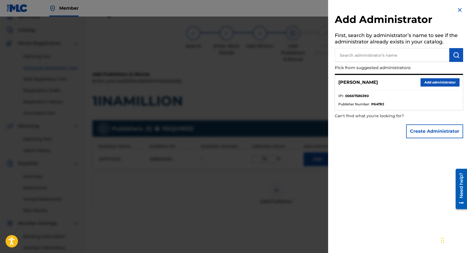
click at [428, 82] on button "Add administrator" at bounding box center [440, 82] width 39 height 8
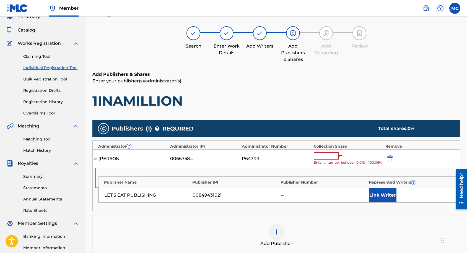
click at [327, 156] on input "text" at bounding box center [326, 156] width 25 height 7
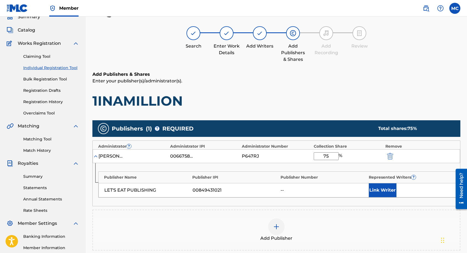
type input "75"
click at [305, 216] on div "Add Publisher" at bounding box center [276, 230] width 368 height 41
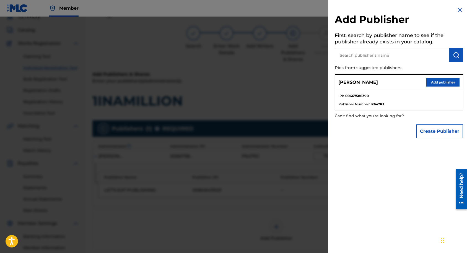
click at [446, 83] on button "Add publisher" at bounding box center [443, 82] width 33 height 8
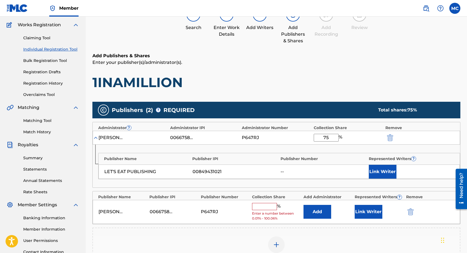
scroll to position [47, 0]
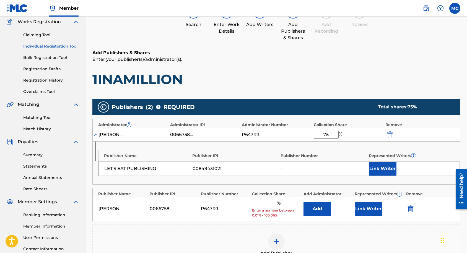
click at [414, 210] on button "submit" at bounding box center [410, 209] width 8 height 6
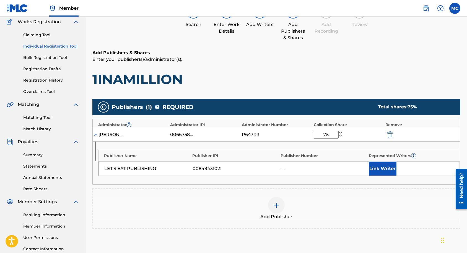
click at [379, 168] on button "Link Writer" at bounding box center [383, 169] width 28 height 14
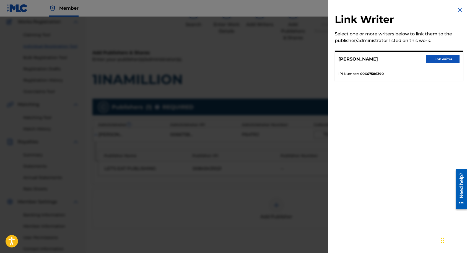
click at [437, 56] on button "Link writer" at bounding box center [443, 59] width 33 height 8
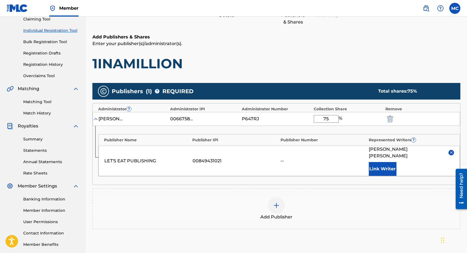
scroll to position [66, 0]
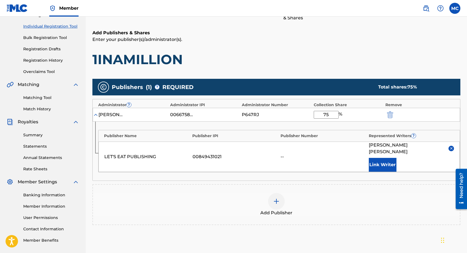
click at [272, 193] on div at bounding box center [276, 201] width 17 height 17
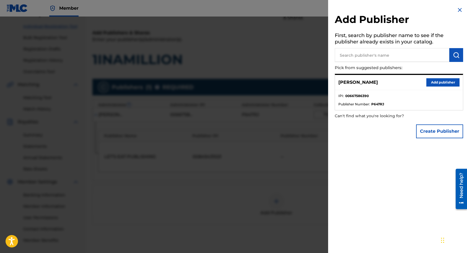
click at [433, 129] on button "Create Publisher" at bounding box center [439, 132] width 47 height 14
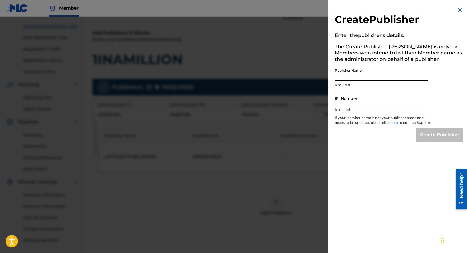
click at [351, 73] on input "Publisher Name" at bounding box center [382, 74] width 94 height 16
paste input "[PERSON_NAME] PUBLISHING"
type input "[PERSON_NAME] PUBLISHING"
click at [355, 105] on input "IPI Number" at bounding box center [382, 99] width 94 height 16
paste input "00665401059"
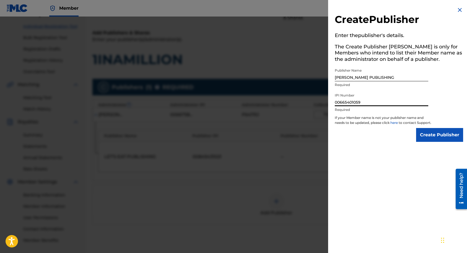
type input "00665401059"
click at [439, 139] on input "Create Publisher" at bounding box center [439, 135] width 47 height 14
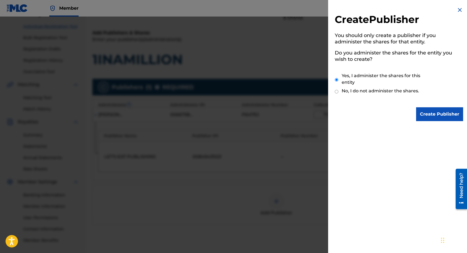
click at [432, 114] on input "Create Publisher" at bounding box center [439, 114] width 47 height 14
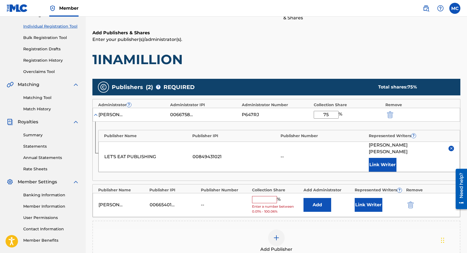
click at [268, 196] on input "text" at bounding box center [264, 199] width 25 height 7
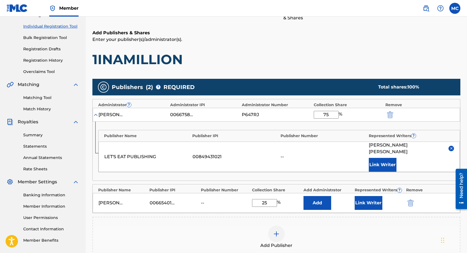
type input "25"
click at [319, 197] on button "Add" at bounding box center [318, 203] width 28 height 14
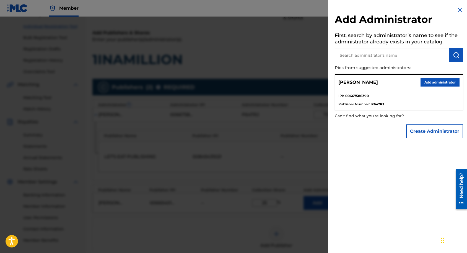
click at [426, 82] on button "Add administrator" at bounding box center [440, 82] width 39 height 8
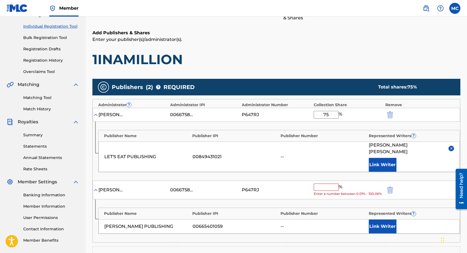
click at [329, 184] on input "text" at bounding box center [326, 187] width 25 height 7
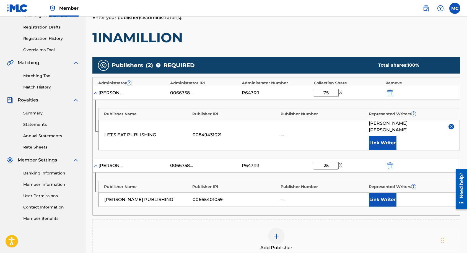
type input "25"
click at [385, 211] on div "Publishers ( 2 ) ? REQUIRED Total shares: 100 % Administrator ? Administrator I…" at bounding box center [276, 158] width 368 height 203
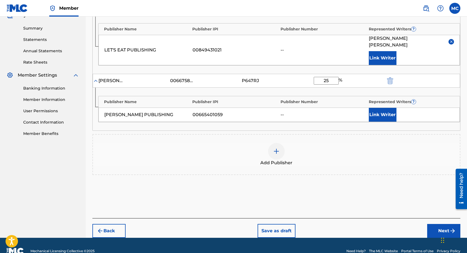
scroll to position [174, 0]
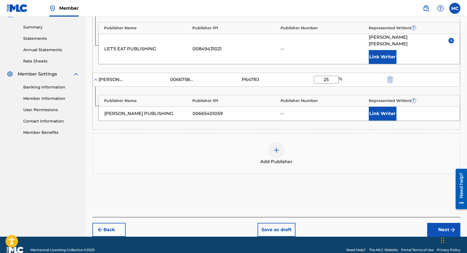
click at [391, 109] on button "Link Writer" at bounding box center [383, 114] width 28 height 14
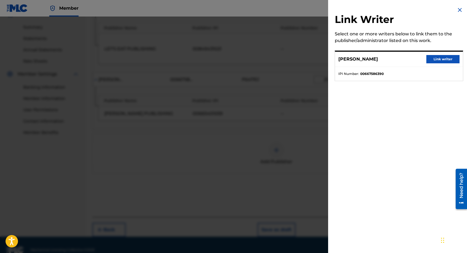
click at [432, 56] on button "Link writer" at bounding box center [443, 59] width 33 height 8
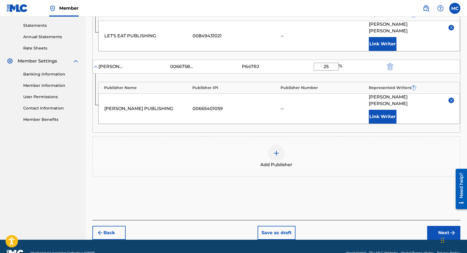
click at [433, 226] on button "Next" at bounding box center [443, 233] width 33 height 14
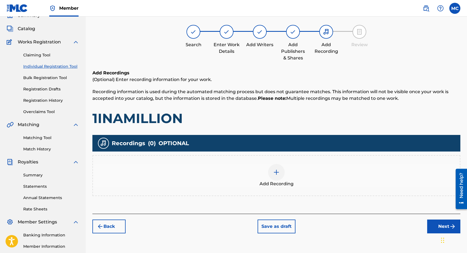
scroll to position [25, 0]
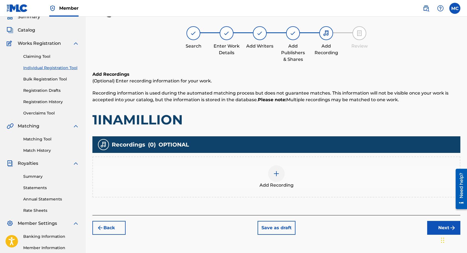
click at [295, 179] on div "Add Recording" at bounding box center [276, 177] width 367 height 23
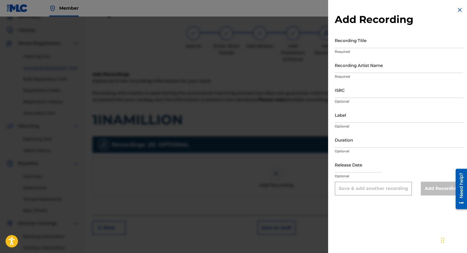
click at [358, 46] on input "Recording Title" at bounding box center [399, 40] width 128 height 16
type input "1INAMILLION"
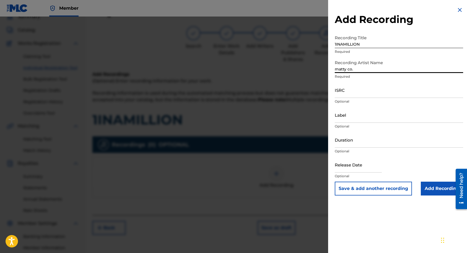
type input "matty co."
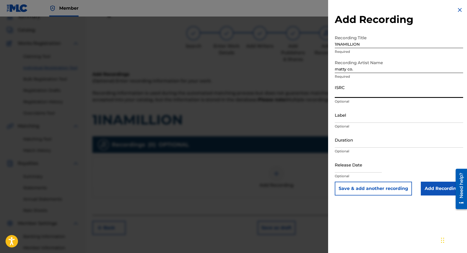
paste input "QZPEW2523771"
type input "QZPEW2523771"
click at [428, 185] on input "Add Recording" at bounding box center [442, 189] width 42 height 14
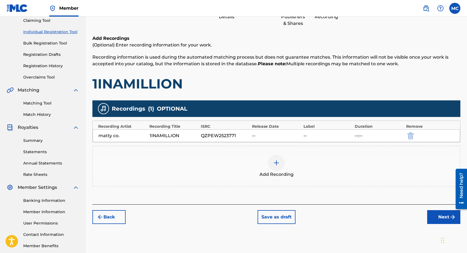
click at [435, 218] on button "Next" at bounding box center [443, 217] width 33 height 14
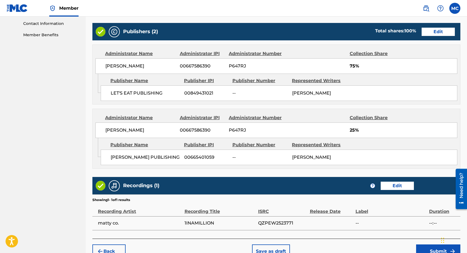
scroll to position [313, 0]
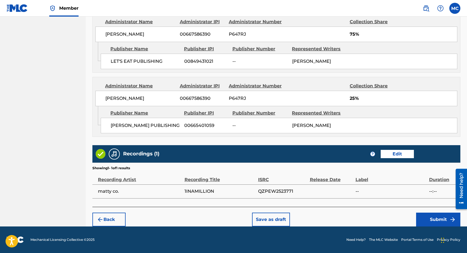
click at [427, 218] on button "Submit" at bounding box center [438, 220] width 44 height 14
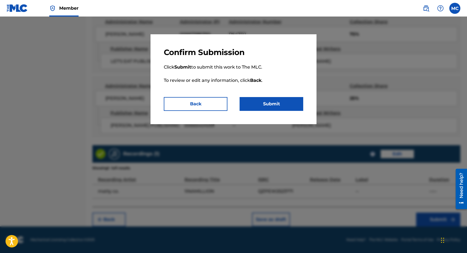
click at [274, 105] on button "Submit" at bounding box center [272, 104] width 64 height 14
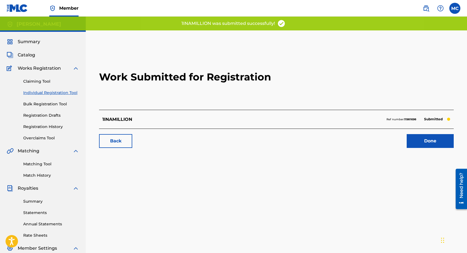
click at [415, 136] on link "Done" at bounding box center [430, 141] width 47 height 14
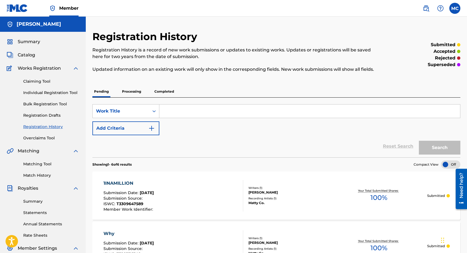
click at [18, 10] on img at bounding box center [17, 8] width 21 height 8
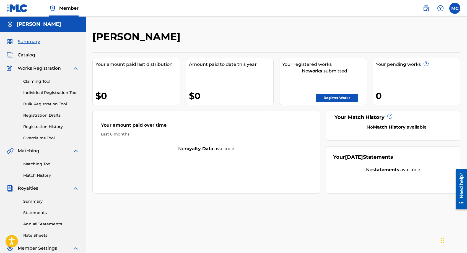
click at [338, 94] on link "Register Works" at bounding box center [337, 98] width 43 height 8
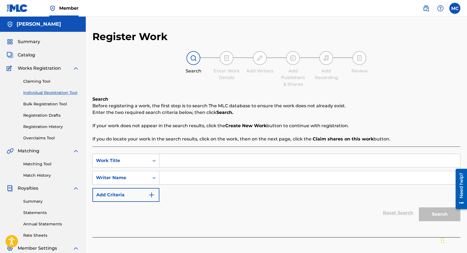
click at [194, 162] on input "Search Form" at bounding box center [309, 160] width 301 height 13
type input "LIFEHASBEENALOTLATELY"
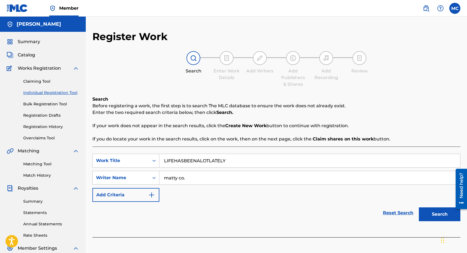
type input "matty co."
click at [419, 208] on button "Search" at bounding box center [440, 215] width 42 height 14
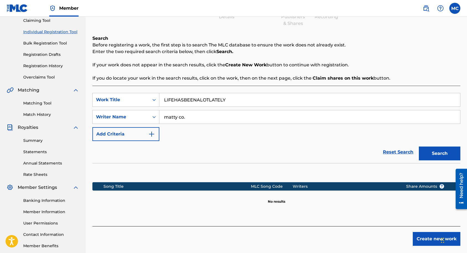
scroll to position [85, 0]
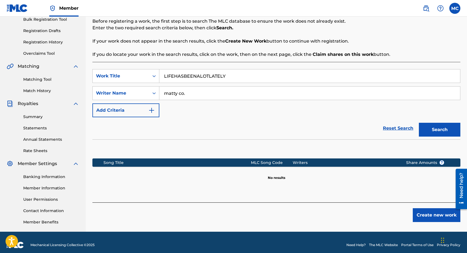
click at [439, 219] on button "Create new work" at bounding box center [437, 215] width 48 height 14
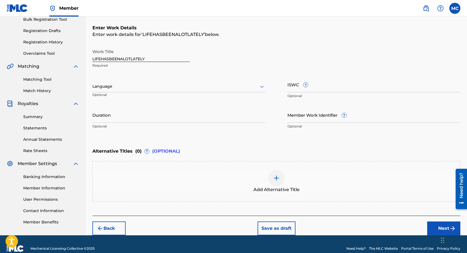
click at [287, 86] on div "Work Title LIFEHASBEENALOTLATELY Required Language Optional ISWC ? Optional Dur…" at bounding box center [276, 89] width 368 height 86
click at [290, 86] on input "ISWC ?" at bounding box center [374, 85] width 173 height 16
paste input "T-330.964.752-3"
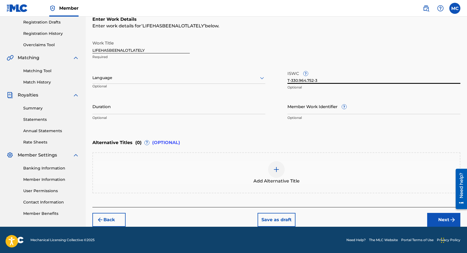
type input "T-330.964.752-3"
click at [442, 219] on button "Next" at bounding box center [443, 220] width 33 height 14
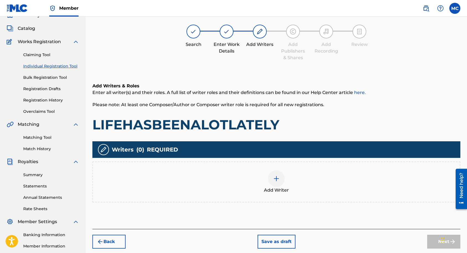
scroll to position [25, 0]
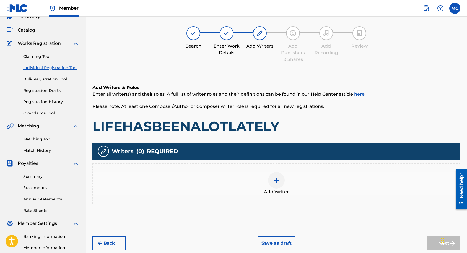
click at [264, 176] on div "Add Writer" at bounding box center [276, 183] width 367 height 23
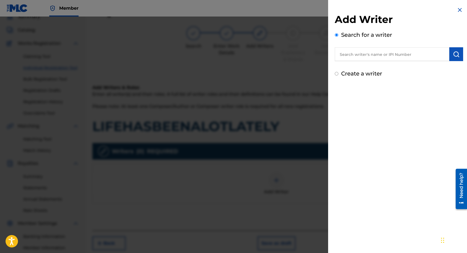
click at [388, 56] on input "text" at bounding box center [392, 54] width 115 height 14
paste input "00667586390"
type input "00667586390"
click at [462, 55] on div "Add Writer Search for a writer 00667586390 Create a writer" at bounding box center [399, 42] width 142 height 84
click at [459, 56] on button "submit" at bounding box center [457, 54] width 14 height 14
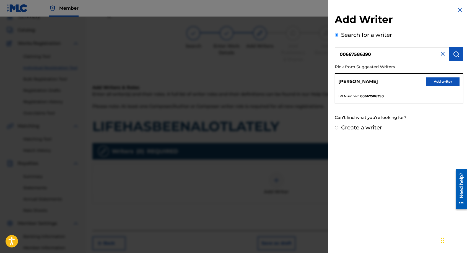
click at [439, 81] on button "Add writer" at bounding box center [443, 82] width 33 height 8
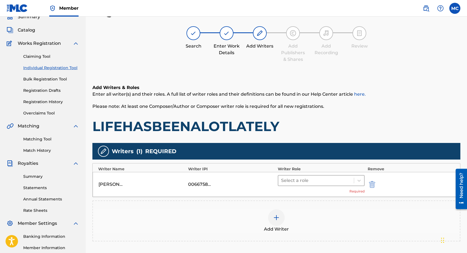
click at [316, 177] on div at bounding box center [316, 181] width 70 height 8
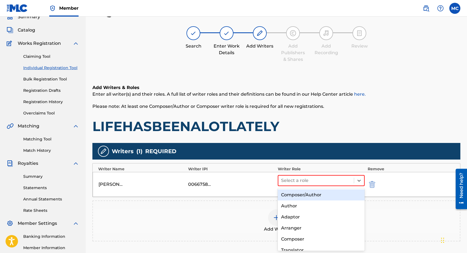
click at [310, 197] on div "Composer/Author" at bounding box center [321, 195] width 87 height 11
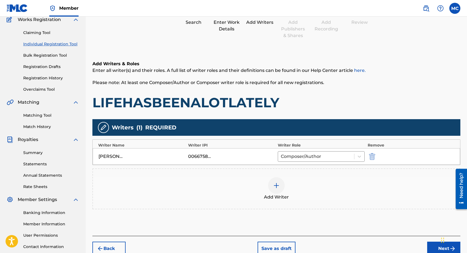
scroll to position [62, 0]
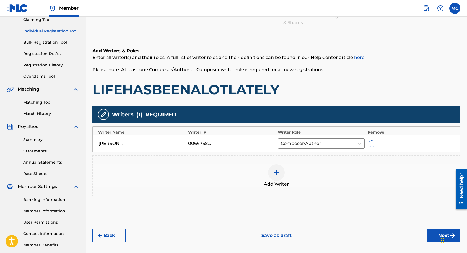
click at [282, 173] on div at bounding box center [276, 172] width 17 height 17
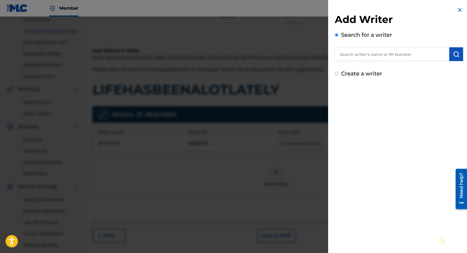
click at [364, 56] on input "text" at bounding box center [392, 54] width 115 height 14
paste input "00590731637"
type input "00590731637"
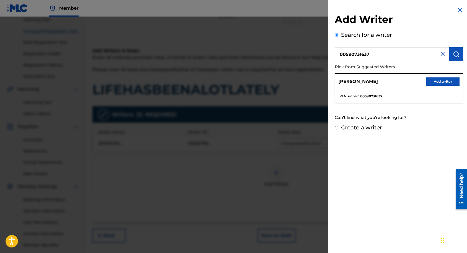
click at [429, 80] on button "Add writer" at bounding box center [443, 82] width 33 height 8
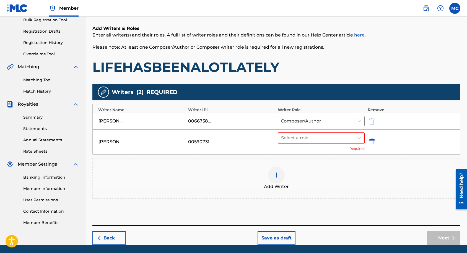
scroll to position [87, 0]
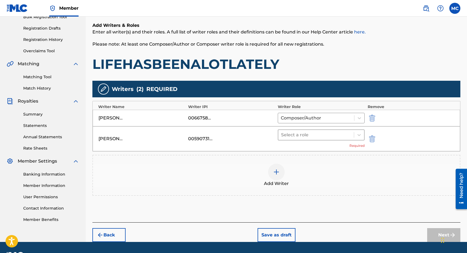
click at [321, 134] on div at bounding box center [316, 135] width 70 height 8
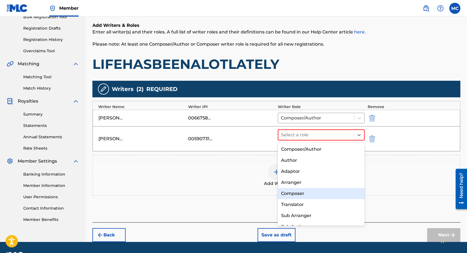
click at [304, 193] on div "Composer" at bounding box center [321, 193] width 87 height 11
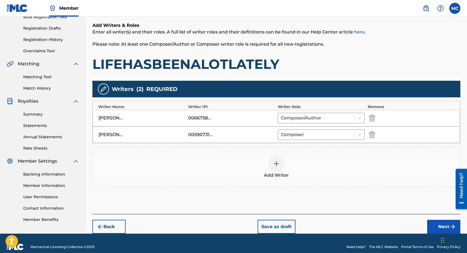
scroll to position [94, 0]
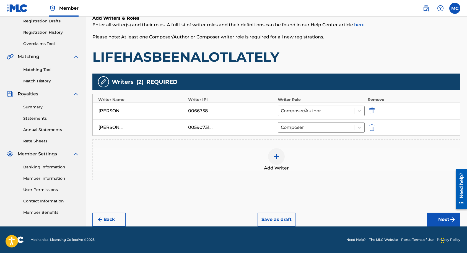
click at [432, 214] on button "Next" at bounding box center [443, 220] width 33 height 14
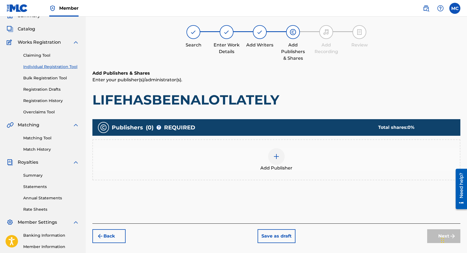
scroll to position [25, 0]
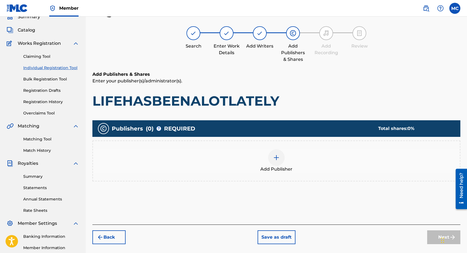
click at [283, 156] on div at bounding box center [276, 157] width 17 height 17
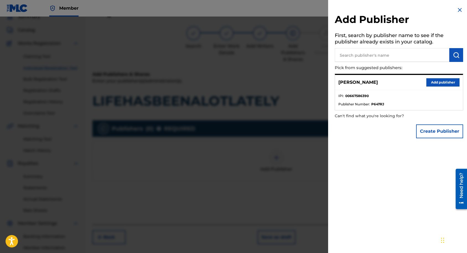
click at [438, 129] on button "Create Publisher" at bounding box center [439, 132] width 47 height 14
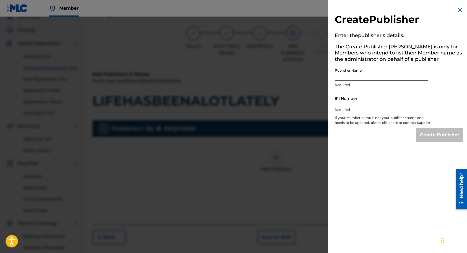
click at [367, 75] on input "Publisher Name" at bounding box center [382, 74] width 94 height 16
type input "LET'S EAT PUBLISHING"
click at [362, 98] on input "IPI Number" at bounding box center [382, 99] width 94 height 16
paste input "00849431021"
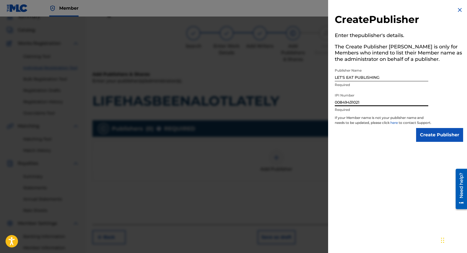
type input "00849431021"
click at [422, 138] on input "Create Publisher" at bounding box center [439, 135] width 47 height 14
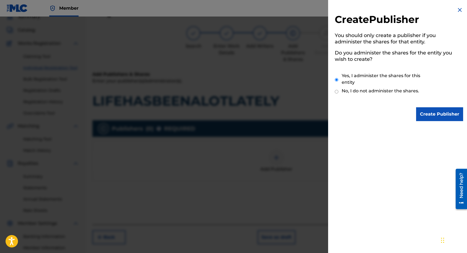
click at [431, 112] on input "Create Publisher" at bounding box center [439, 114] width 47 height 14
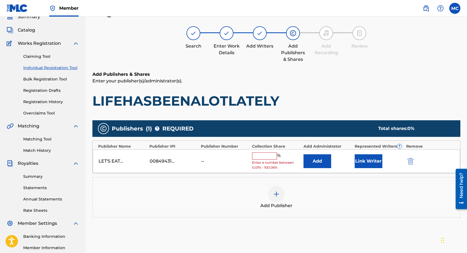
click at [262, 157] on input "text" at bounding box center [264, 156] width 25 height 7
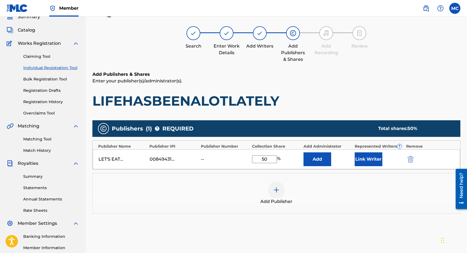
type input "50"
click at [312, 160] on button "Add" at bounding box center [318, 160] width 28 height 14
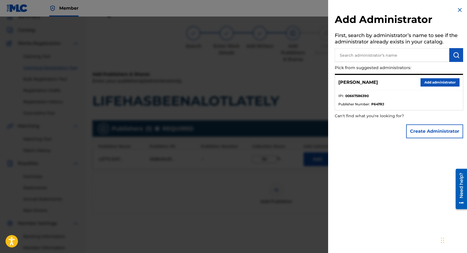
click at [424, 81] on button "Add administrator" at bounding box center [440, 82] width 39 height 8
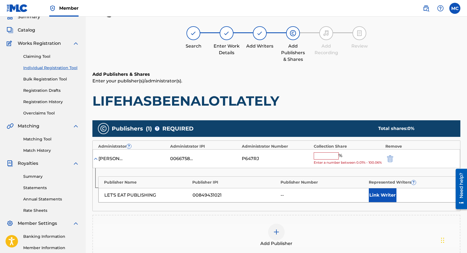
click at [332, 155] on input "text" at bounding box center [326, 156] width 25 height 7
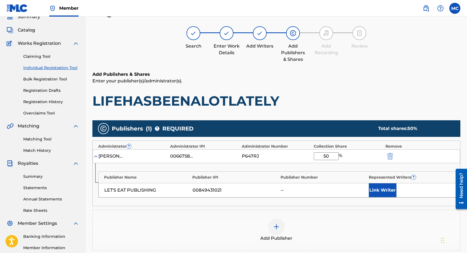
type input "50"
click at [374, 191] on button "Link Writer" at bounding box center [383, 191] width 28 height 14
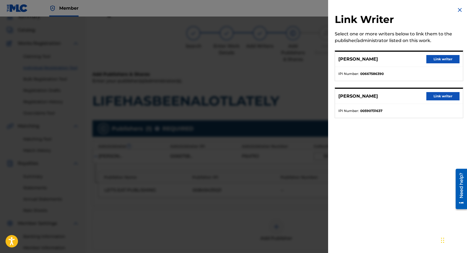
click at [441, 61] on button "Link writer" at bounding box center [443, 59] width 33 height 8
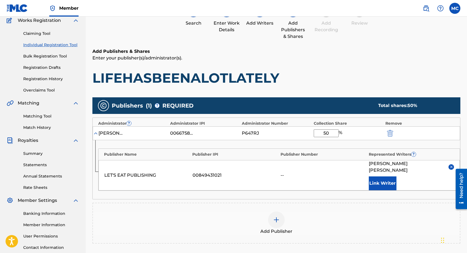
scroll to position [64, 0]
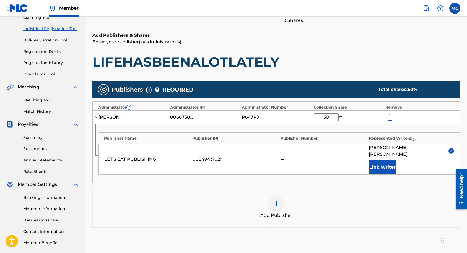
click at [277, 201] on img at bounding box center [276, 204] width 7 height 7
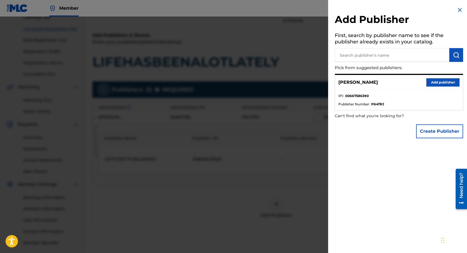
click at [361, 56] on input "text" at bounding box center [392, 55] width 115 height 14
click at [437, 129] on button "Create Publisher" at bounding box center [439, 132] width 47 height 14
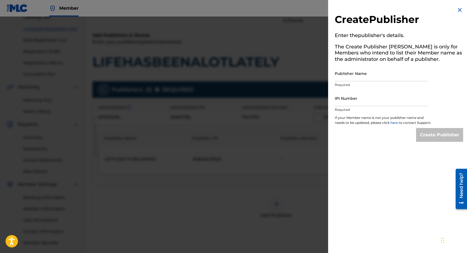
click at [356, 74] on input "Publisher Name" at bounding box center [382, 74] width 94 height 16
paste input "[PERSON_NAME] PUBLISHING"
type input "[PERSON_NAME] PUBLISHING"
click at [354, 100] on input "IPI Number" at bounding box center [382, 99] width 94 height 16
paste input "00665401059"
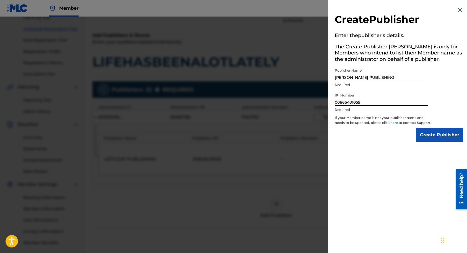
type input "00665401059"
click at [435, 138] on input "Create Publisher" at bounding box center [439, 135] width 47 height 14
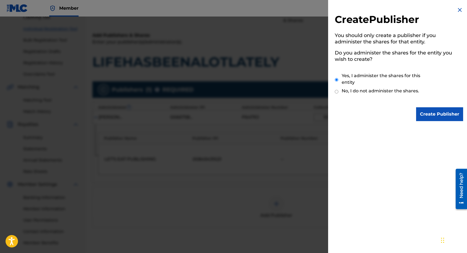
click at [426, 112] on input "Create Publisher" at bounding box center [439, 114] width 47 height 14
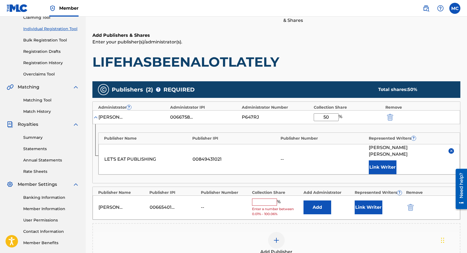
click at [267, 199] on input "text" at bounding box center [264, 202] width 25 height 7
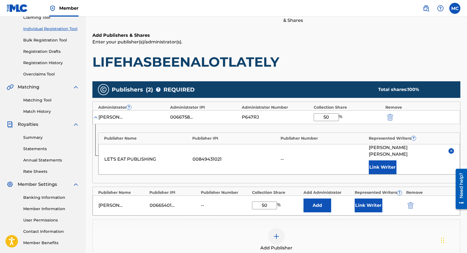
type input "50"
click at [359, 202] on button "Link Writer" at bounding box center [369, 206] width 28 height 14
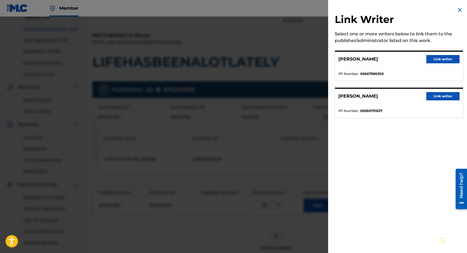
click at [429, 96] on button "Link writer" at bounding box center [443, 96] width 33 height 8
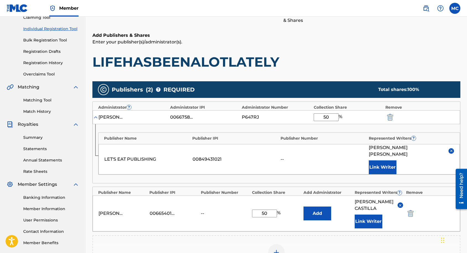
click at [312, 207] on button "Add" at bounding box center [318, 214] width 28 height 14
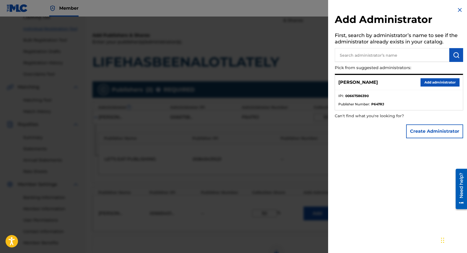
click at [421, 82] on button "Add administrator" at bounding box center [440, 82] width 39 height 8
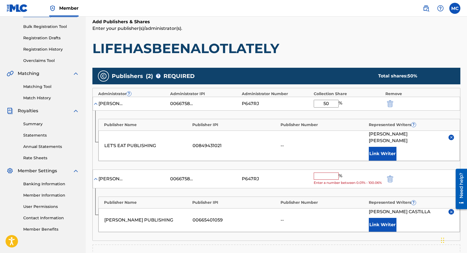
scroll to position [108, 0]
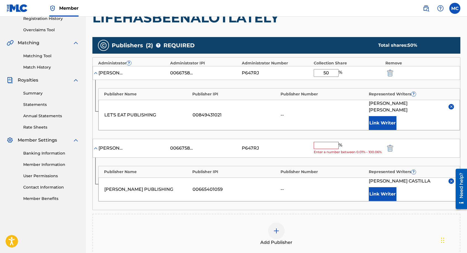
click at [330, 142] on input "text" at bounding box center [326, 145] width 25 height 7
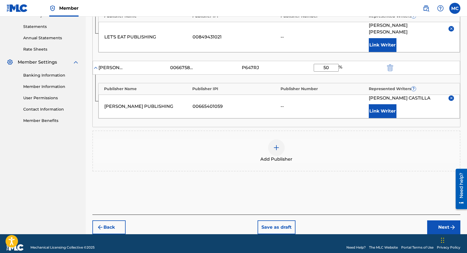
type input "50"
click at [434, 221] on button "Next" at bounding box center [443, 228] width 33 height 14
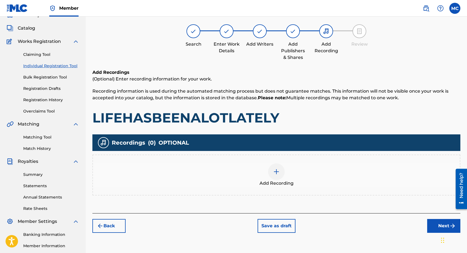
scroll to position [25, 0]
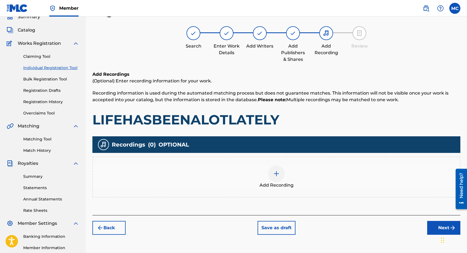
click at [274, 167] on div at bounding box center [276, 174] width 17 height 17
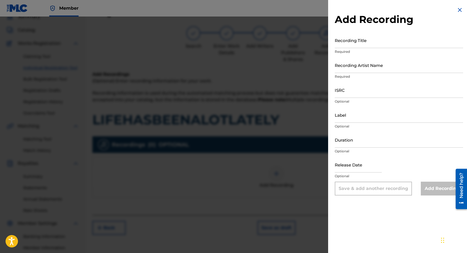
click at [386, 39] on input "Recording Title" at bounding box center [399, 40] width 128 height 16
type input "LIFEHASBEENALOTLATELY"
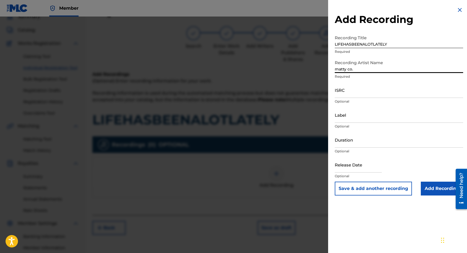
type input "matty co."
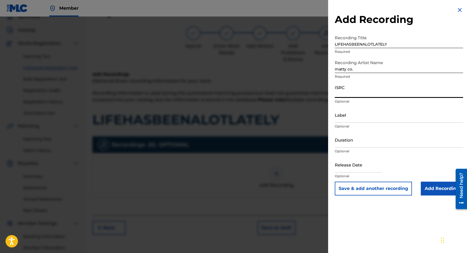
paste input "QT2VB2450287"
type input "QT2VB2450287"
click at [443, 192] on input "Add Recording" at bounding box center [442, 189] width 42 height 14
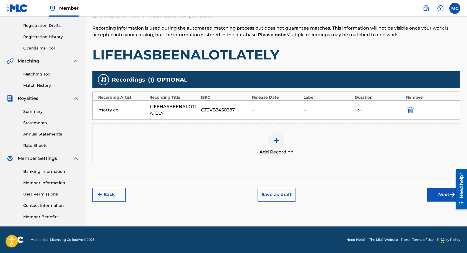
click at [432, 191] on button "Next" at bounding box center [443, 195] width 33 height 14
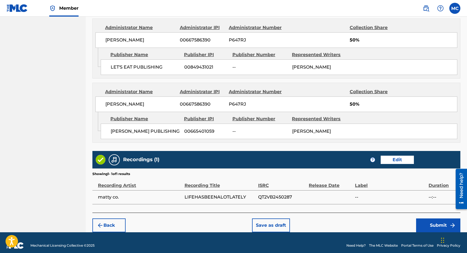
scroll to position [312, 0]
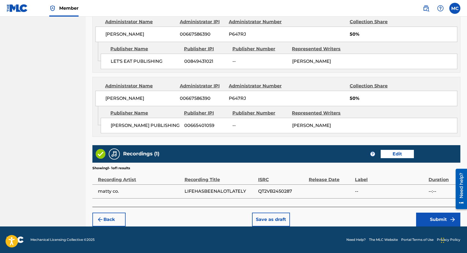
click at [436, 222] on button "Submit" at bounding box center [438, 220] width 44 height 14
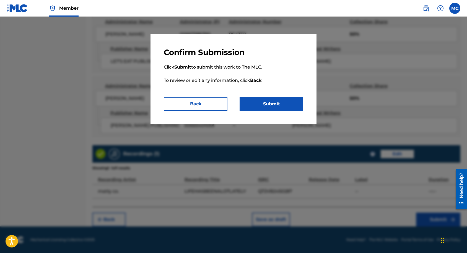
click at [265, 104] on button "Submit" at bounding box center [272, 104] width 64 height 14
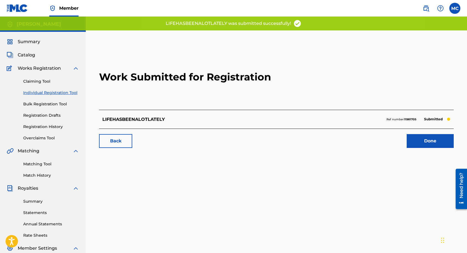
click at [420, 137] on link "Done" at bounding box center [430, 141] width 47 height 14
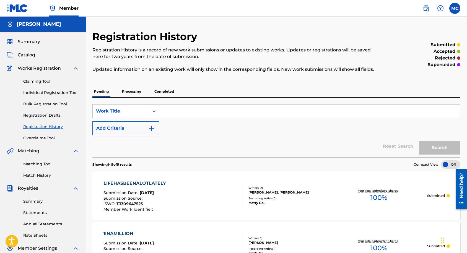
click at [22, 10] on img at bounding box center [17, 8] width 21 height 8
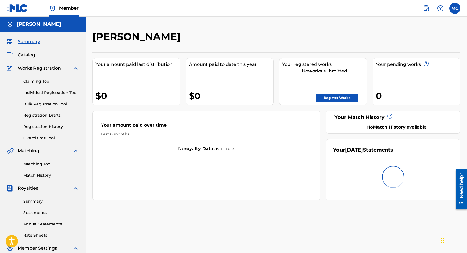
click at [341, 99] on link "Register Works" at bounding box center [337, 98] width 43 height 8
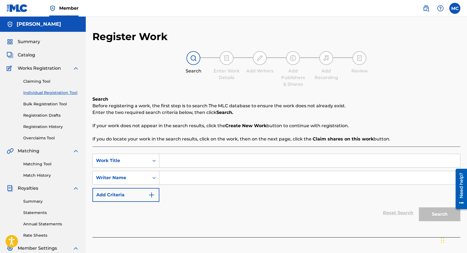
click at [212, 160] on input "Search Form" at bounding box center [309, 160] width 301 height 13
type input "BACK2BASICS"
type input "matty co."
click at [419, 208] on button "Search" at bounding box center [440, 215] width 42 height 14
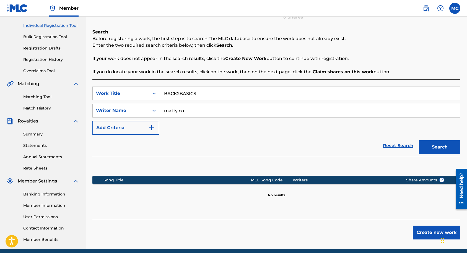
scroll to position [76, 0]
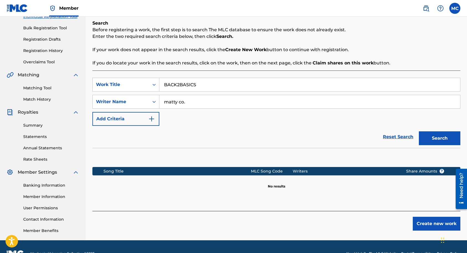
click at [438, 224] on button "Create new work" at bounding box center [437, 224] width 48 height 14
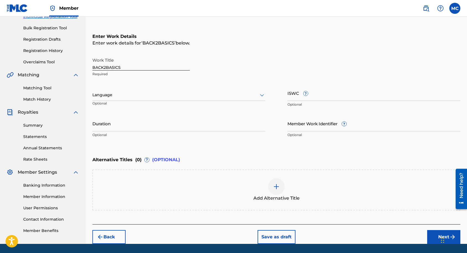
click at [287, 95] on div "Work Title BACK2BASICS Required Language Optional ISWC ? Optional Duration Opti…" at bounding box center [276, 98] width 368 height 86
click at [290, 94] on input "ISWC ?" at bounding box center [374, 93] width 173 height 16
paste input "T-331.492.196-1"
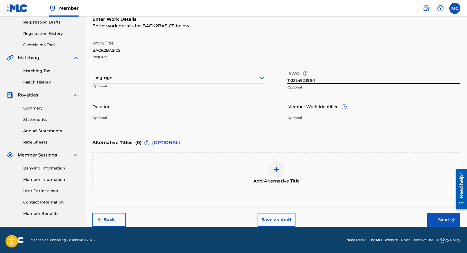
type input "T-331.492.196-1"
click at [432, 218] on button "Next" at bounding box center [443, 220] width 33 height 14
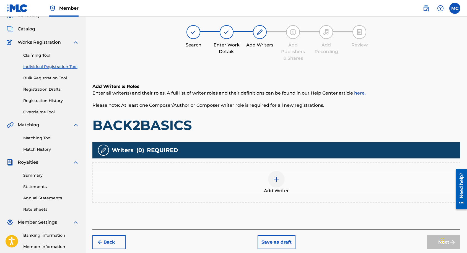
scroll to position [25, 0]
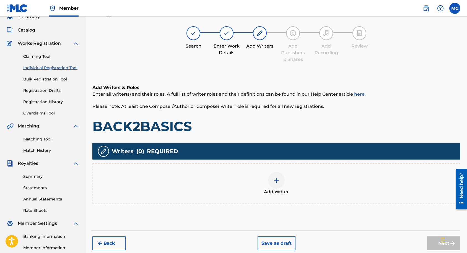
click at [292, 184] on div "Add Writer" at bounding box center [276, 183] width 367 height 23
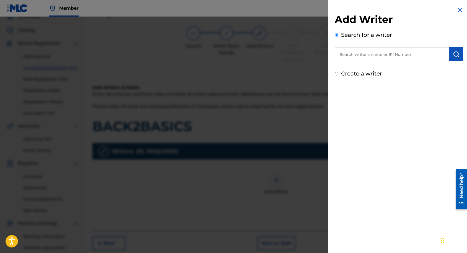
click at [354, 53] on input "text" at bounding box center [392, 54] width 115 height 14
paste input "00667586390"
type input "00667586390"
click at [455, 56] on img "submit" at bounding box center [456, 54] width 7 height 7
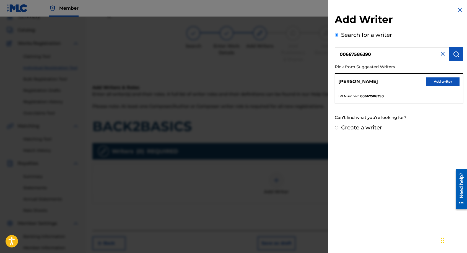
click at [427, 84] on button "Add writer" at bounding box center [443, 82] width 33 height 8
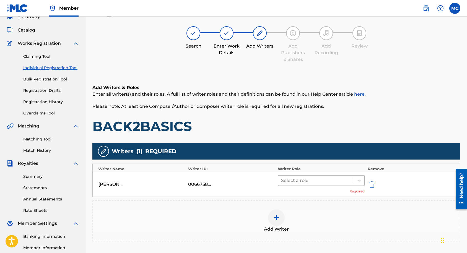
click at [314, 180] on div at bounding box center [316, 181] width 70 height 8
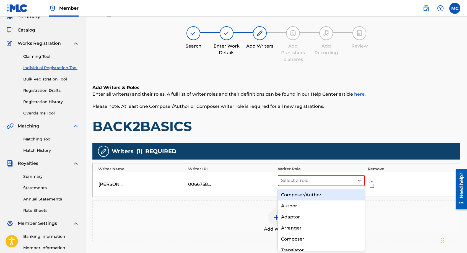
click at [312, 196] on div "Composer/Author" at bounding box center [321, 195] width 87 height 11
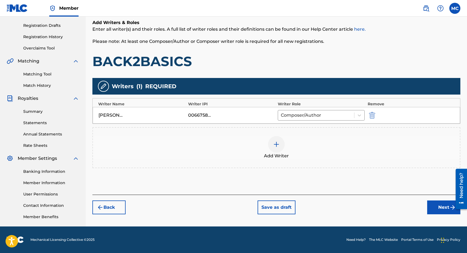
click at [441, 204] on button "Next" at bounding box center [443, 208] width 33 height 14
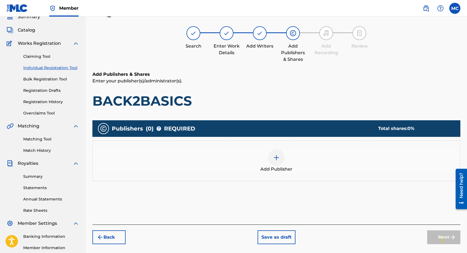
click at [278, 156] on img at bounding box center [276, 157] width 7 height 7
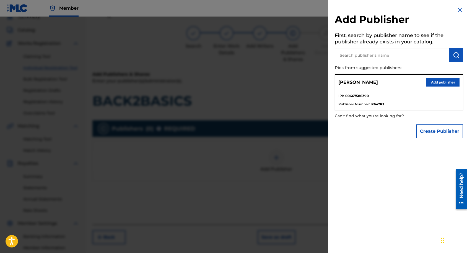
click at [425, 133] on button "Create Publisher" at bounding box center [439, 132] width 47 height 14
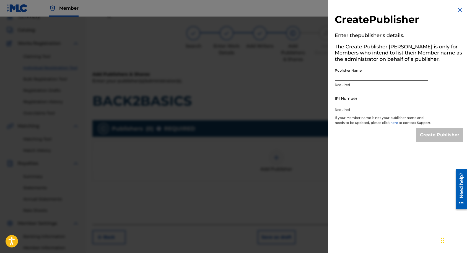
click at [361, 72] on input "Publisher Name" at bounding box center [382, 74] width 94 height 16
type input "LET'S EAT PUBLISHING"
click at [363, 99] on input "IPI Number" at bounding box center [382, 99] width 94 height 16
paste input "00849431021"
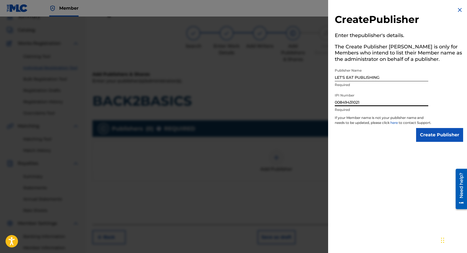
type input "00849431021"
click at [428, 141] on input "Create Publisher" at bounding box center [439, 135] width 47 height 14
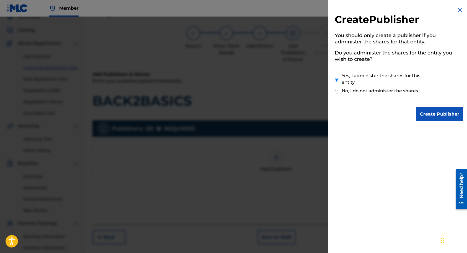
click at [435, 112] on input "Create Publisher" at bounding box center [439, 114] width 47 height 14
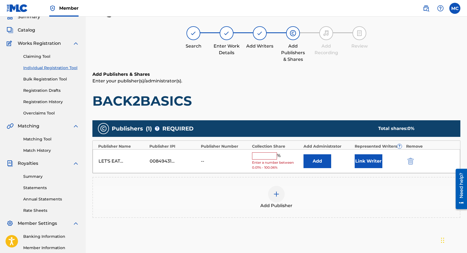
click at [257, 154] on input "text" at bounding box center [264, 156] width 25 height 7
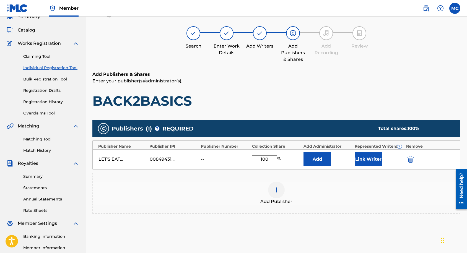
type input "100"
click at [315, 158] on button "Add" at bounding box center [318, 160] width 28 height 14
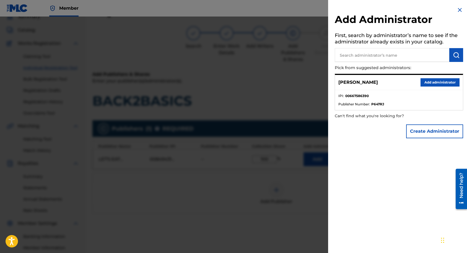
click at [431, 81] on button "Add administrator" at bounding box center [440, 82] width 39 height 8
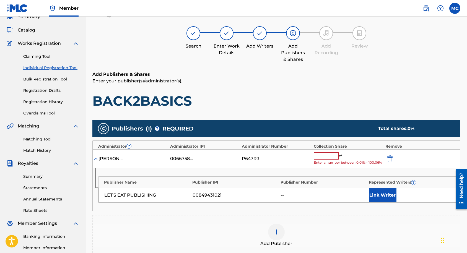
click at [319, 153] on input "text" at bounding box center [326, 156] width 25 height 7
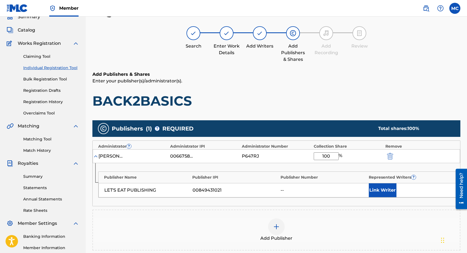
type input "100"
click at [386, 186] on button "Link Writer" at bounding box center [383, 191] width 28 height 14
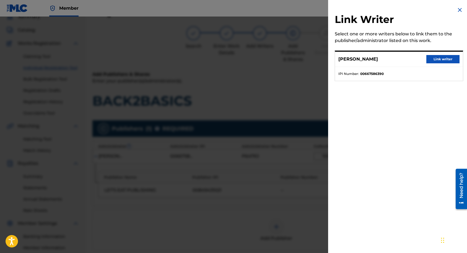
click at [438, 58] on button "Link writer" at bounding box center [443, 59] width 33 height 8
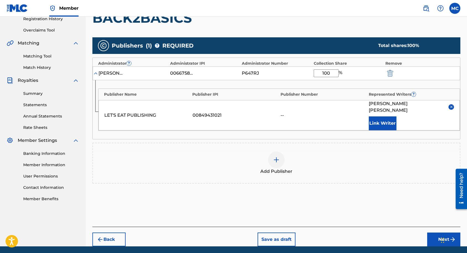
scroll to position [121, 0]
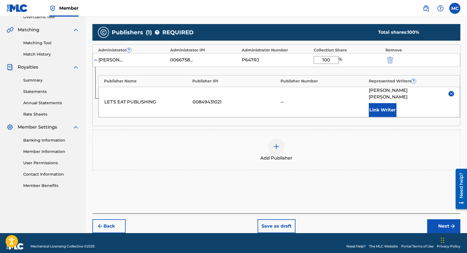
click at [435, 220] on button "Next" at bounding box center [443, 227] width 33 height 14
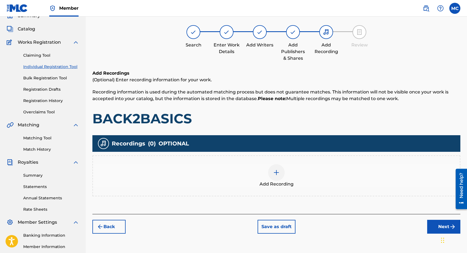
scroll to position [25, 0]
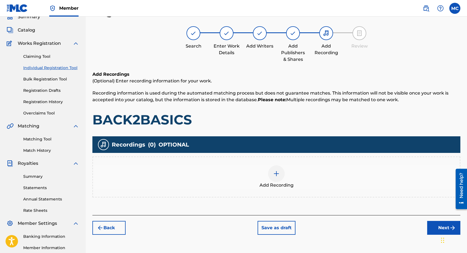
click at [276, 168] on div at bounding box center [276, 174] width 17 height 17
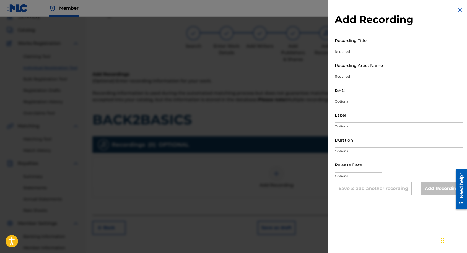
click at [362, 43] on input "Recording Title" at bounding box center [399, 40] width 128 height 16
type input "BACK2BASICS"
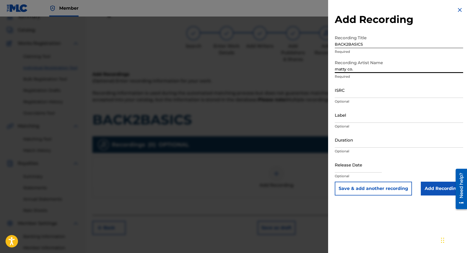
type input "matty co."
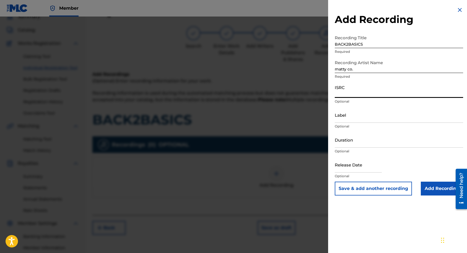
paste input "QZHN72527997"
type input "QZHN72527997"
click at [431, 186] on input "Add Recording" at bounding box center [442, 189] width 42 height 14
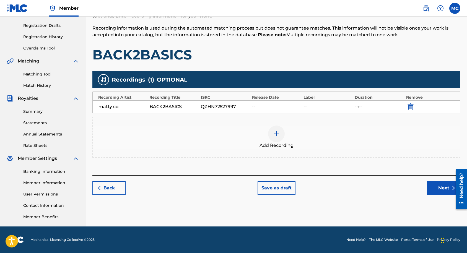
click at [435, 188] on button "Next" at bounding box center [443, 188] width 33 height 14
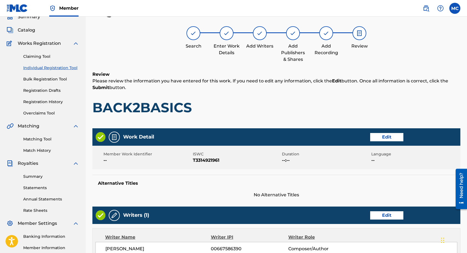
scroll to position [244, 0]
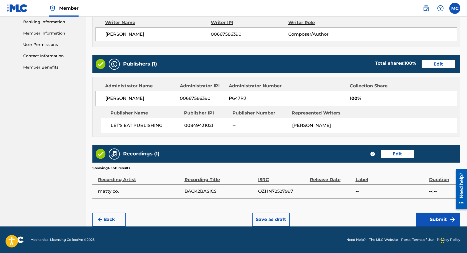
click at [435, 220] on button "Submit" at bounding box center [438, 220] width 44 height 14
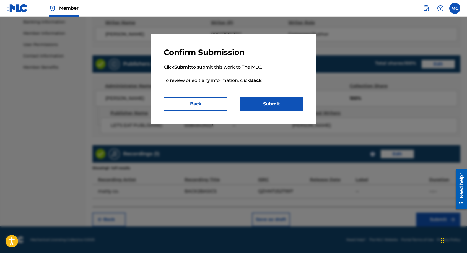
click at [275, 108] on button "Submit" at bounding box center [272, 104] width 64 height 14
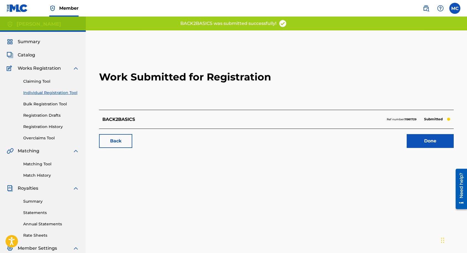
click at [422, 142] on link "Done" at bounding box center [430, 141] width 47 height 14
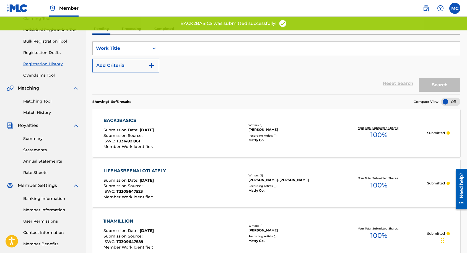
scroll to position [119, 0]
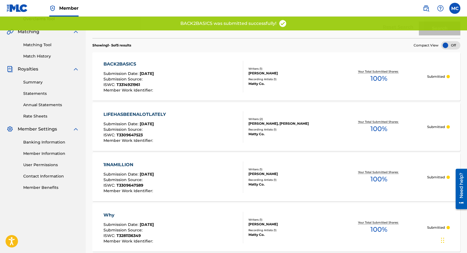
click at [215, 177] on div "1INAMILLION Submission Date : [DATE] Submission Source : ISWC : T3309647589 Mem…" at bounding box center [174, 178] width 140 height 32
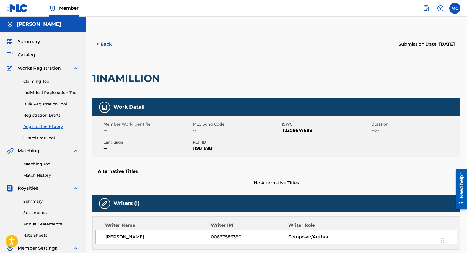
click at [22, 10] on img at bounding box center [17, 8] width 21 height 8
